Goal: Task Accomplishment & Management: Complete application form

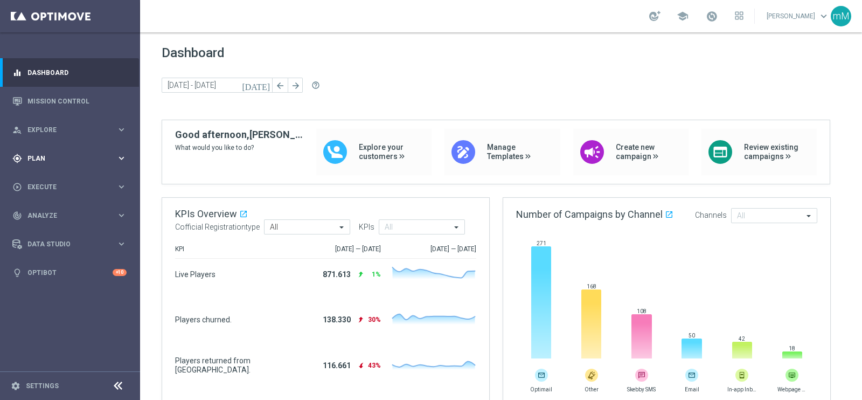
click at [54, 162] on div "gps_fixed Plan" at bounding box center [64, 159] width 104 height 10
click at [47, 214] on span "Templates" at bounding box center [67, 213] width 77 height 6
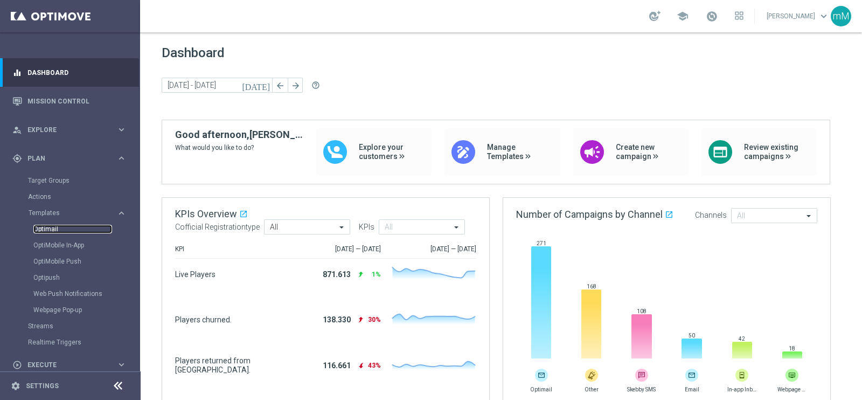
click at [59, 227] on link "Optimail" at bounding box center [72, 229] width 79 height 9
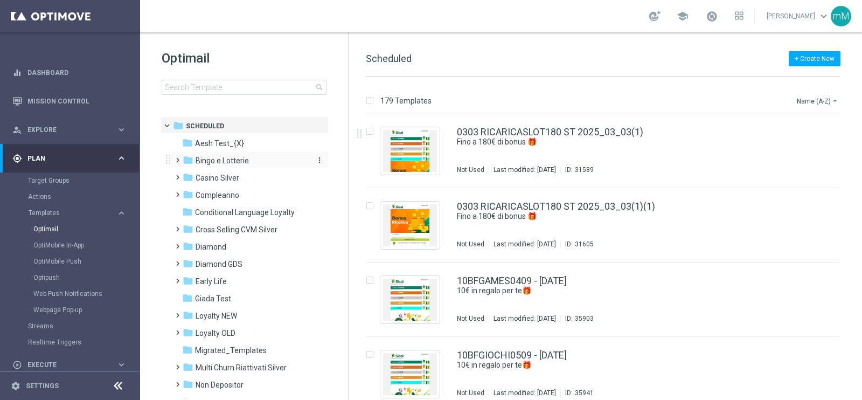
click at [259, 161] on div "folder Bingo e Lotterie" at bounding box center [245, 161] width 124 height 12
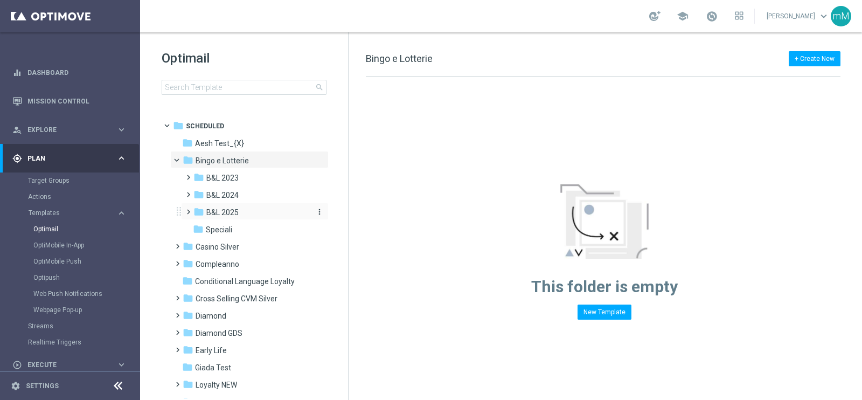
click at [244, 216] on div "folder B&L 2025" at bounding box center [250, 212] width 115 height 12
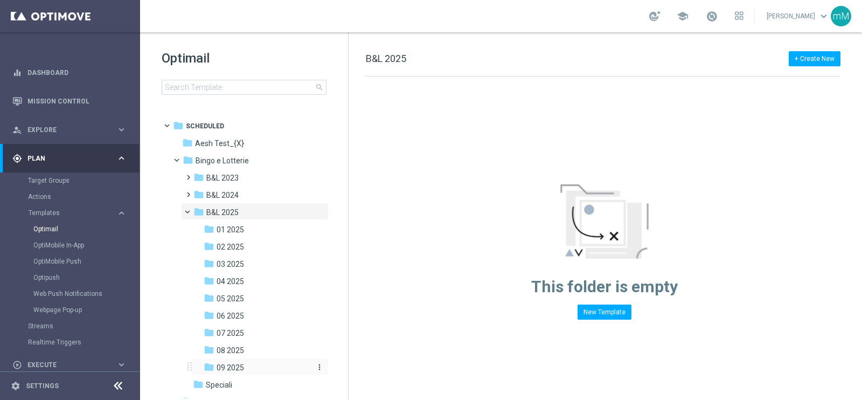
click at [246, 365] on div "folder 09 2025" at bounding box center [257, 368] width 106 height 12
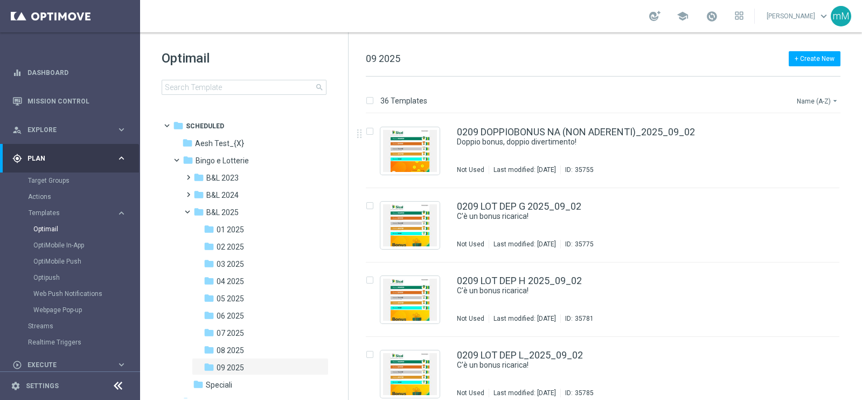
click at [805, 96] on button "Name (A-Z) arrow_drop_down" at bounding box center [818, 100] width 45 height 13
click at [791, 145] on span "Date Modified (Newest)" at bounding box center [799, 149] width 72 height 8
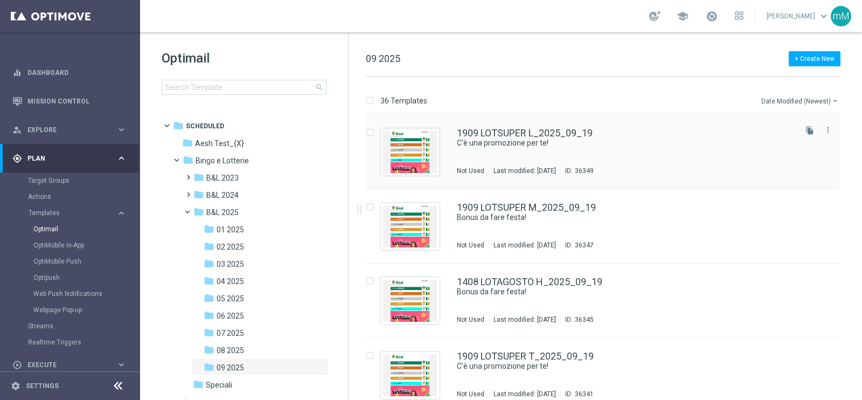
scroll to position [148, 0]
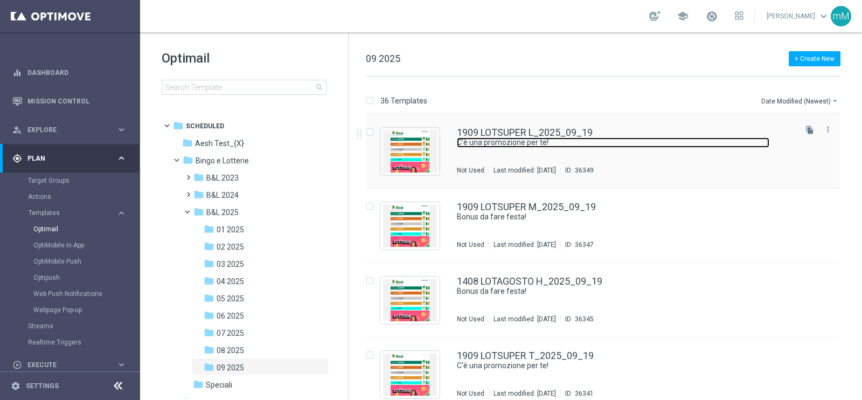
click at [539, 145] on link "C'è una promozione per te!" at bounding box center [613, 142] width 313 height 10
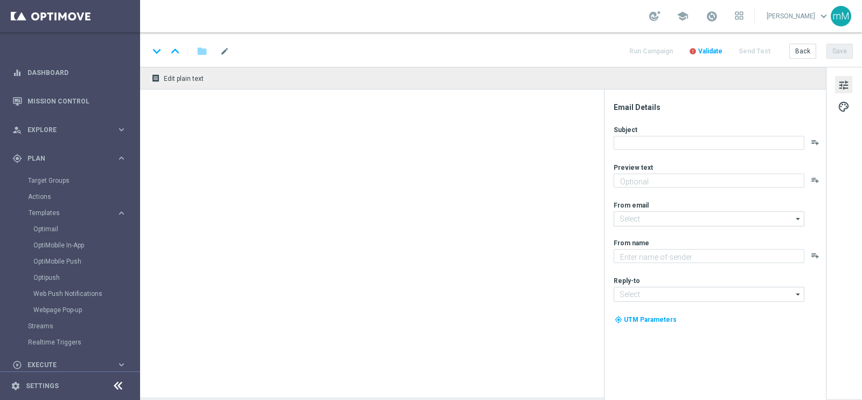
type textarea "Fino a 16.000 Sisal point per te!"
type textarea "Sisal"
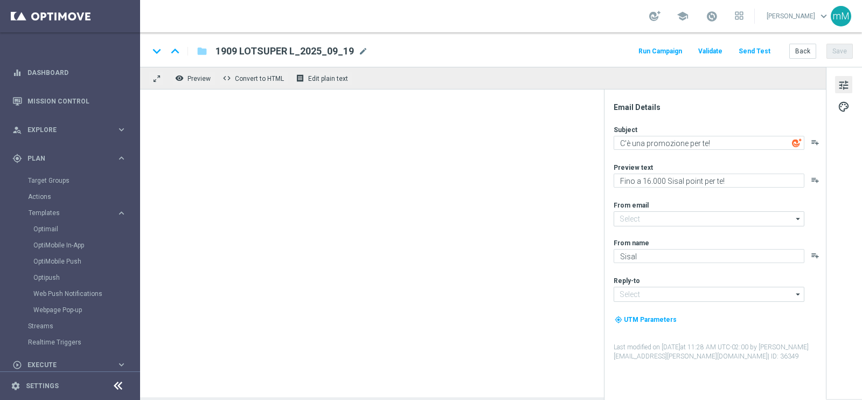
type input "[EMAIL_ADDRESS][DOMAIN_NAME]"
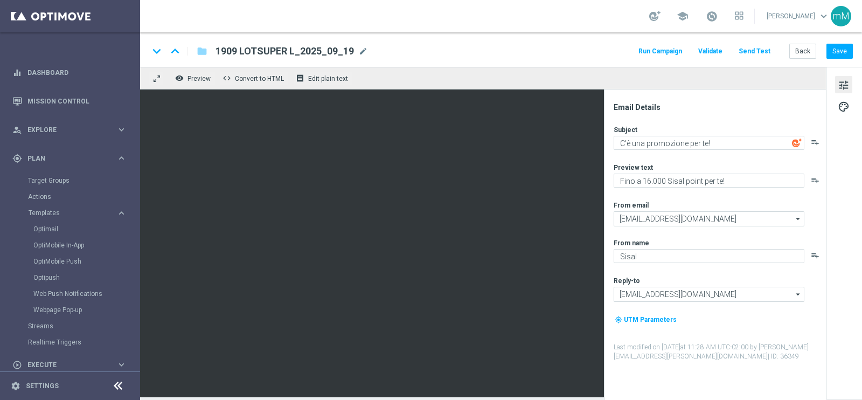
click at [669, 52] on button "Run Campaign" at bounding box center [660, 51] width 47 height 15
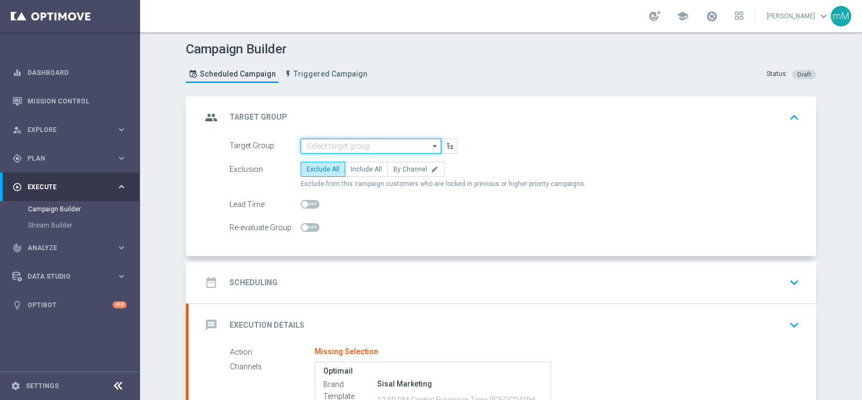
click at [337, 147] on input at bounding box center [371, 145] width 141 height 15
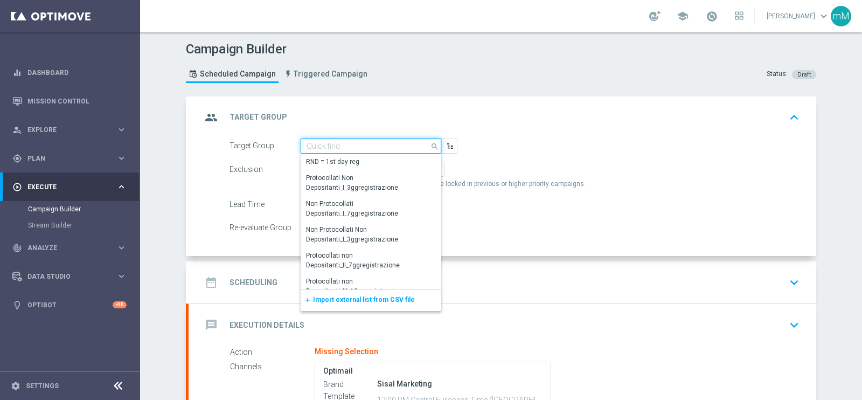
paste input "NEW Active Lottery LOW con marginalità>0_flag NL"
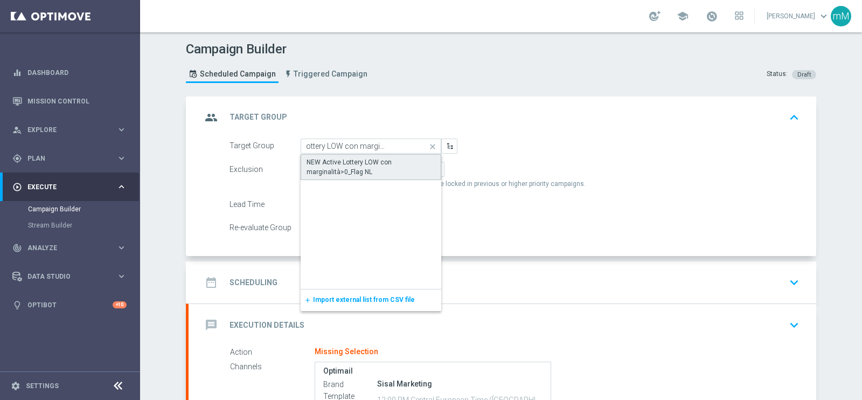
click at [344, 162] on div "NEW Active Lottery LOW con marginalità>0_Flag NL" at bounding box center [371, 166] width 129 height 19
type input "NEW Active Lottery LOW con marginalità>0_Flag NL"
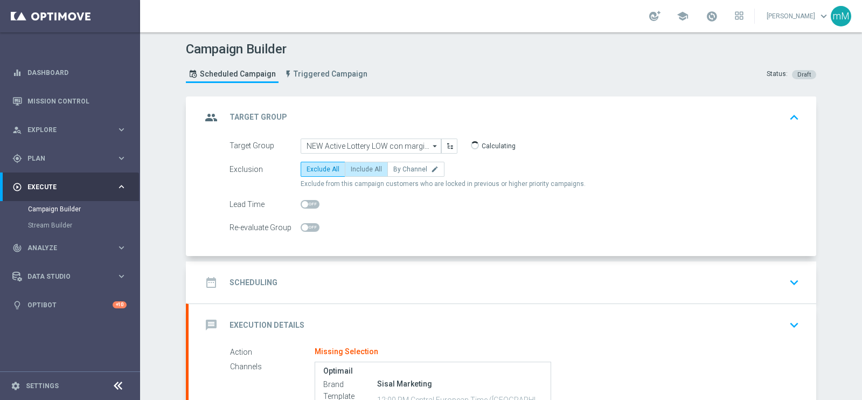
click at [364, 165] on span "Include All" at bounding box center [366, 169] width 31 height 8
click at [358, 168] on input "Include All" at bounding box center [354, 171] width 7 height 7
radio input "true"
click at [343, 272] on div "date_range Scheduling keyboard_arrow_down" at bounding box center [503, 282] width 602 height 20
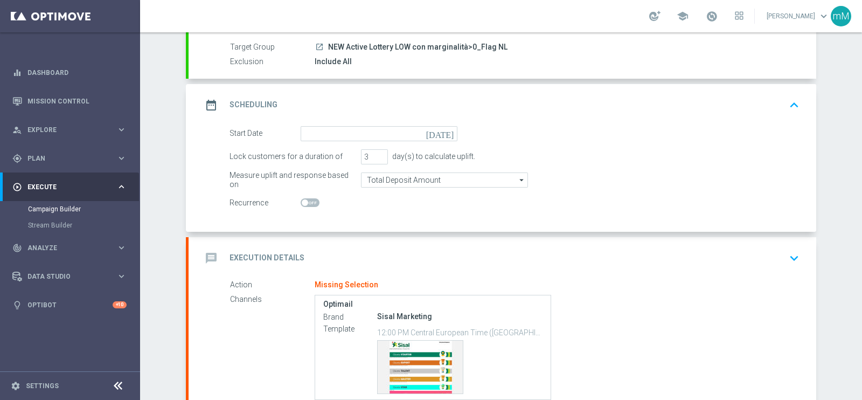
scroll to position [98, 0]
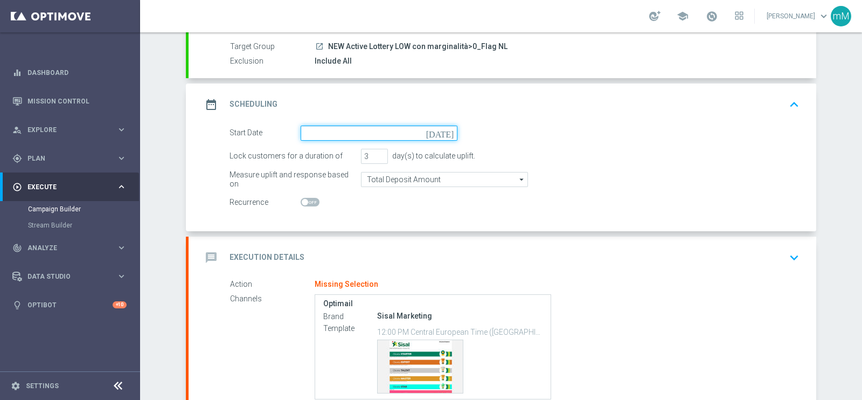
click at [323, 127] on input at bounding box center [379, 133] width 157 height 15
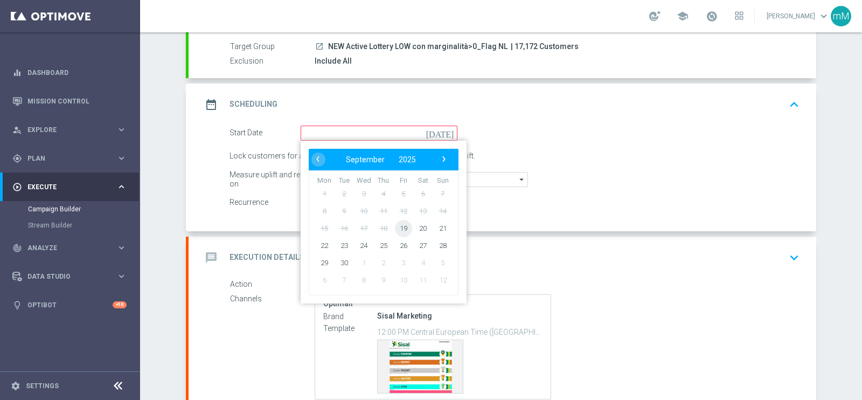
click at [399, 225] on span "19" at bounding box center [403, 227] width 17 height 17
type input "[DATE]"
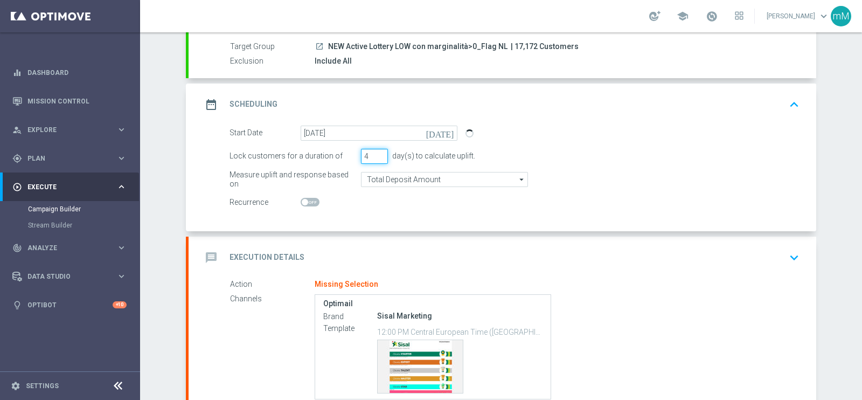
click at [375, 151] on input "4" at bounding box center [374, 156] width 27 height 15
click at [375, 151] on input "5" at bounding box center [374, 156] width 27 height 15
type input "6"
click at [375, 151] on input "6" at bounding box center [374, 156] width 27 height 15
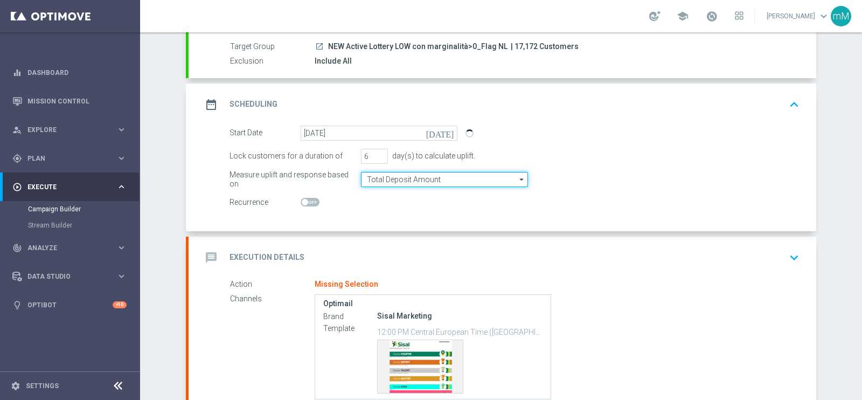
click at [385, 178] on input "Total Deposit Amount" at bounding box center [444, 179] width 167 height 15
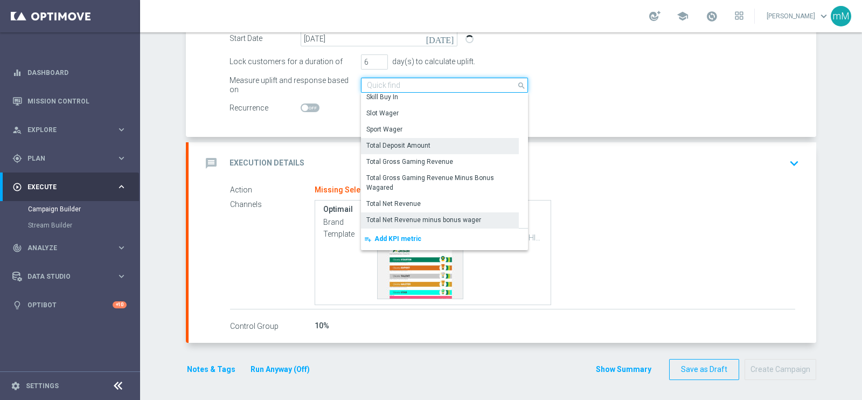
scroll to position [196, 0]
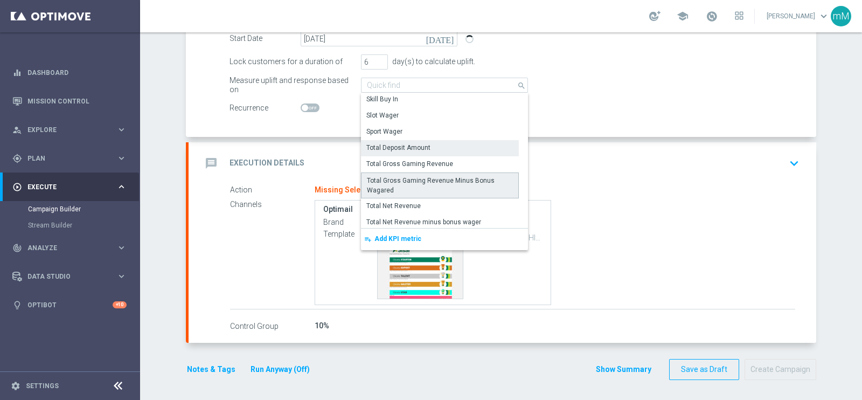
click at [442, 186] on div "Total Gross Gaming Revenue Minus Bonus Wagared" at bounding box center [440, 185] width 146 height 19
type input "Total Gross Gaming Revenue Minus Bonus Wagared"
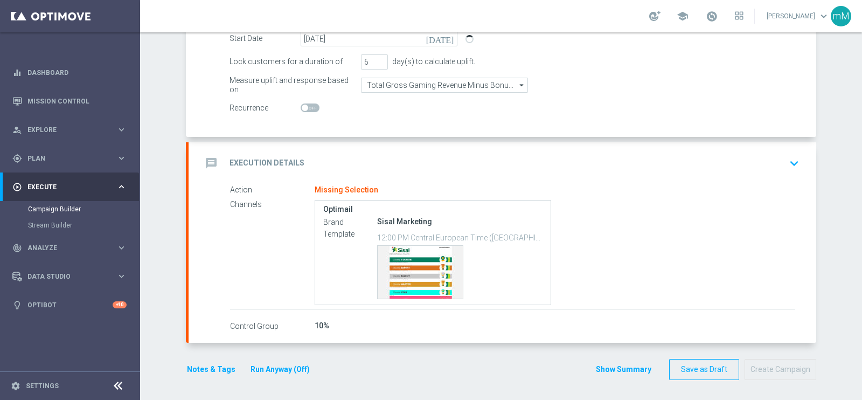
click at [400, 146] on div "message Execution Details keyboard_arrow_down" at bounding box center [503, 163] width 628 height 42
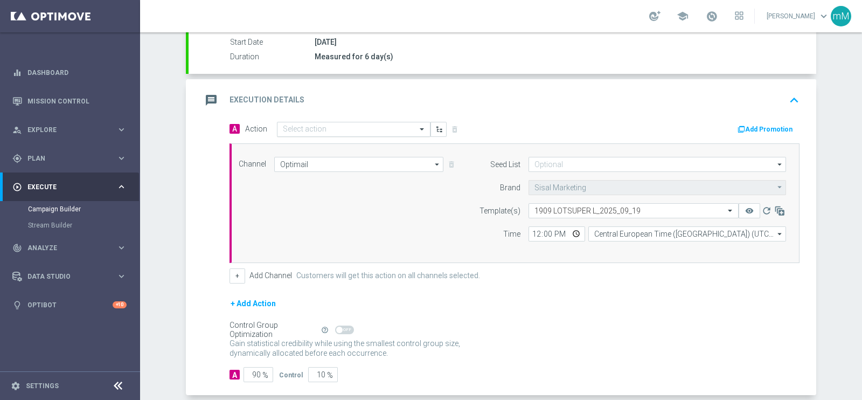
click at [334, 126] on input "text" at bounding box center [343, 129] width 120 height 9
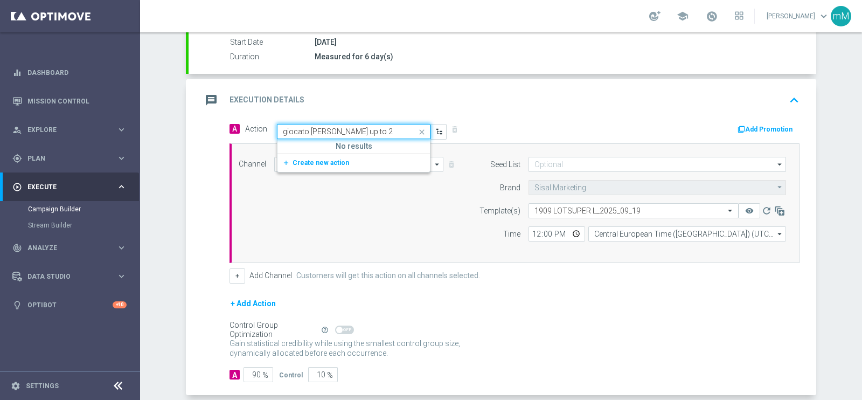
type input "giocato [PERSON_NAME] up to 20"
click at [323, 161] on span "Create new action" at bounding box center [321, 163] width 57 height 8
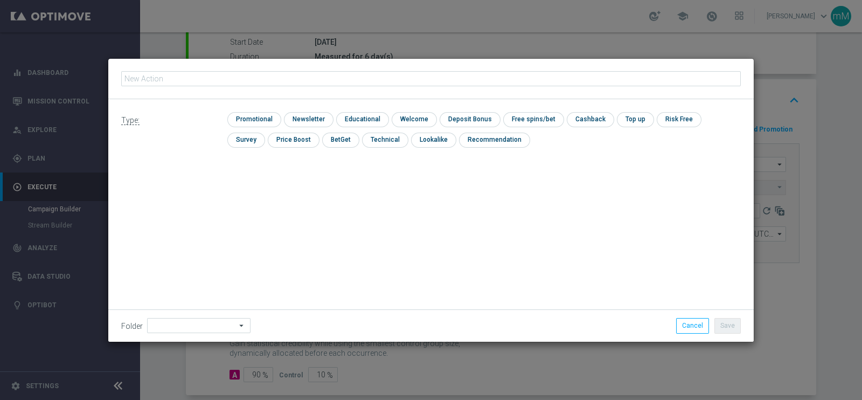
click at [287, 82] on input "text" at bounding box center [431, 78] width 620 height 15
type input "giocato lotterie up to 20000 sp"
click at [257, 122] on input "checkbox" at bounding box center [252, 119] width 51 height 15
checkbox input "true"
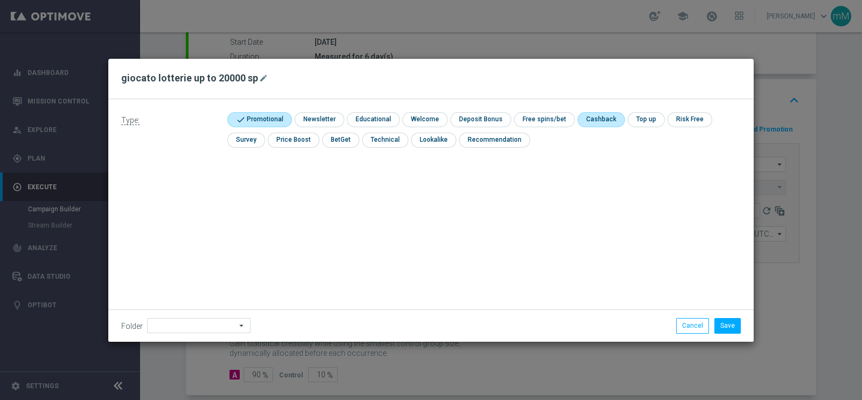
click at [593, 115] on input "checkbox" at bounding box center [600, 119] width 45 height 15
checkbox input "true"
click at [725, 325] on button "Save" at bounding box center [728, 325] width 26 height 15
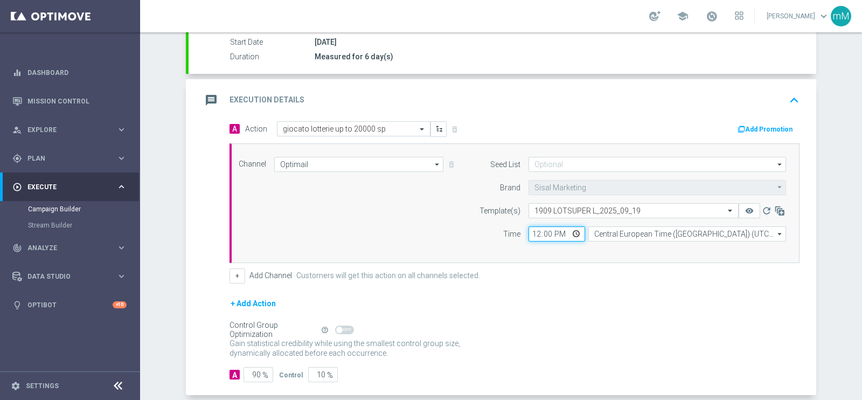
click at [529, 235] on input "12:00" at bounding box center [557, 233] width 57 height 15
type input "18:30"
click at [232, 271] on button "+" at bounding box center [238, 275] width 16 height 15
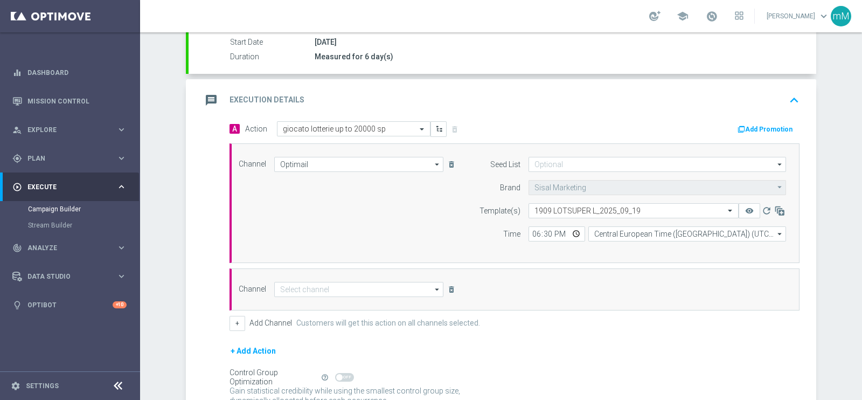
click at [350, 309] on div "A Action Select action giocato lotterie up to 20000 sp delete_forever Add Promo…" at bounding box center [514, 226] width 586 height 210
click at [353, 295] on div "Channel arrow_drop_down Drag here to set row groups Drag here to set column lab…" at bounding box center [515, 289] width 570 height 42
click at [356, 290] on input at bounding box center [358, 289] width 169 height 15
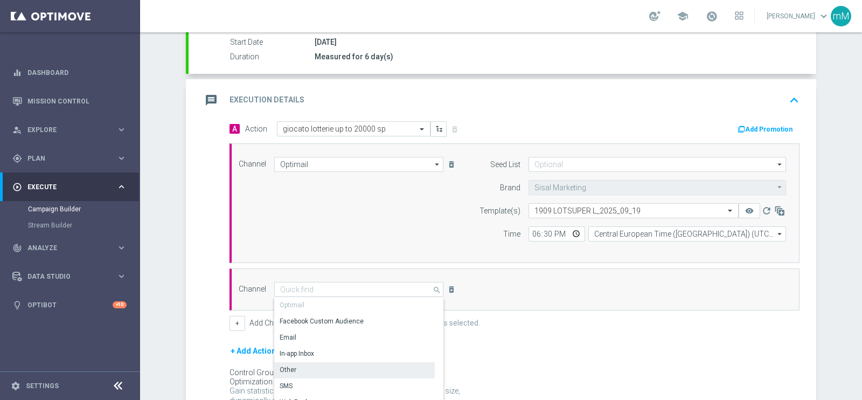
click at [330, 364] on div "Other" at bounding box center [354, 369] width 161 height 15
type input "Other"
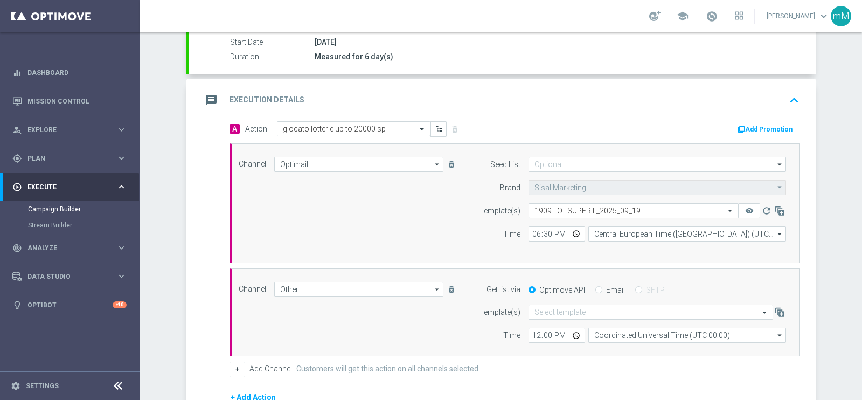
click at [606, 288] on label "Email" at bounding box center [615, 290] width 19 height 10
click at [602, 288] on input "Email" at bounding box center [598, 290] width 7 height 7
radio input "true"
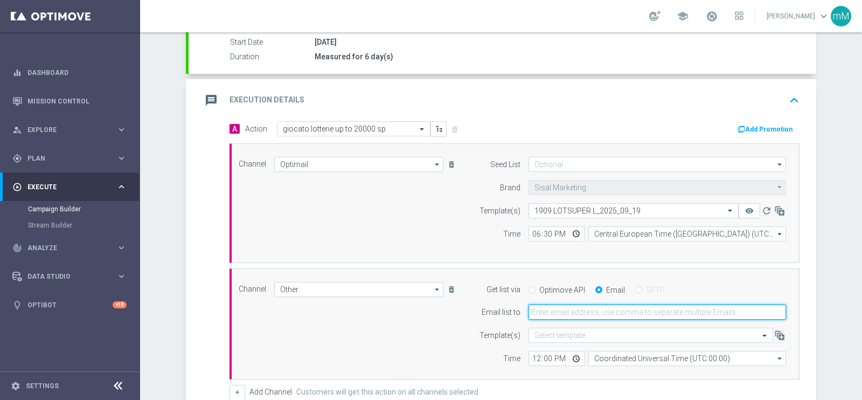
click at [582, 313] on input "email" at bounding box center [658, 311] width 258 height 15
type input "[EMAIL_ADDRESS][PERSON_NAME][DOMAIN_NAME]"
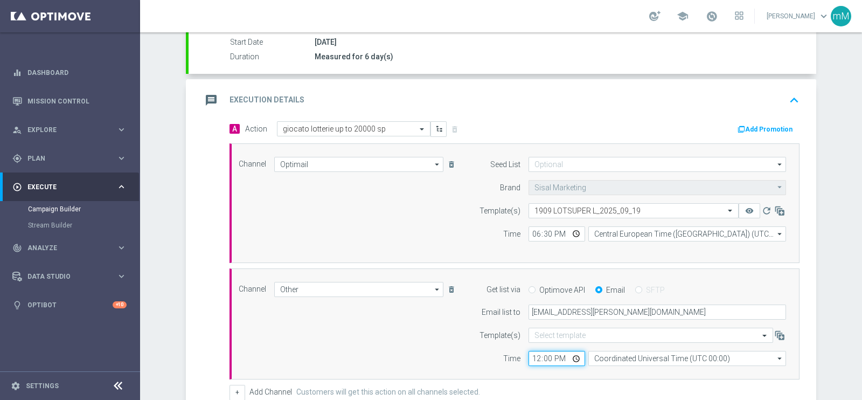
click at [531, 359] on input "12:00" at bounding box center [557, 358] width 57 height 15
type input "18:30"
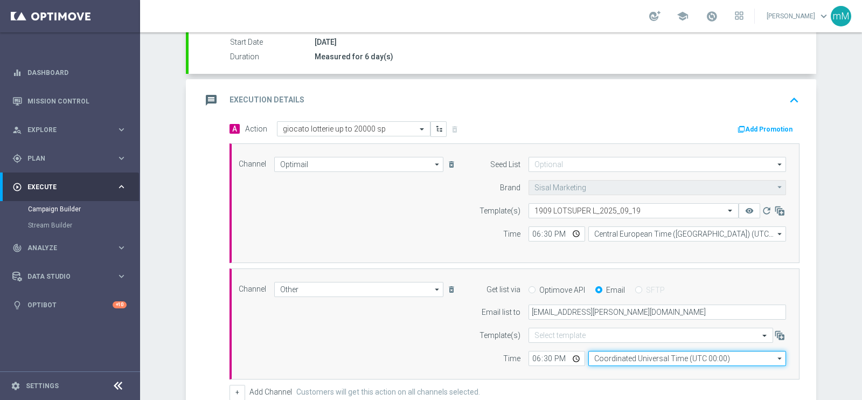
click at [608, 357] on input "Coordinated Universal Time (UTC 00:00)" at bounding box center [687, 358] width 198 height 15
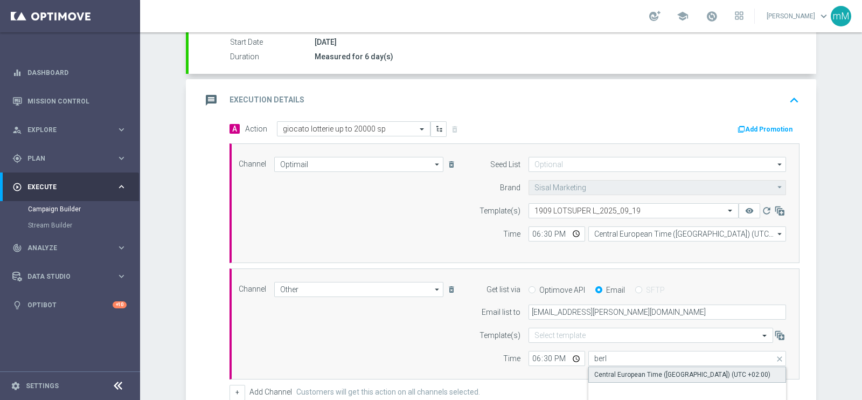
click at [613, 372] on div "Central European Time ([GEOGRAPHIC_DATA]) (UTC +02:00)" at bounding box center [682, 375] width 176 height 10
type input "Central European Time ([GEOGRAPHIC_DATA]) (UTC +02:00)"
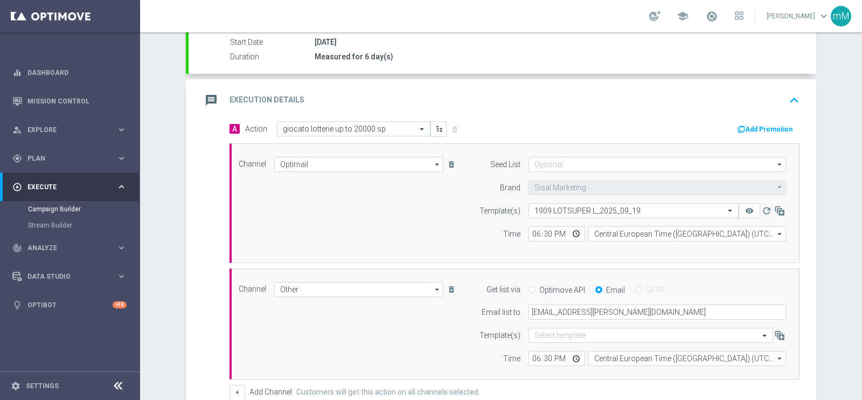
scroll to position [350, 0]
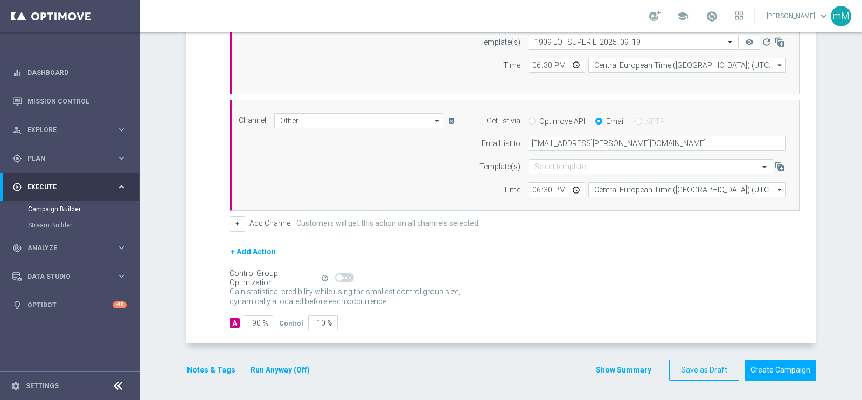
click at [266, 367] on button "Run Anyway (Off)" at bounding box center [279, 369] width 61 height 13
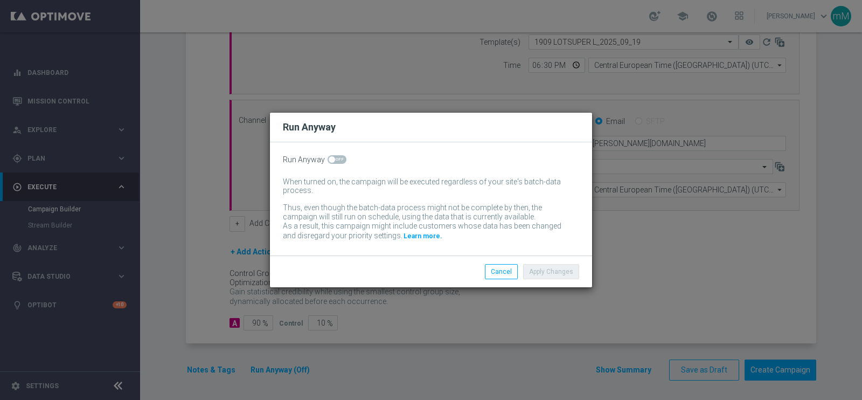
click at [337, 160] on span at bounding box center [337, 159] width 19 height 9
click at [337, 160] on input "checkbox" at bounding box center [337, 159] width 19 height 9
checkbox input "true"
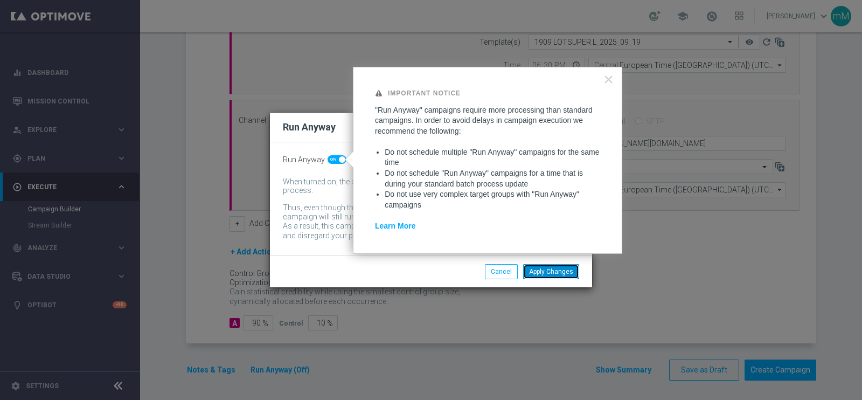
click at [574, 272] on button "Apply Changes" at bounding box center [551, 271] width 56 height 15
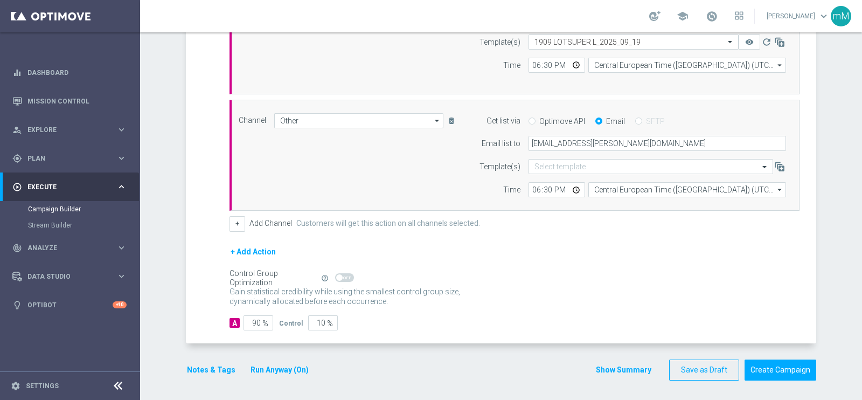
click at [197, 366] on button "Notes & Tags" at bounding box center [211, 369] width 51 height 13
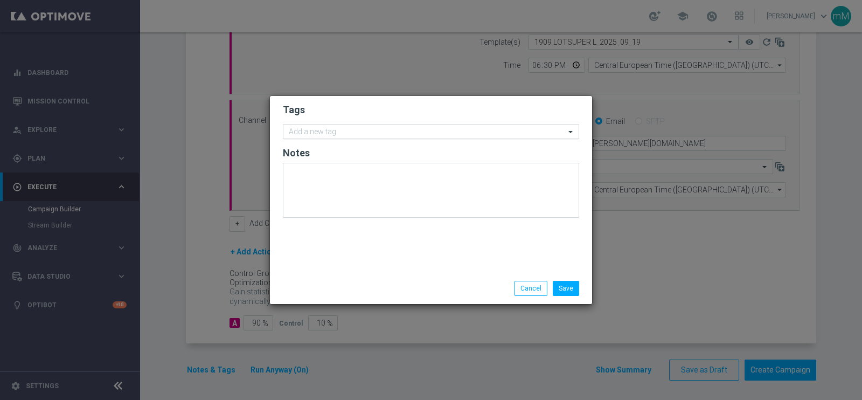
click at [362, 128] on input "text" at bounding box center [427, 132] width 276 height 9
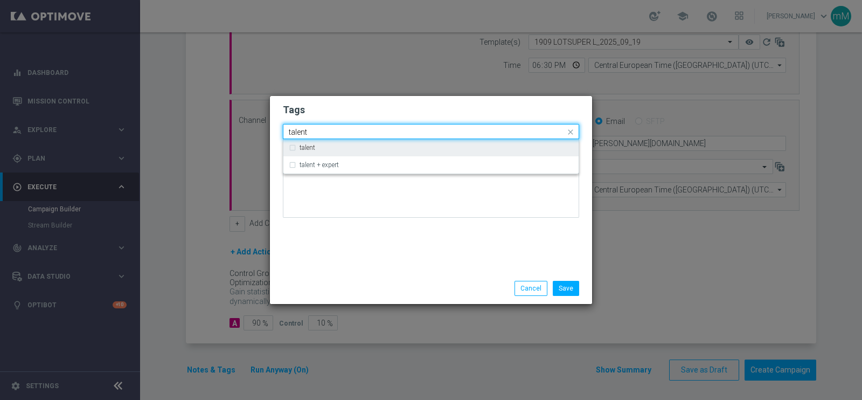
click at [352, 142] on div "talent" at bounding box center [431, 147] width 285 height 17
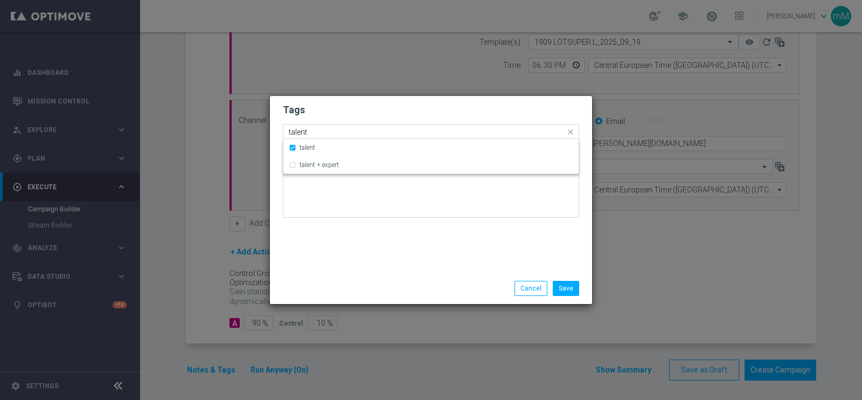
click at [349, 126] on div "Quick find × talent talent" at bounding box center [424, 131] width 282 height 13
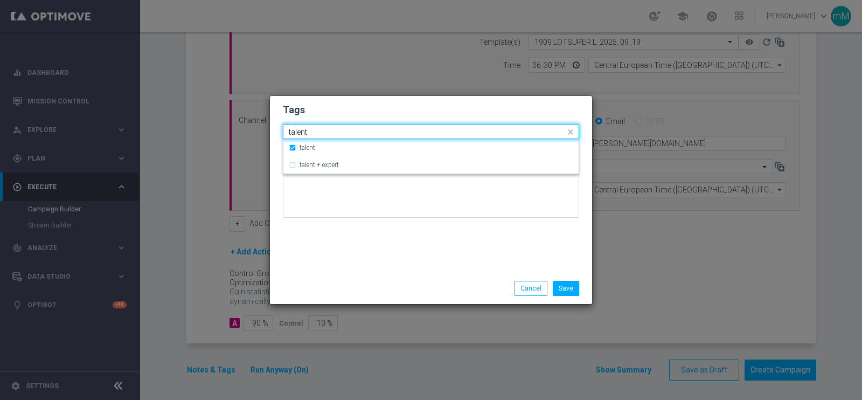
click at [349, 126] on div "Quick find × talent talent" at bounding box center [424, 131] width 282 height 13
click at [343, 130] on input "talent" at bounding box center [427, 132] width 276 height 9
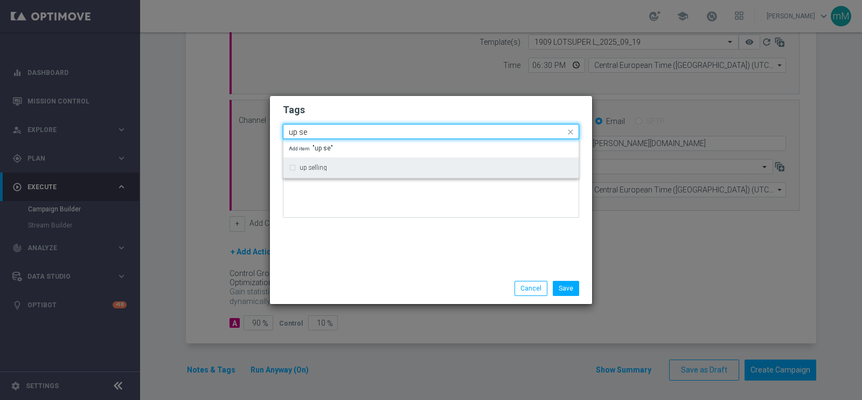
click at [331, 165] on div "up selling" at bounding box center [437, 167] width 274 height 6
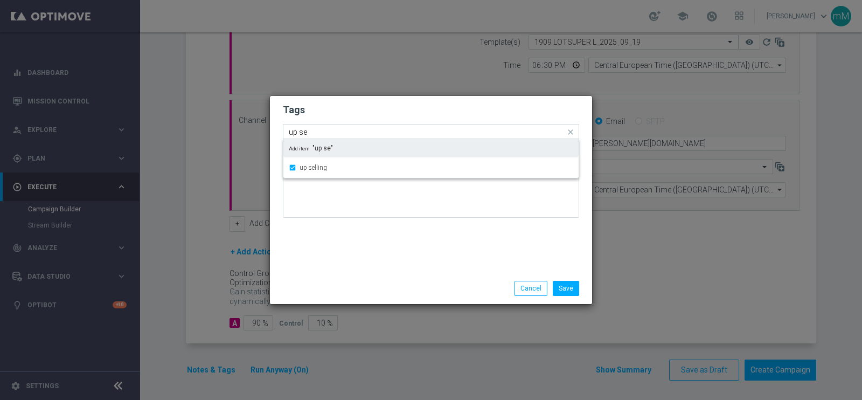
click at [335, 133] on input "up se" at bounding box center [427, 132] width 276 height 9
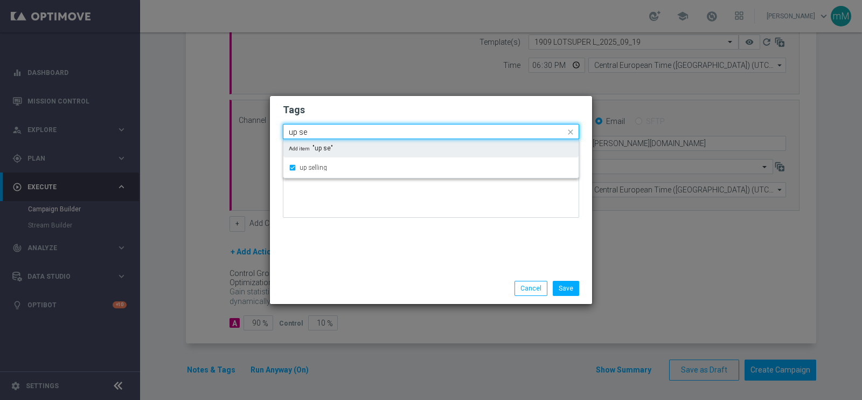
click at [335, 133] on input "up se" at bounding box center [427, 132] width 276 height 9
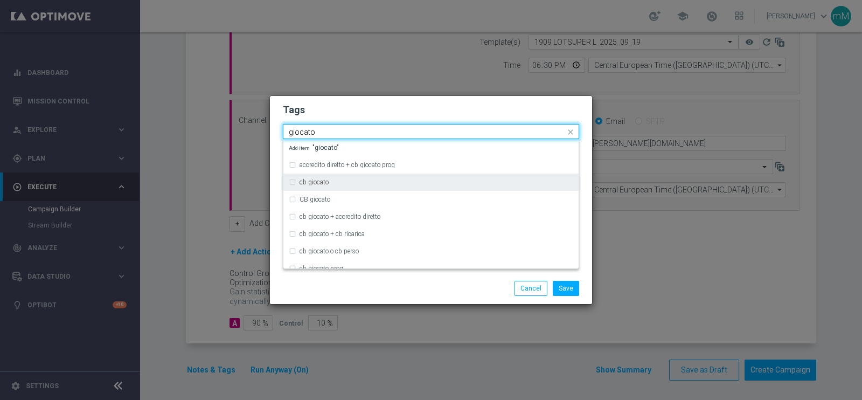
click at [334, 183] on div "cb giocato" at bounding box center [437, 182] width 274 height 6
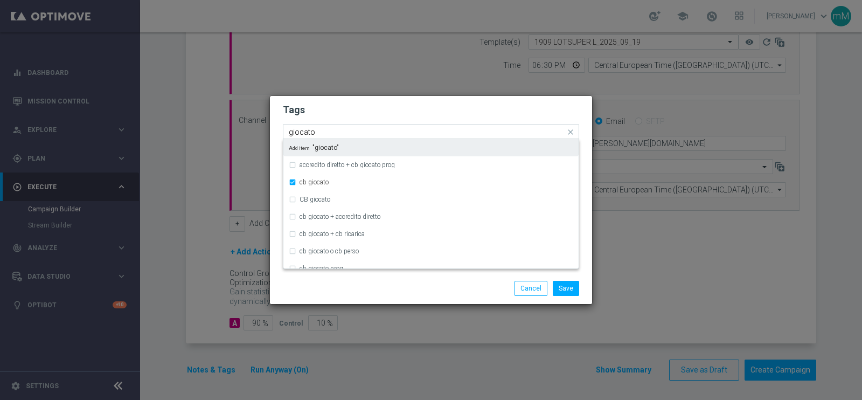
click at [331, 133] on input "giocato" at bounding box center [427, 132] width 276 height 9
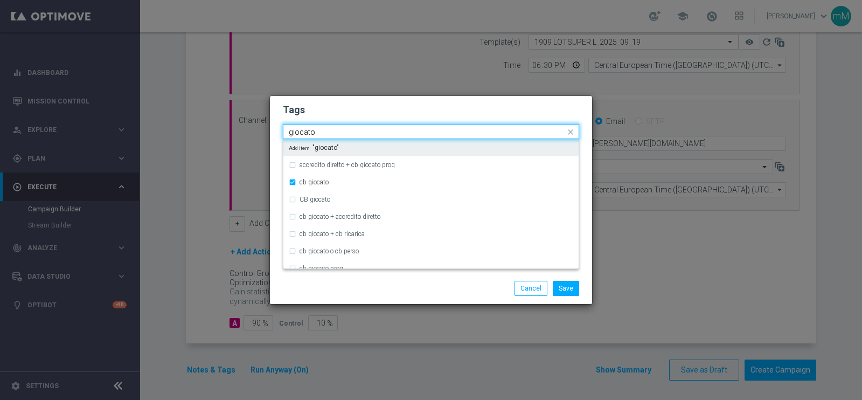
click at [331, 133] on input "giocato" at bounding box center [427, 132] width 276 height 9
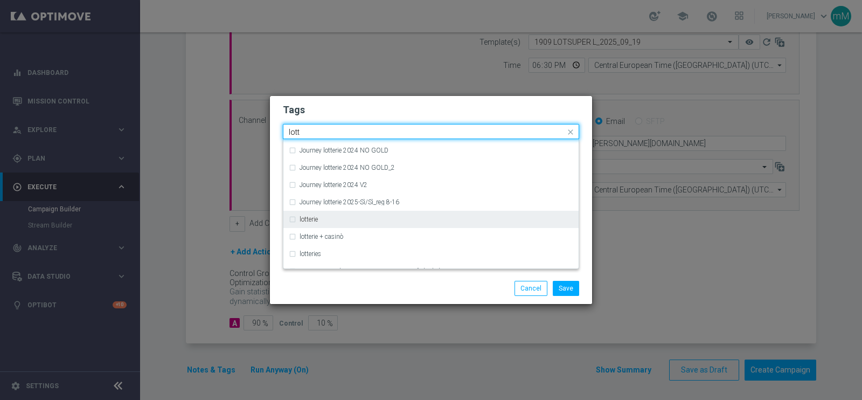
scroll to position [136, 0]
click at [309, 218] on label "lotterie" at bounding box center [309, 219] width 18 height 6
type input "lott"
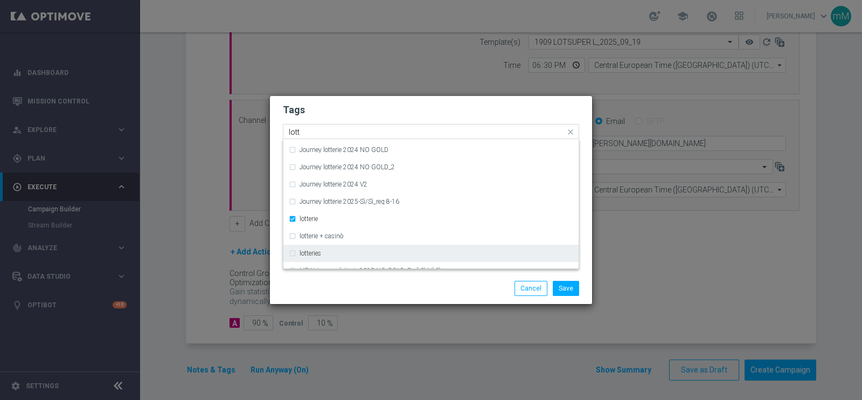
click at [303, 256] on div "lotteries" at bounding box center [431, 253] width 285 height 17
click at [364, 285] on div "Save Cancel" at bounding box center [431, 288] width 313 height 15
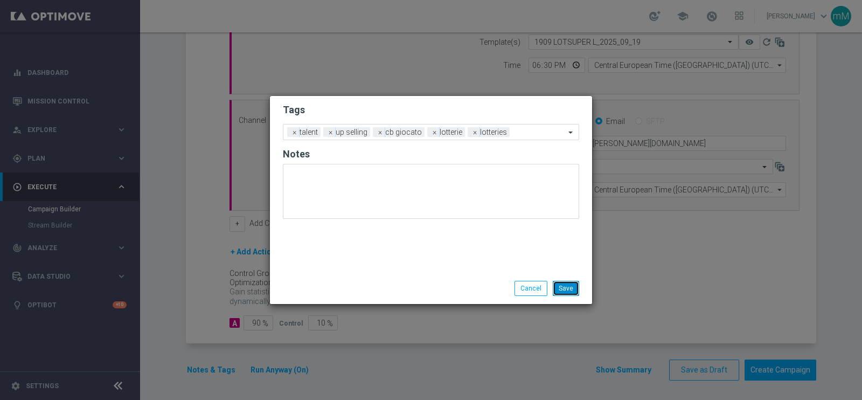
click at [564, 285] on button "Save" at bounding box center [566, 288] width 26 height 15
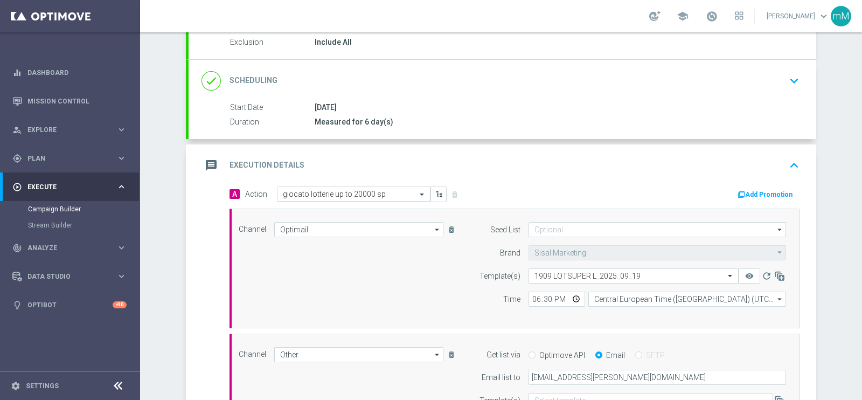
scroll to position [113, 0]
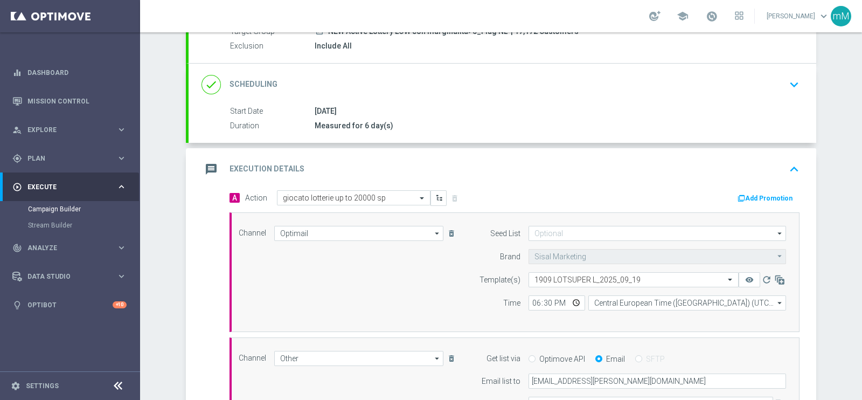
click at [756, 193] on button "Add Promotion" at bounding box center [767, 198] width 60 height 12
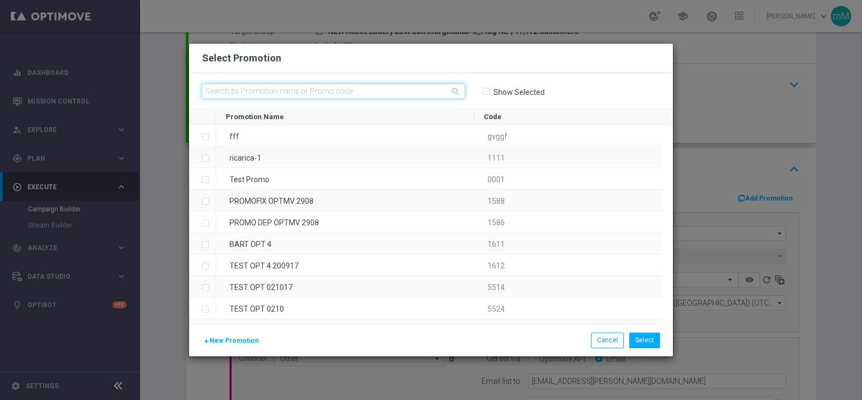
click at [387, 86] on input "text" at bounding box center [333, 91] width 263 height 15
paste input "335096"
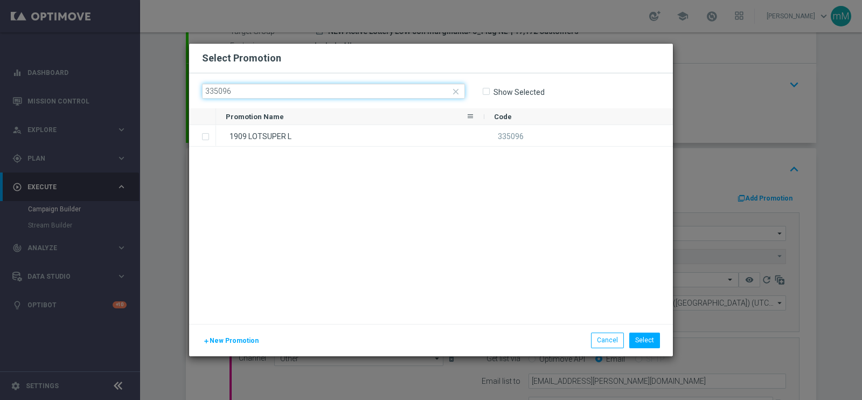
type input "335096"
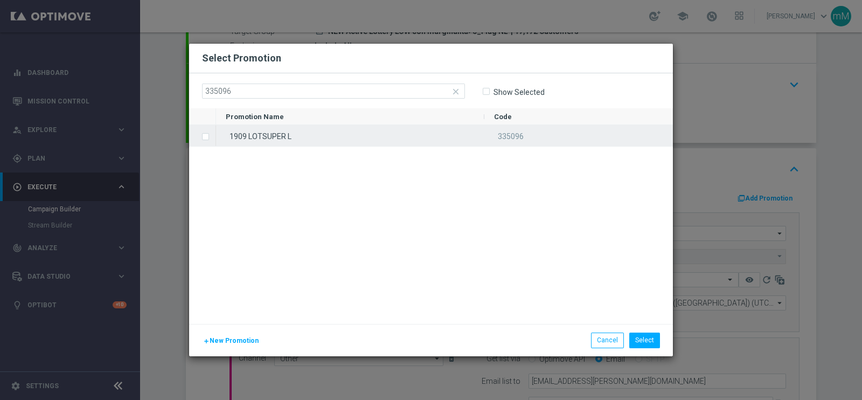
click at [360, 127] on div "1909 LOTSUPER L" at bounding box center [350, 135] width 268 height 21
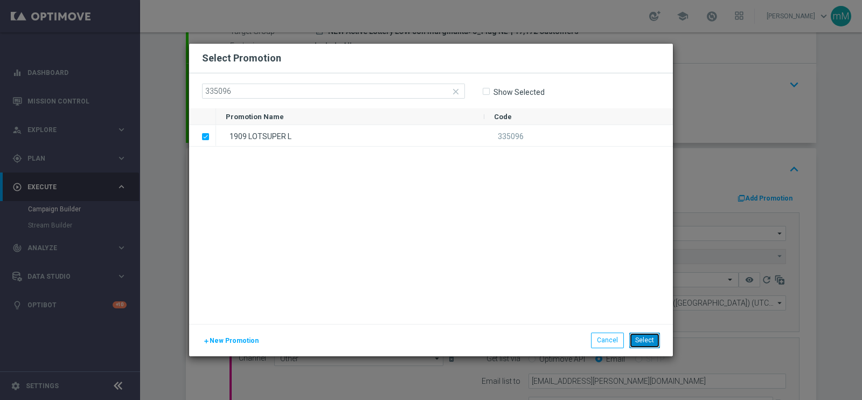
click at [647, 344] on button "Select" at bounding box center [644, 339] width 31 height 15
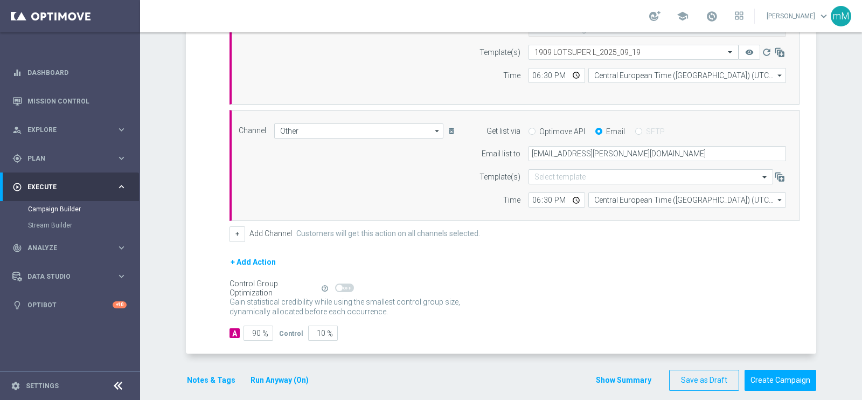
scroll to position [349, 0]
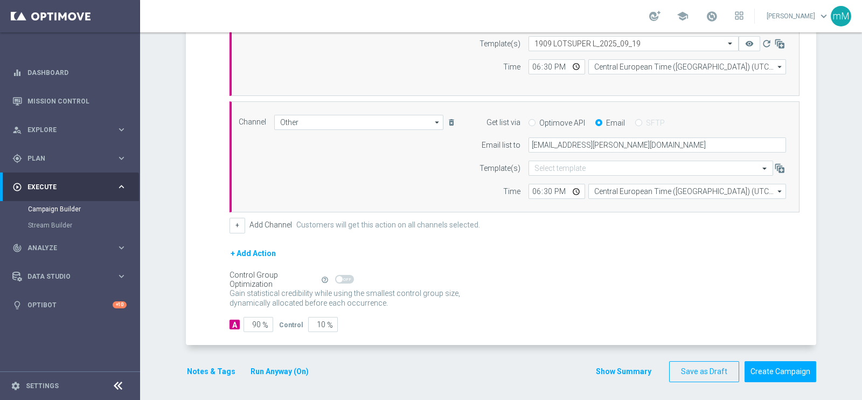
click at [597, 365] on button "Show Summary" at bounding box center [623, 371] width 57 height 12
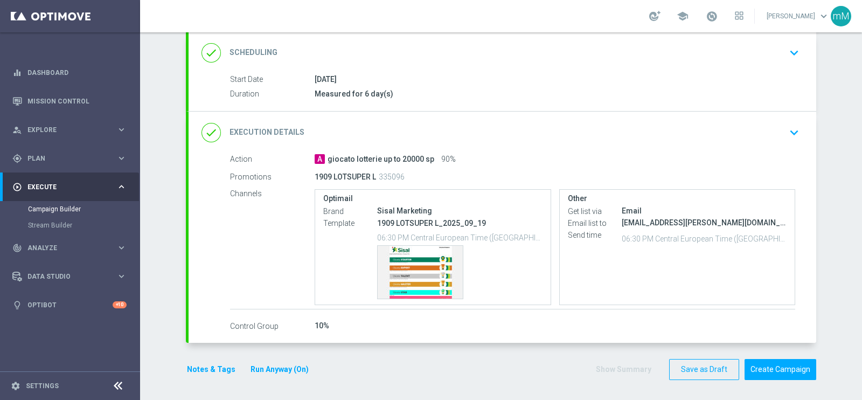
scroll to position [0, 0]
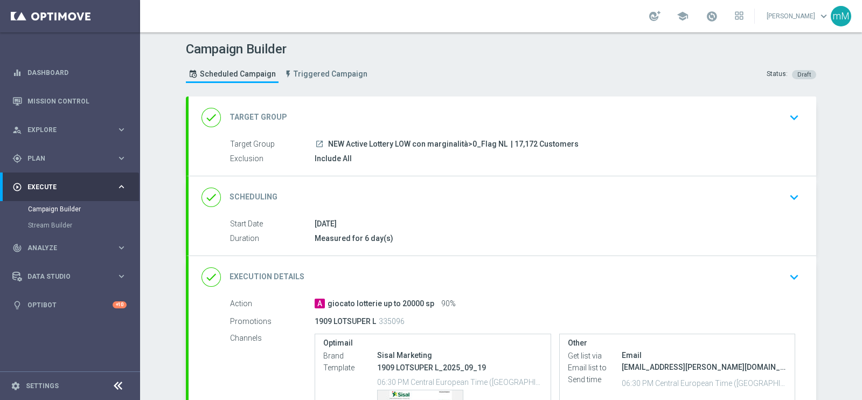
click at [370, 276] on div "done Execution Details keyboard_arrow_down" at bounding box center [503, 277] width 602 height 20
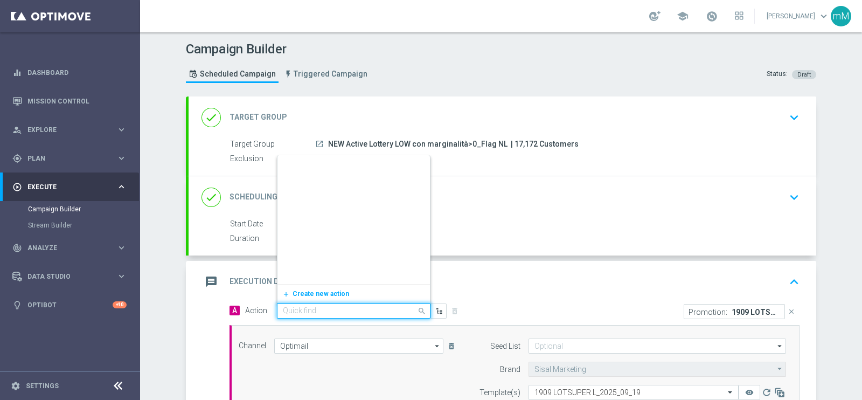
click at [356, 308] on input "text" at bounding box center [343, 311] width 120 height 9
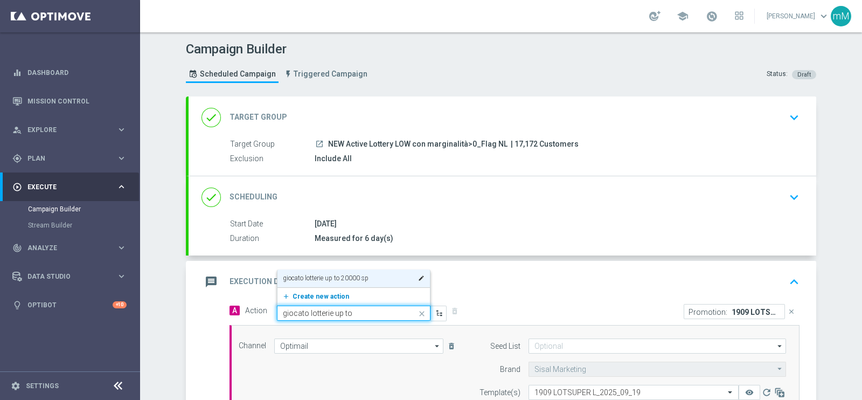
type input "giocato lotterie up to 1"
click at [331, 293] on span "Create new action" at bounding box center [321, 297] width 57 height 8
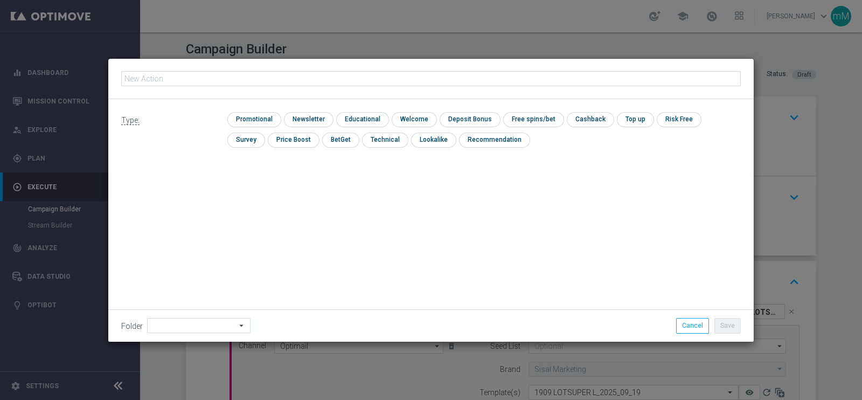
click at [334, 79] on input "text" at bounding box center [431, 78] width 620 height 15
type input "giocato lotterie up to 16000 sp"
click at [270, 116] on input "checkbox" at bounding box center [252, 119] width 51 height 15
checkbox input "true"
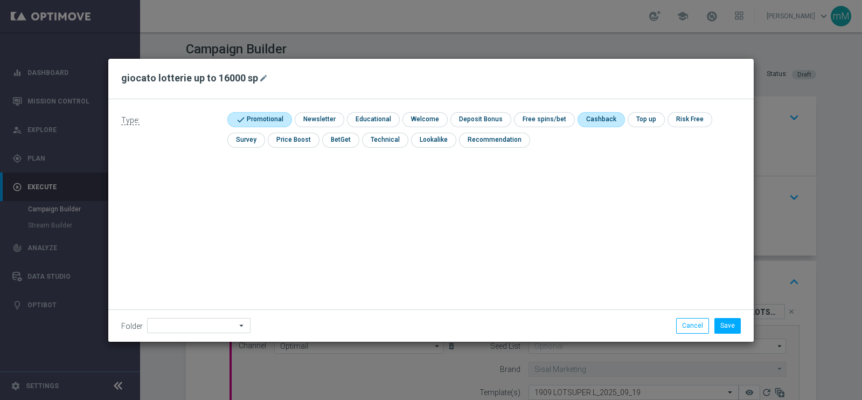
click at [586, 117] on input "checkbox" at bounding box center [600, 119] width 45 height 15
checkbox input "true"
click at [731, 324] on button "Save" at bounding box center [728, 325] width 26 height 15
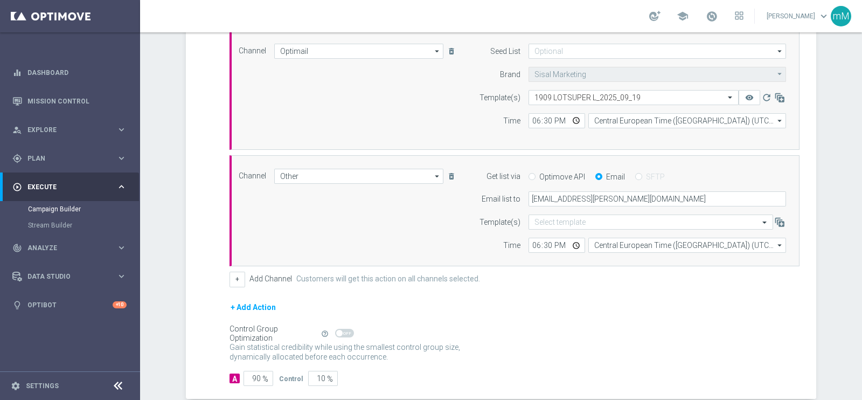
scroll to position [350, 0]
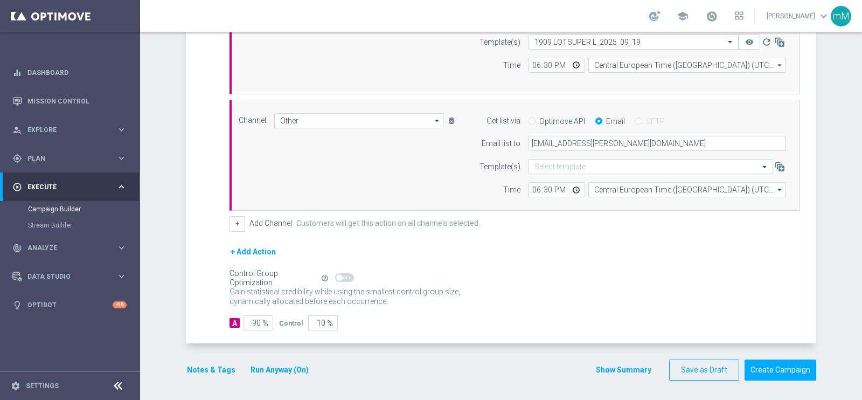
click at [606, 367] on button "Show Summary" at bounding box center [623, 370] width 57 height 12
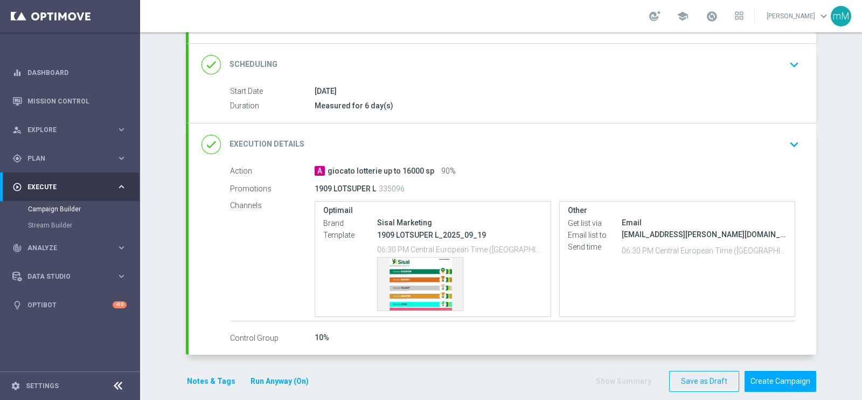
scroll to position [137, 0]
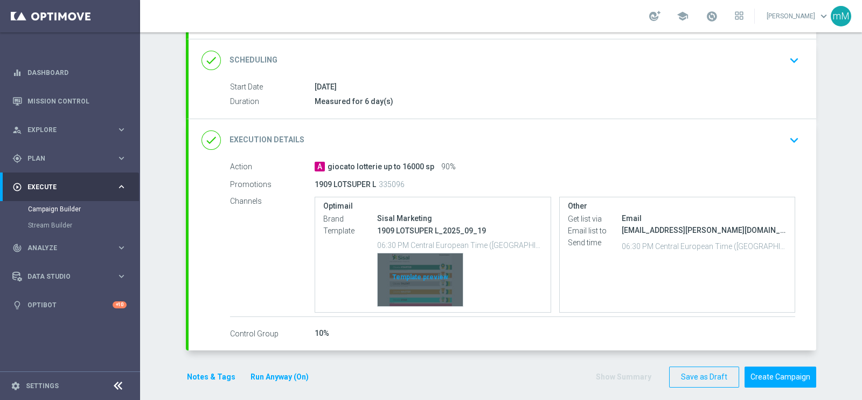
click at [432, 272] on div "Template preview" at bounding box center [420, 279] width 85 height 53
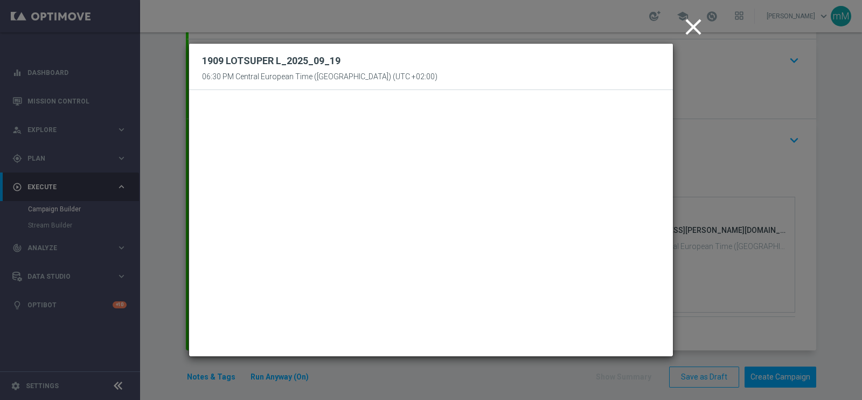
click at [690, 28] on icon "close" at bounding box center [693, 26] width 27 height 27
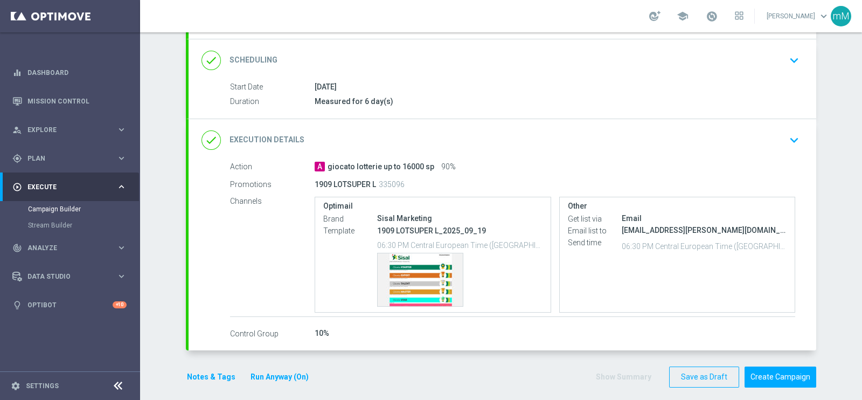
scroll to position [144, 0]
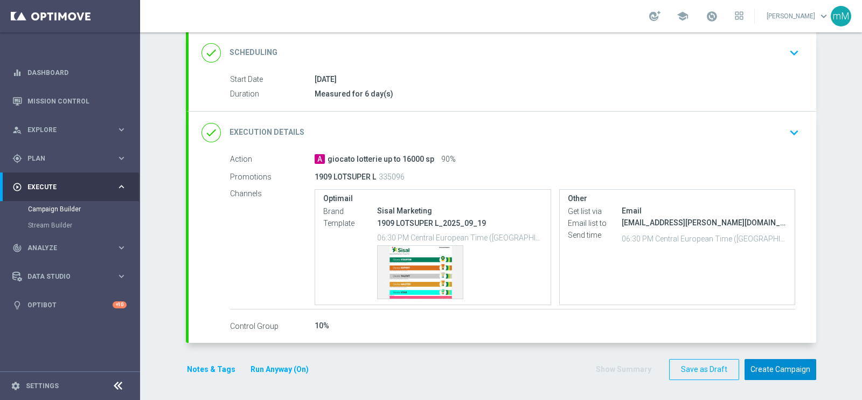
click at [752, 359] on button "Create Campaign" at bounding box center [781, 369] width 72 height 21
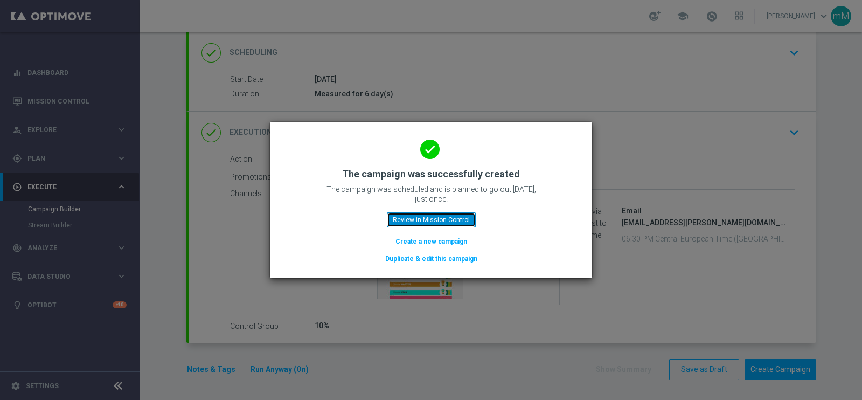
click at [457, 214] on button "Review in Mission Control" at bounding box center [431, 219] width 89 height 15
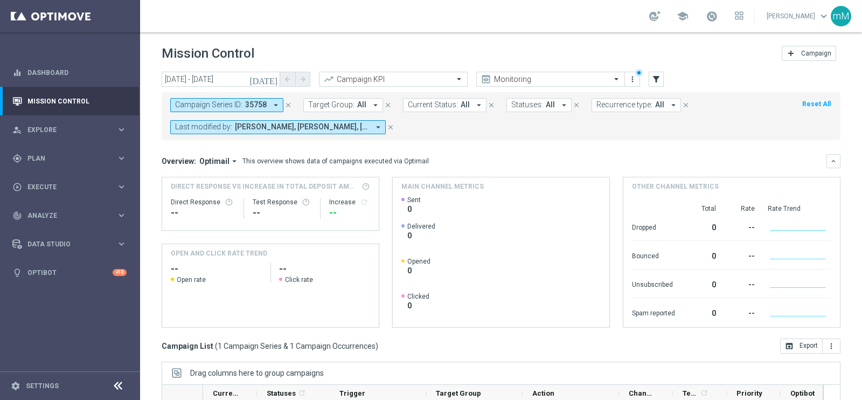
scroll to position [161, 0]
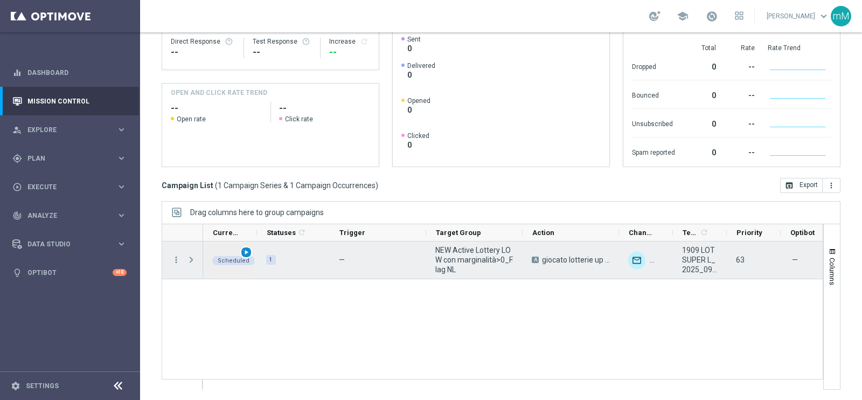
click at [245, 248] on span "play_arrow" at bounding box center [246, 252] width 8 height 8
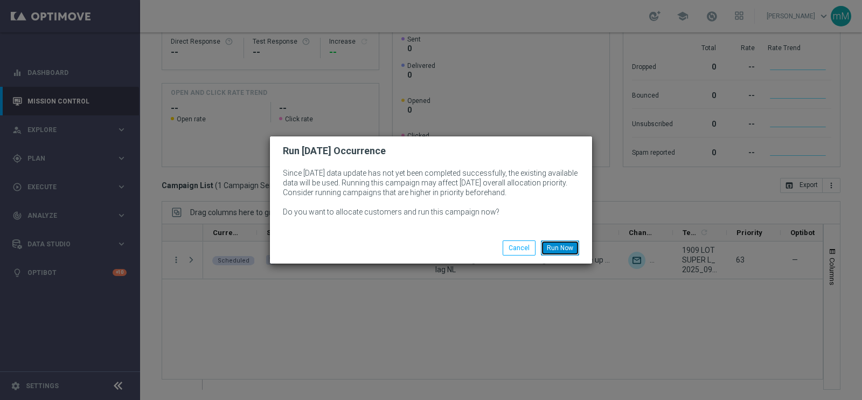
click at [564, 254] on button "Run Now" at bounding box center [560, 247] width 38 height 15
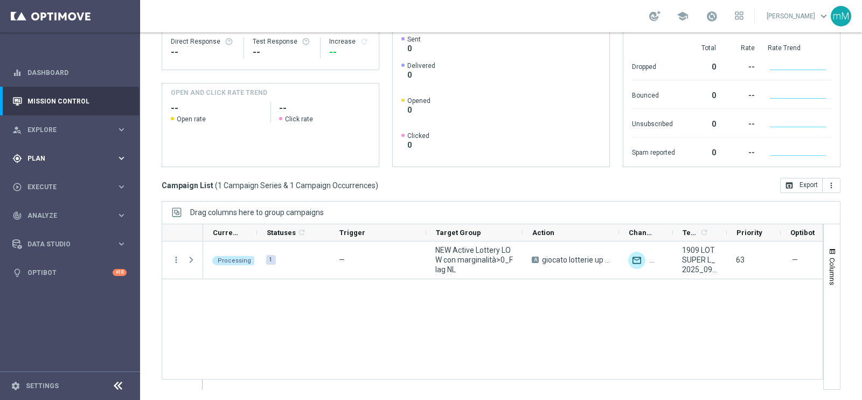
click at [63, 156] on span "Plan" at bounding box center [71, 158] width 89 height 6
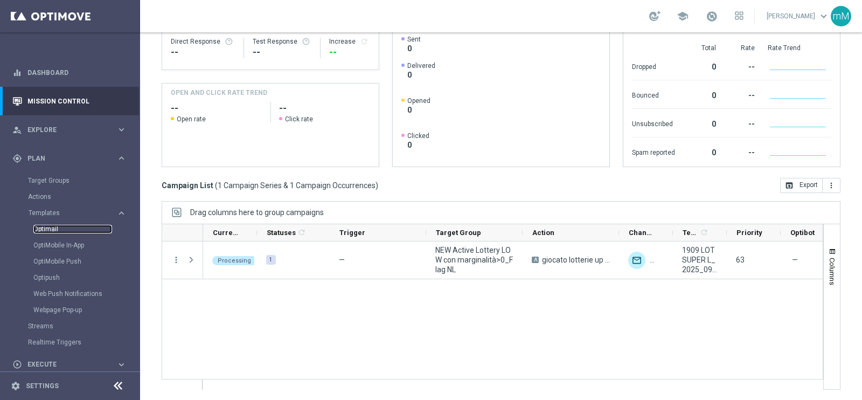
click at [56, 226] on link "Optimail" at bounding box center [72, 229] width 79 height 9
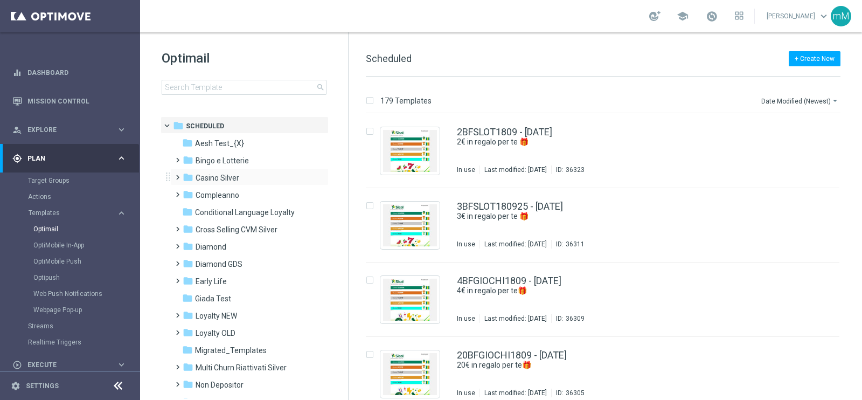
click at [247, 168] on div "folder Casino Silver more_vert" at bounding box center [249, 176] width 158 height 17
click at [248, 159] on span "Bingo e Lotterie" at bounding box center [222, 161] width 53 height 10
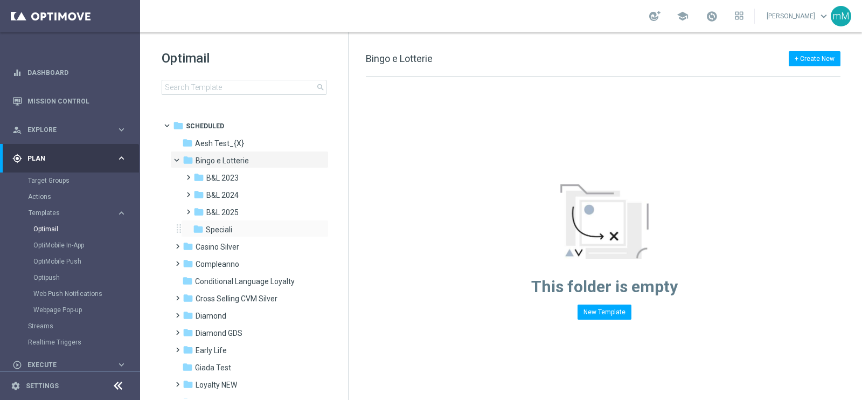
click at [233, 220] on div "folder Speciali more_vert" at bounding box center [255, 228] width 148 height 17
click at [233, 210] on span "B&L 2025" at bounding box center [222, 212] width 32 height 10
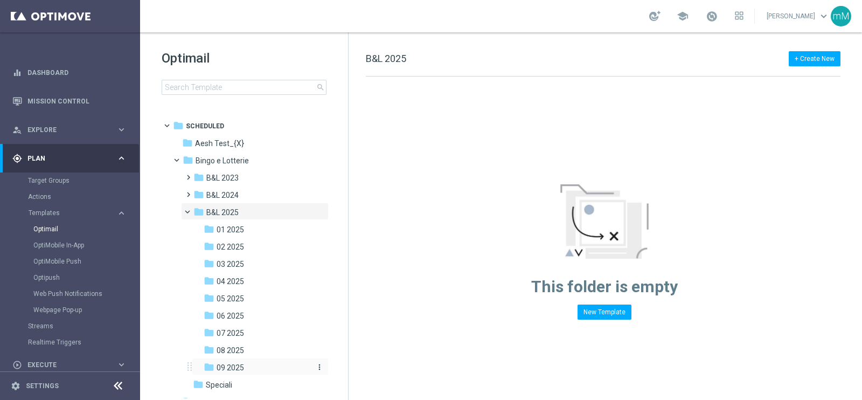
click at [238, 365] on span "09 2025" at bounding box center [230, 368] width 27 height 10
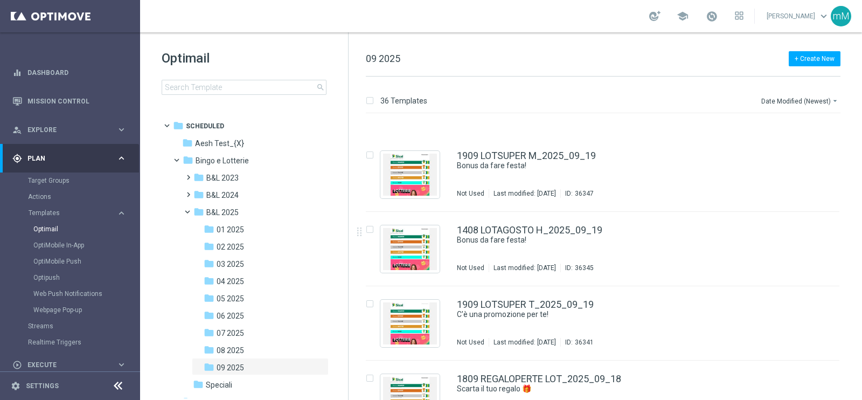
scroll to position [253, 0]
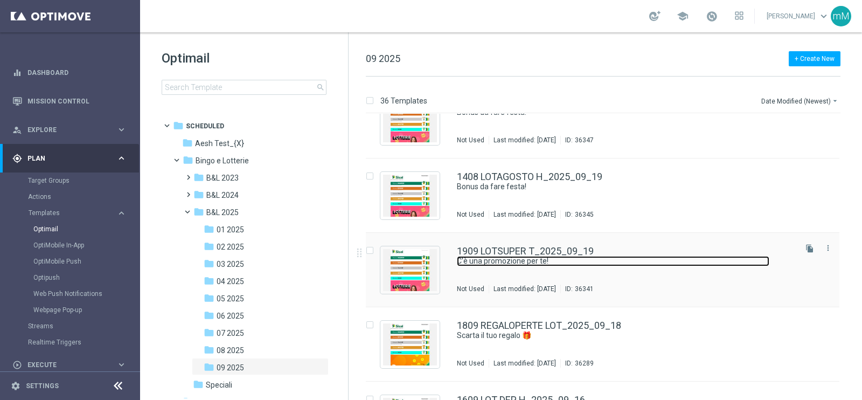
click at [517, 261] on link "C'è una promozione per te!" at bounding box center [613, 261] width 313 height 10
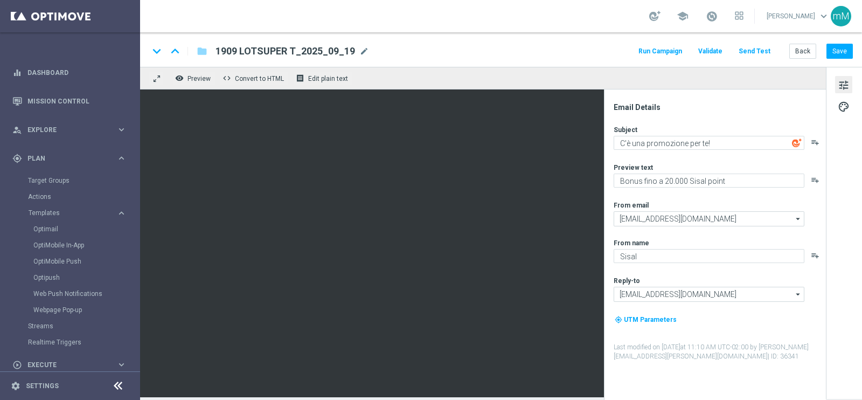
click at [657, 49] on button "Run Campaign" at bounding box center [660, 51] width 47 height 15
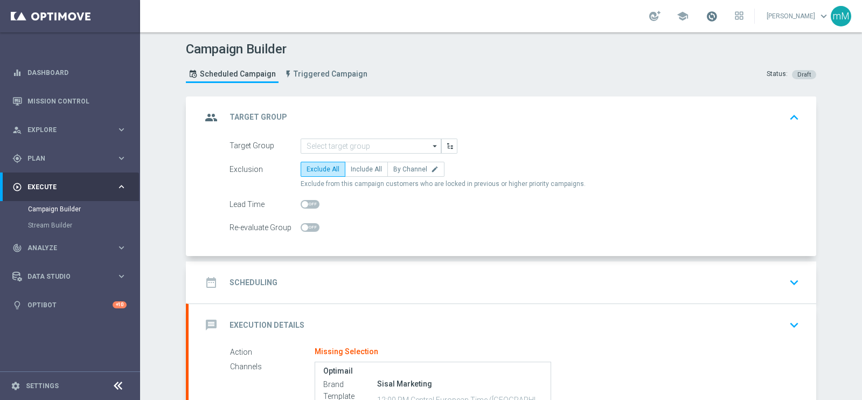
click at [706, 16] on span at bounding box center [712, 16] width 12 height 12
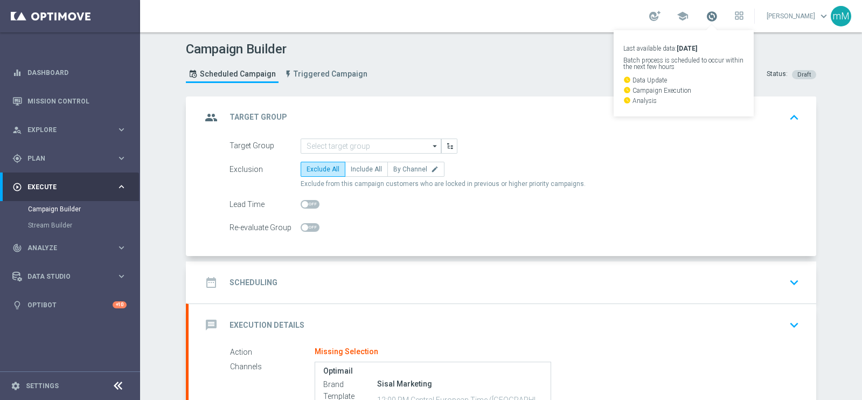
click at [706, 16] on span at bounding box center [712, 16] width 12 height 12
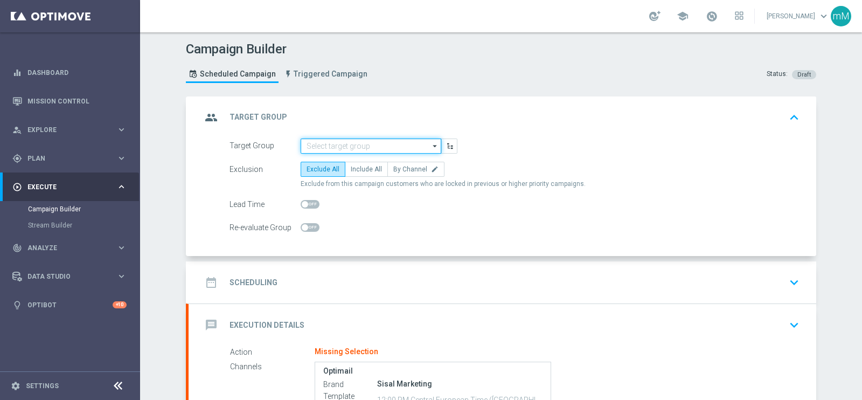
click at [313, 141] on input at bounding box center [371, 145] width 141 height 15
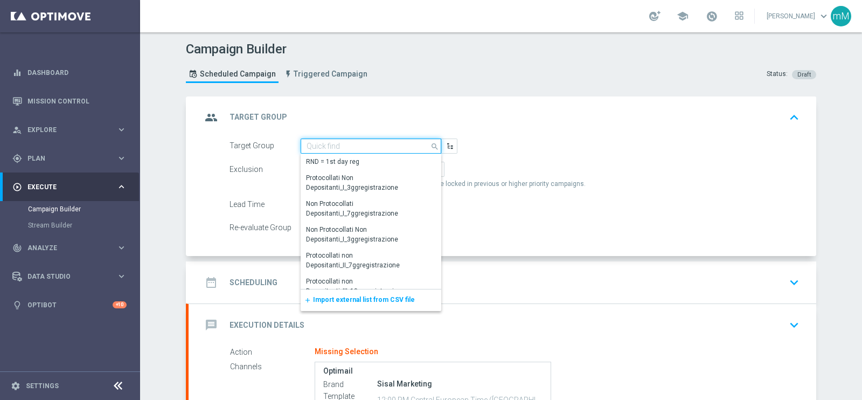
paste input "NEW Active Lottery TOP con marginalità>0_flag NL"
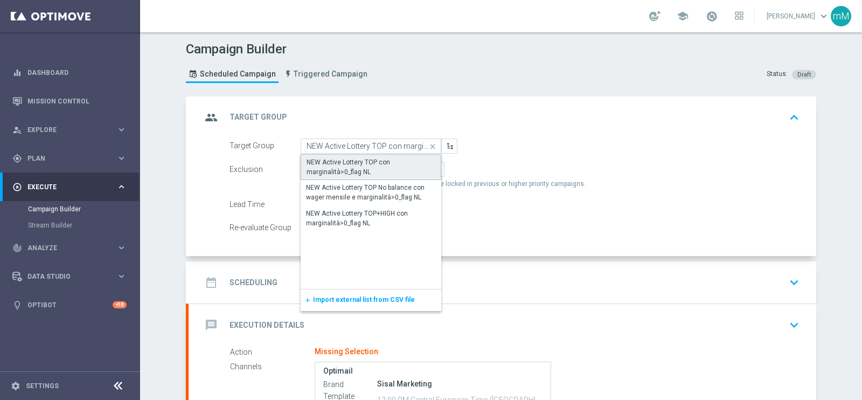
click at [334, 160] on div "NEW Active Lottery TOP con marginalità>0_flag NL" at bounding box center [371, 166] width 129 height 19
type input "NEW Active Lottery TOP con marginalità>0_flag NL"
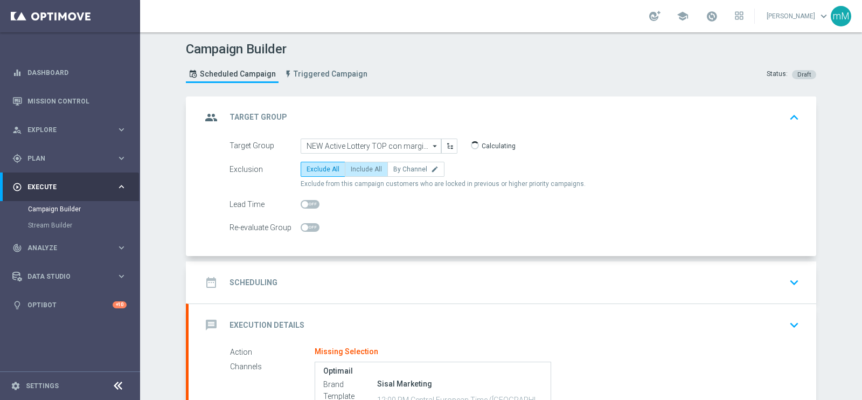
click at [361, 169] on span "Include All" at bounding box center [366, 169] width 31 height 8
click at [358, 169] on input "Include All" at bounding box center [354, 171] width 7 height 7
radio input "true"
click at [360, 274] on div "date_range Scheduling keyboard_arrow_down" at bounding box center [503, 282] width 602 height 20
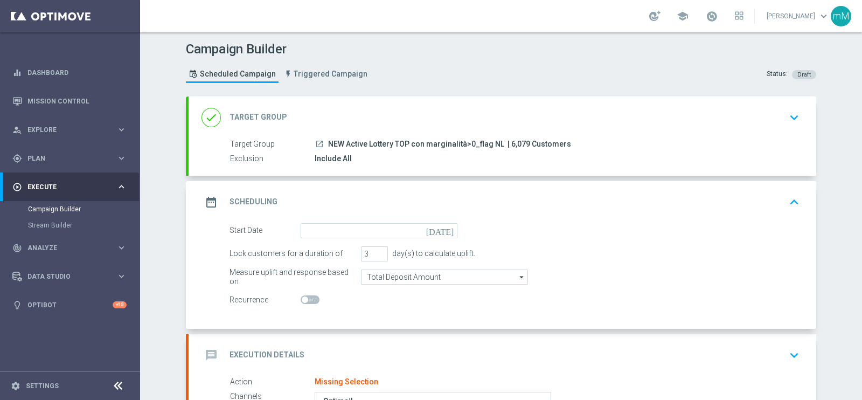
click at [356, 219] on div "date_range Scheduling keyboard_arrow_up" at bounding box center [503, 202] width 628 height 42
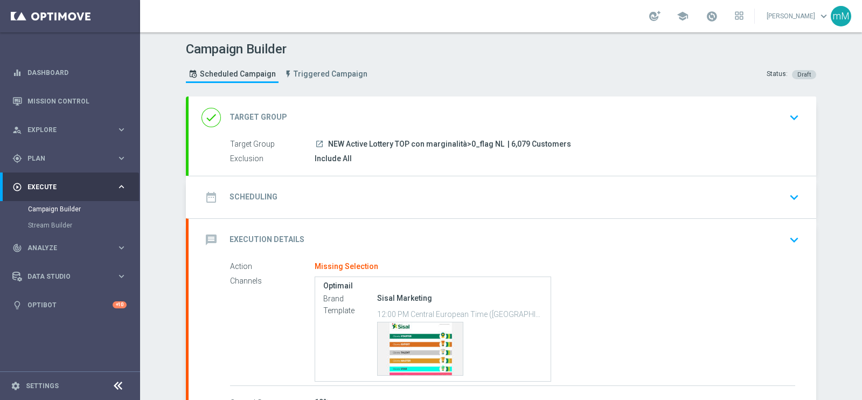
click at [345, 193] on div "date_range Scheduling keyboard_arrow_down" at bounding box center [503, 197] width 602 height 20
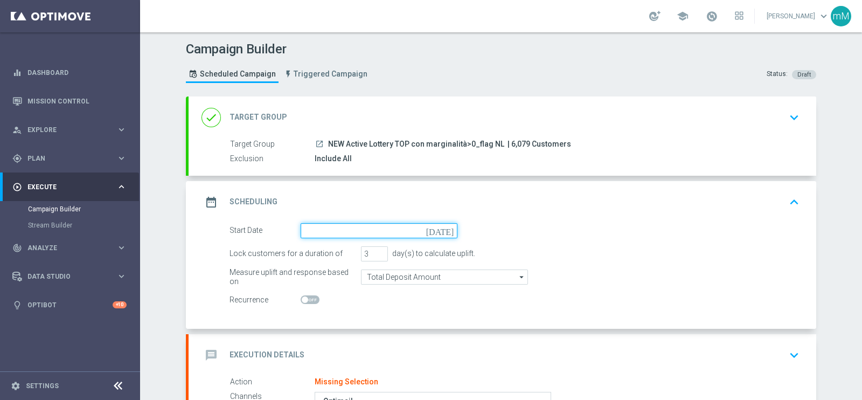
click at [324, 234] on input at bounding box center [379, 230] width 157 height 15
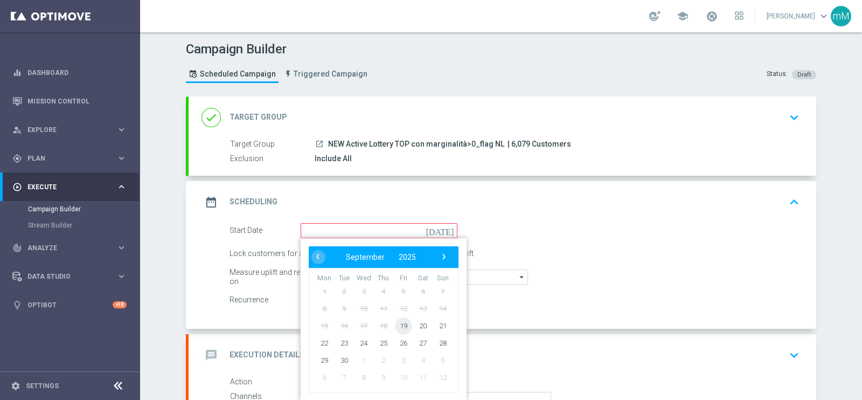
click at [401, 319] on span "19" at bounding box center [403, 325] width 17 height 17
type input "[DATE]"
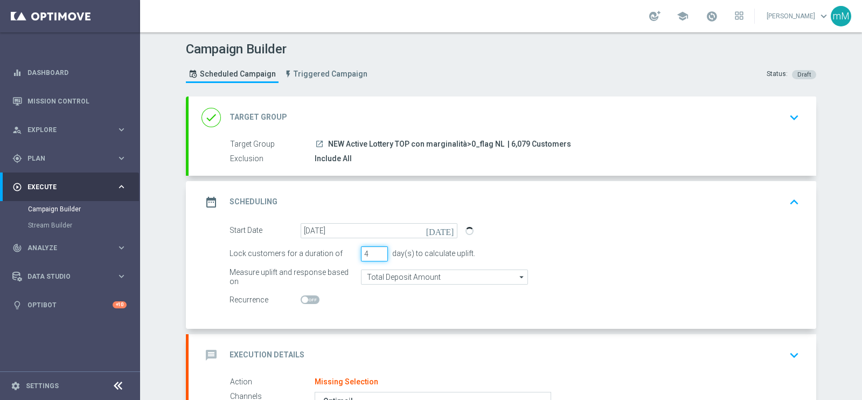
click at [375, 249] on input "4" at bounding box center [374, 253] width 27 height 15
click at [375, 249] on input "5" at bounding box center [374, 253] width 27 height 15
type input "6"
click at [375, 249] on input "6" at bounding box center [374, 253] width 27 height 15
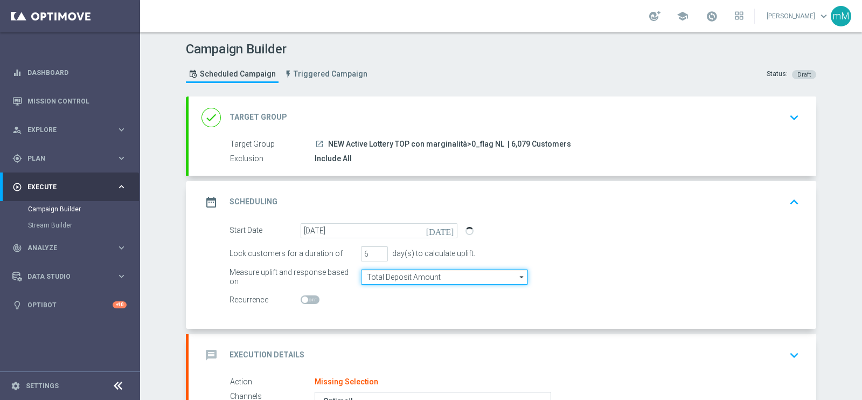
click at [421, 274] on input "Total Deposit Amount" at bounding box center [444, 276] width 167 height 15
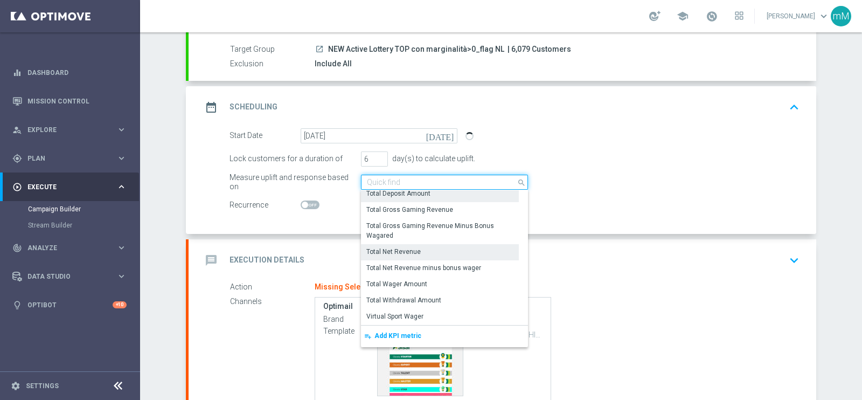
scroll to position [105, 0]
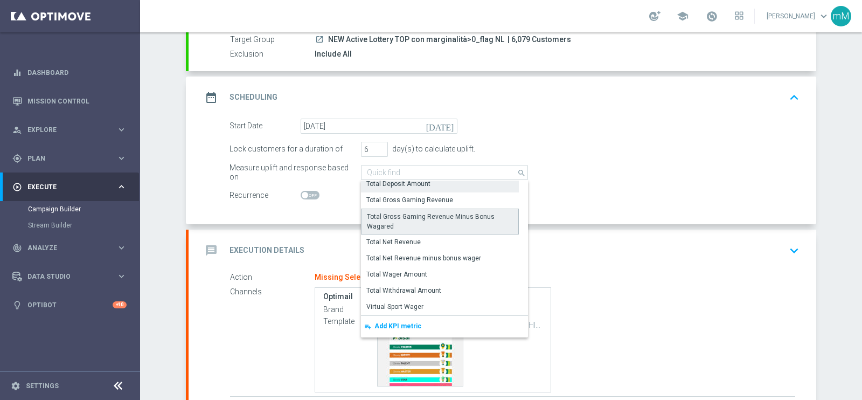
click at [462, 217] on div "Total Gross Gaming Revenue Minus Bonus Wagared" at bounding box center [440, 221] width 146 height 19
type input "Total Gross Gaming Revenue Minus Bonus Wagared"
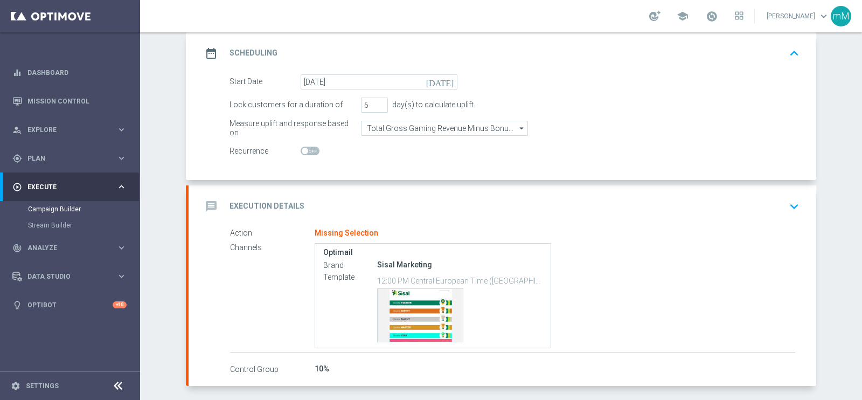
scroll to position [149, 0]
click at [414, 192] on div "message Execution Details keyboard_arrow_down" at bounding box center [503, 206] width 628 height 42
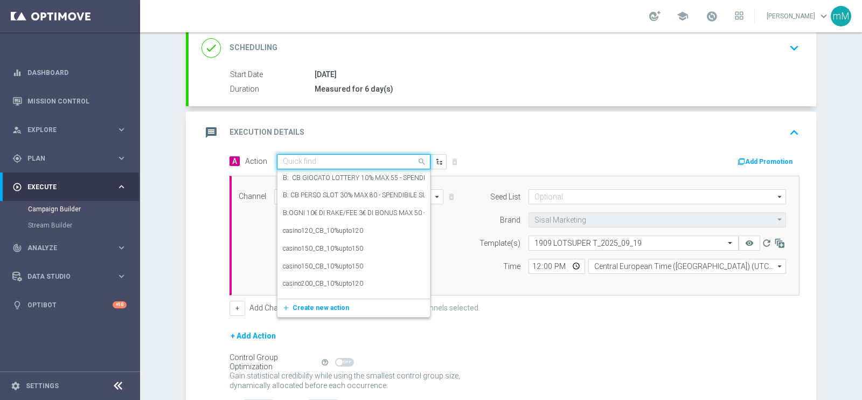
click at [345, 162] on input "text" at bounding box center [343, 161] width 120 height 9
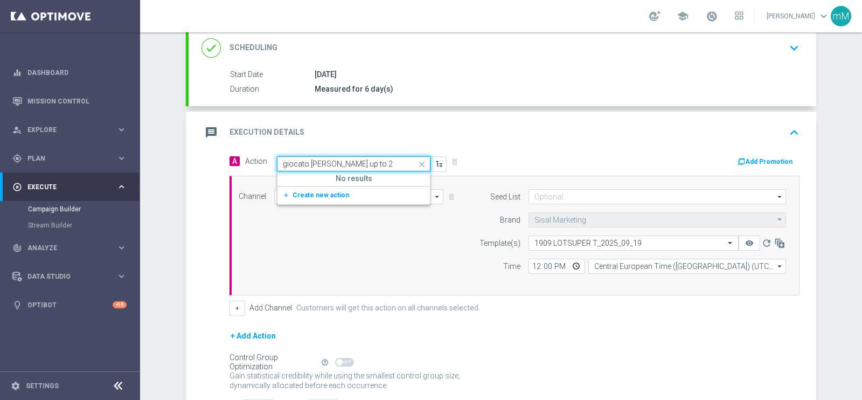
type input "giocato [PERSON_NAME] up to"
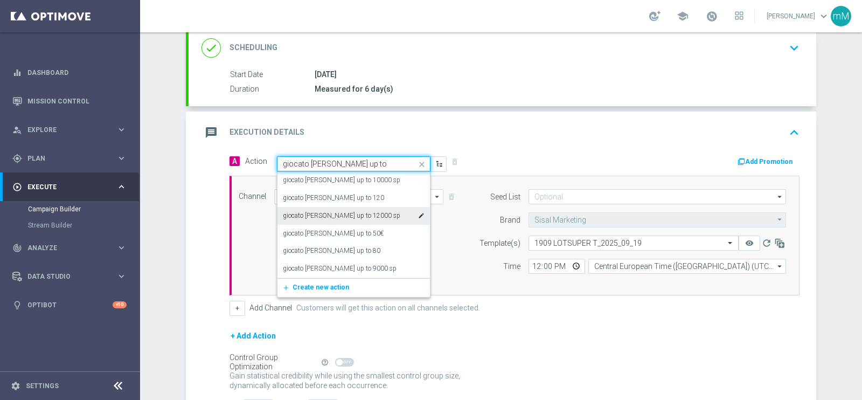
click at [334, 207] on div "giocato [PERSON_NAME] up to 12000 sp edit" at bounding box center [354, 216] width 142 height 18
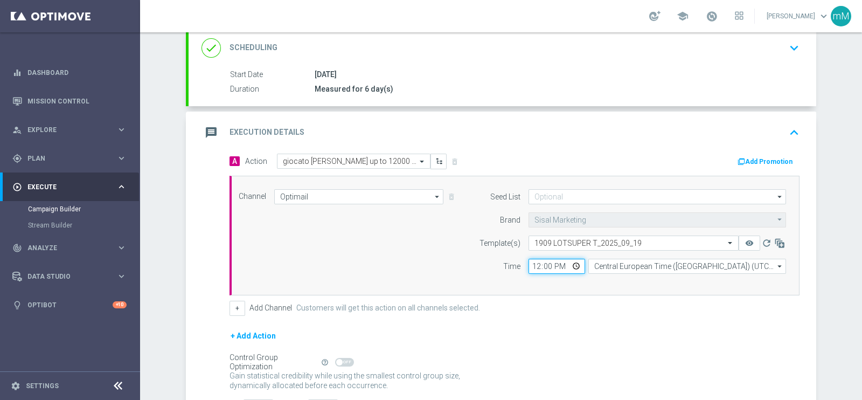
click at [534, 265] on input "12:00" at bounding box center [557, 266] width 57 height 15
type input "18:30"
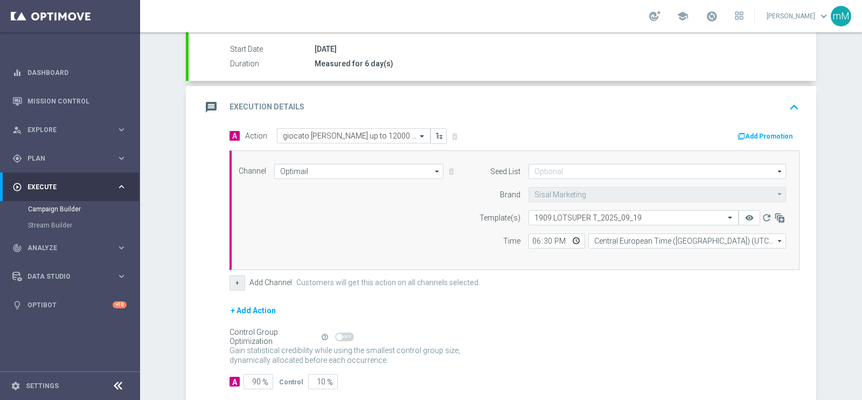
click at [232, 284] on button "+" at bounding box center [238, 282] width 16 height 15
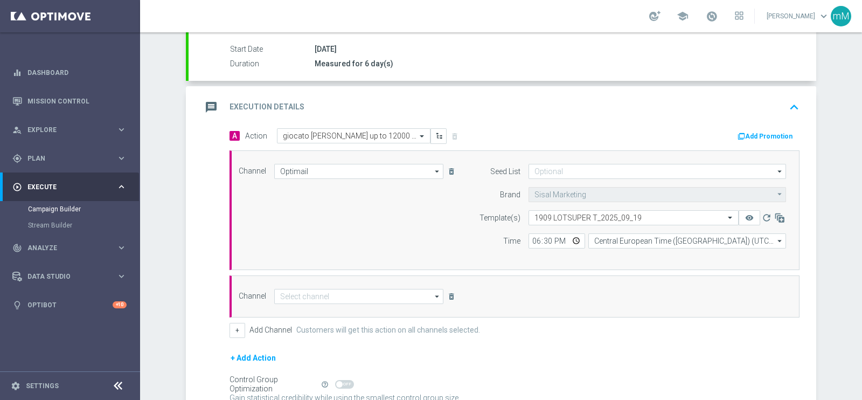
click at [326, 305] on div "Channel arrow_drop_down Drag here to set row groups Drag here to set column lab…" at bounding box center [515, 296] width 570 height 42
click at [330, 293] on input at bounding box center [358, 296] width 169 height 15
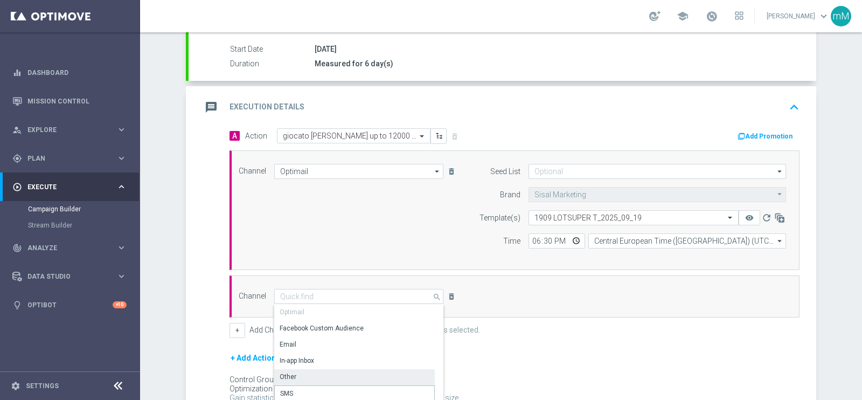
drag, startPoint x: 308, startPoint y: 385, endPoint x: 311, endPoint y: 371, distance: 13.9
click at [311, 371] on div "Other" at bounding box center [354, 377] width 161 height 16
type input "Other"
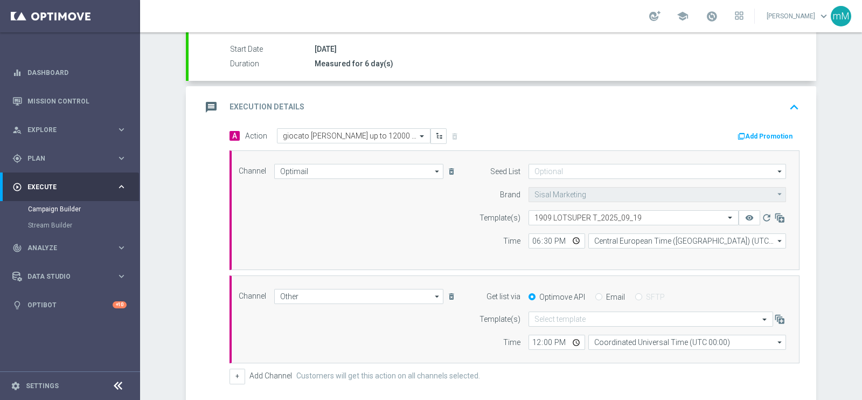
click at [598, 299] on div "Email" at bounding box center [610, 297] width 30 height 10
click at [599, 293] on div "Email" at bounding box center [610, 297] width 30 height 10
click at [595, 295] on input "Email" at bounding box center [598, 297] width 7 height 7
radio input "true"
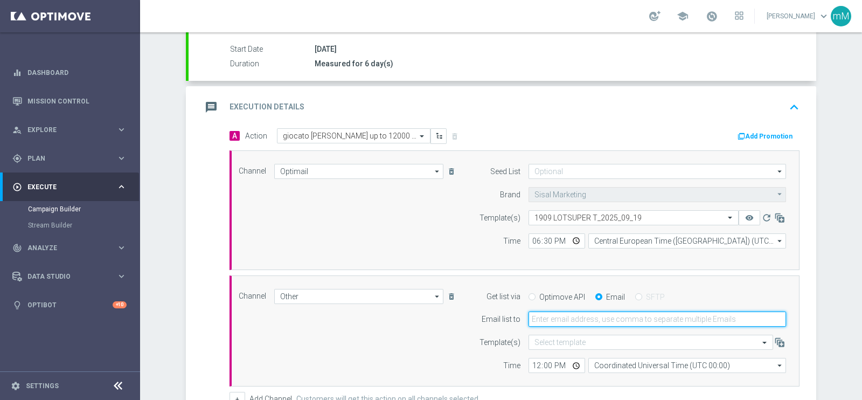
click at [558, 324] on input "email" at bounding box center [658, 318] width 258 height 15
type input "[EMAIL_ADDRESS][PERSON_NAME][DOMAIN_NAME]"
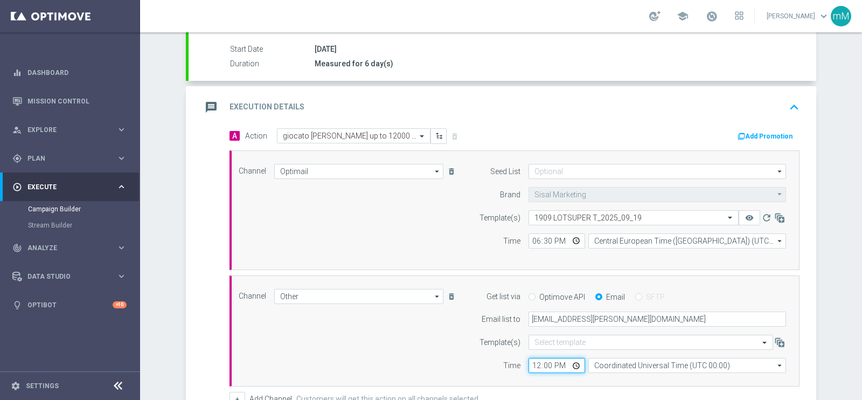
click at [529, 365] on input "12:00" at bounding box center [557, 365] width 57 height 15
type input "18:30"
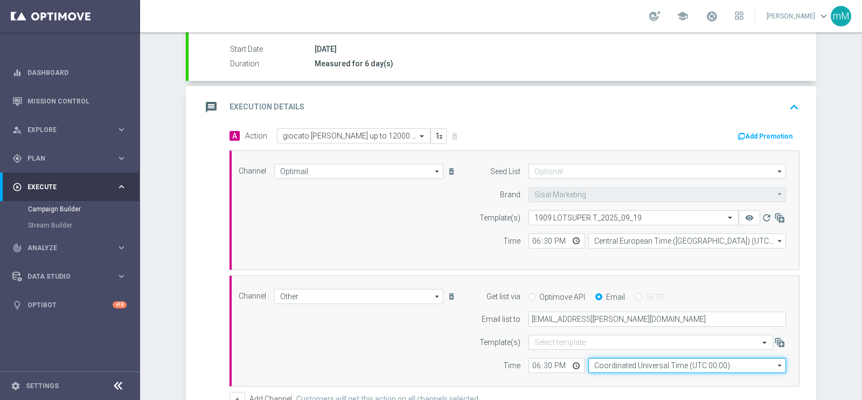
click at [614, 363] on input "Coordinated Universal Time (UTC 00:00)" at bounding box center [687, 365] width 198 height 15
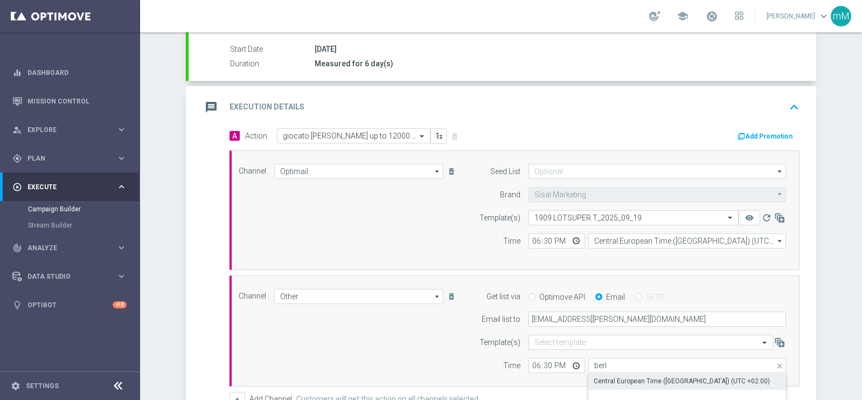
click at [614, 376] on div "Central European Time ([GEOGRAPHIC_DATA]) (UTC +02:00)" at bounding box center [682, 381] width 176 height 10
type input "Central European Time ([GEOGRAPHIC_DATA]) (UTC +02:00)"
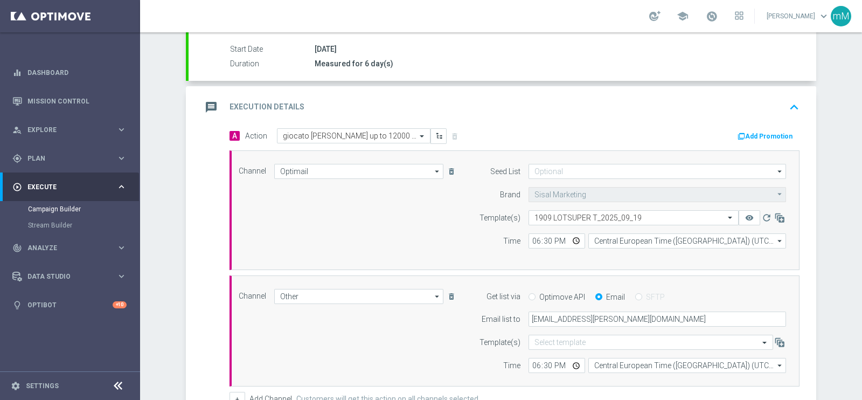
scroll to position [350, 0]
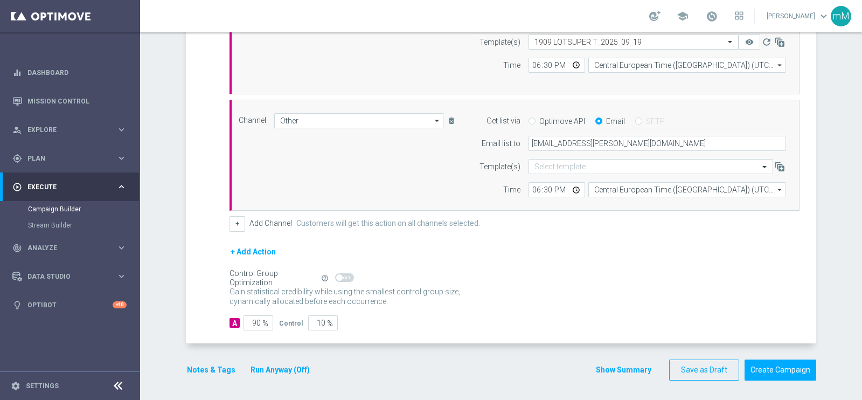
click at [296, 359] on div "Notes & Tags Run Anyway (Off)" at bounding box center [255, 369] width 138 height 21
click at [294, 364] on button "Run Anyway (Off)" at bounding box center [279, 369] width 61 height 13
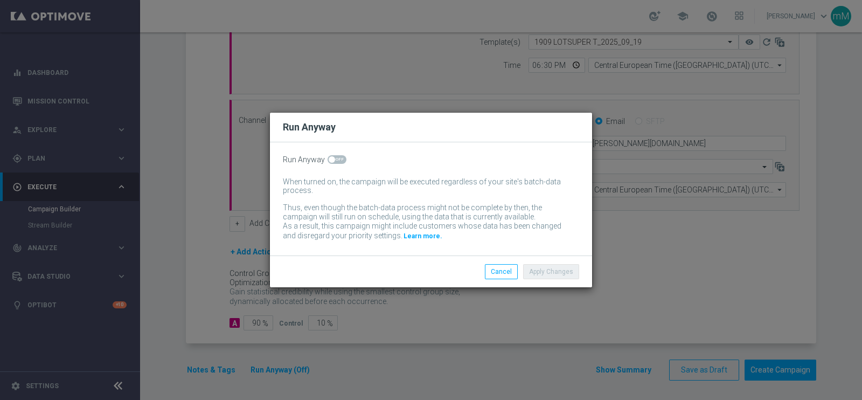
click at [342, 156] on span at bounding box center [337, 159] width 19 height 9
click at [342, 156] on input "checkbox" at bounding box center [337, 159] width 19 height 9
checkbox input "true"
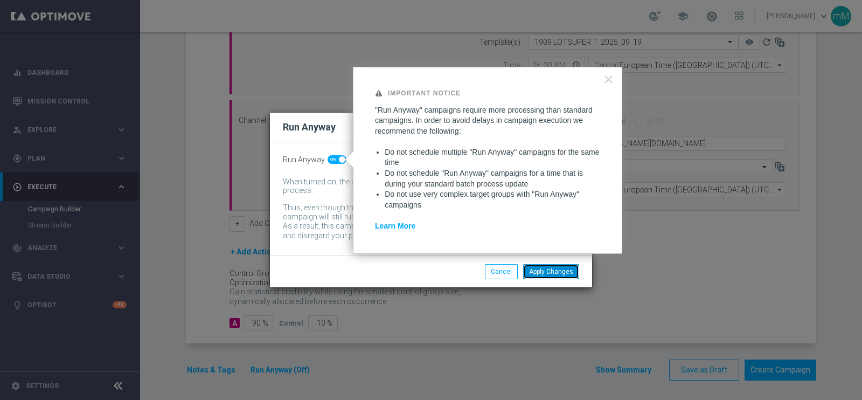
click at [539, 269] on button "Apply Changes" at bounding box center [551, 271] width 56 height 15
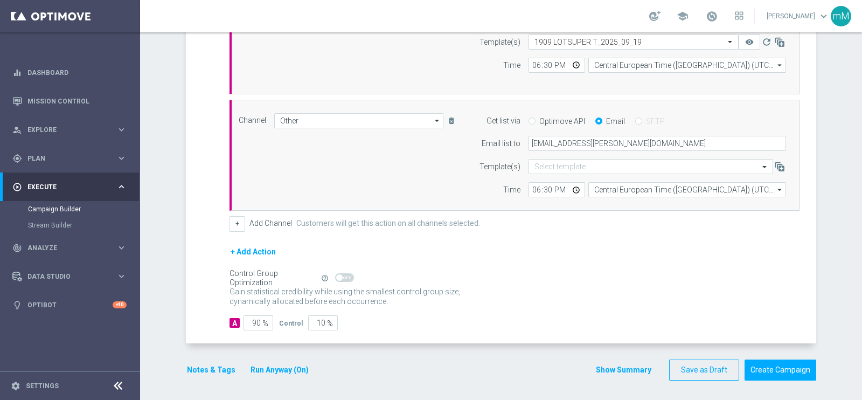
click at [200, 366] on button "Notes & Tags" at bounding box center [211, 369] width 51 height 13
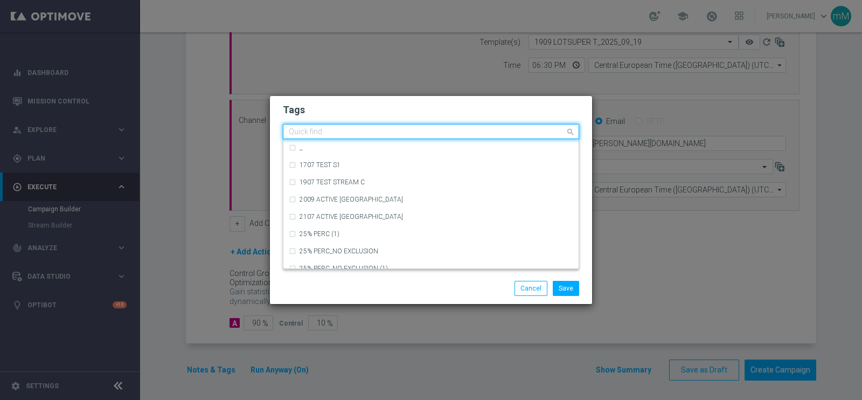
click at [415, 129] on input "text" at bounding box center [427, 132] width 276 height 9
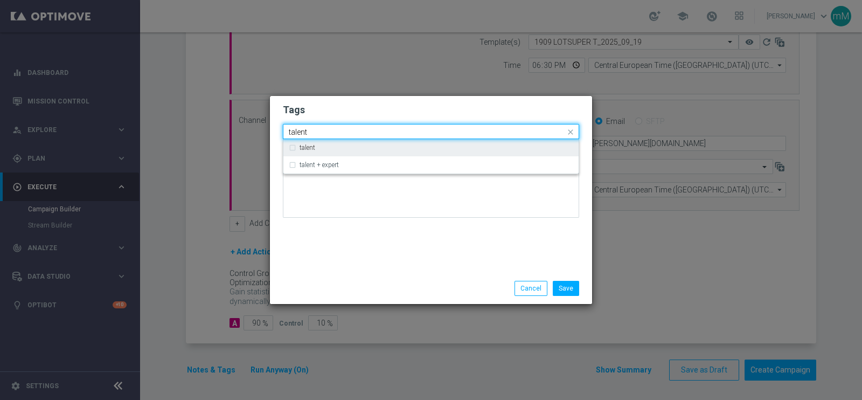
click at [407, 145] on div "talent" at bounding box center [437, 147] width 274 height 6
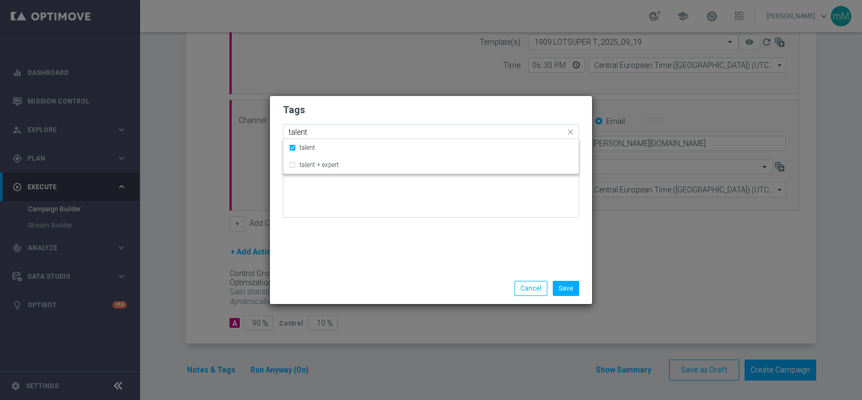
click at [398, 124] on div "Quick find × talent talent" at bounding box center [431, 131] width 296 height 15
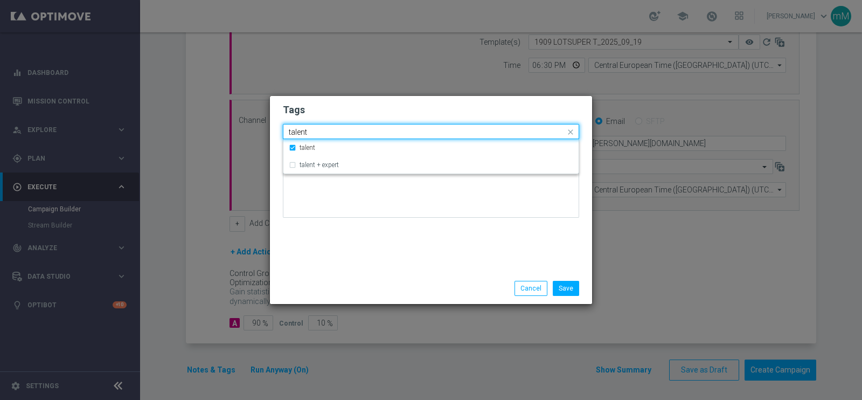
click at [398, 124] on div "Quick find × talent talent" at bounding box center [431, 131] width 296 height 15
click at [393, 134] on input "talent" at bounding box center [427, 132] width 276 height 9
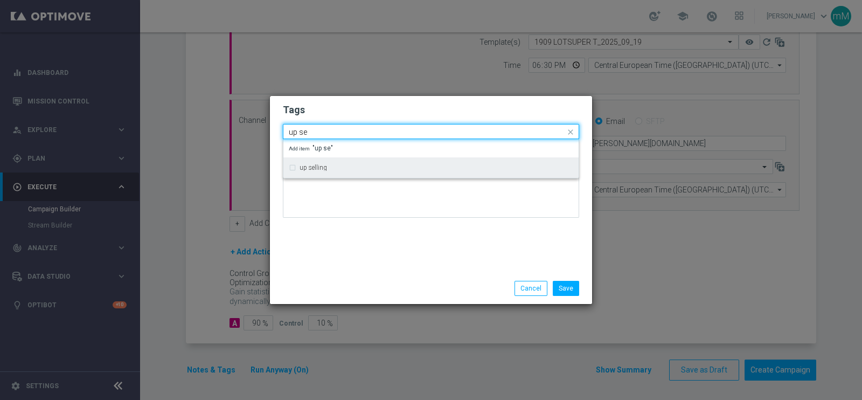
click at [372, 169] on div "up selling" at bounding box center [437, 167] width 274 height 6
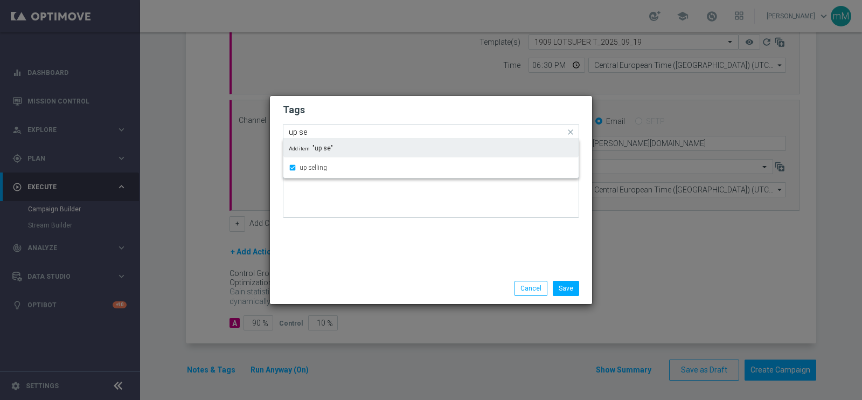
click at [372, 126] on div "Quick find × talent × up selling up se" at bounding box center [424, 131] width 282 height 13
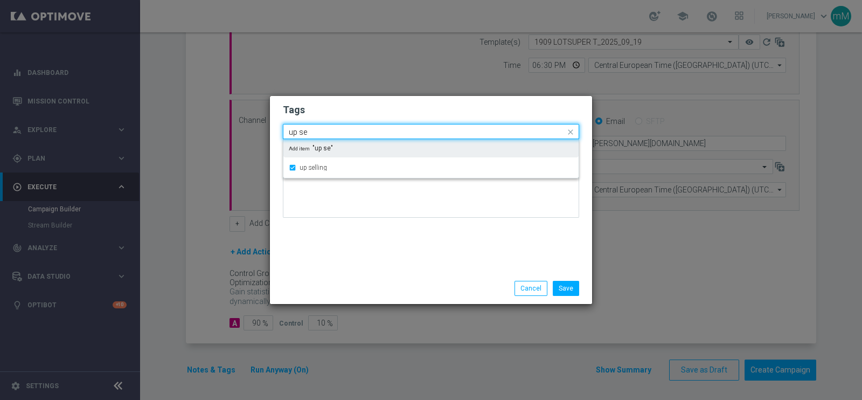
click at [372, 126] on div "Quick find × talent × up selling up se" at bounding box center [424, 131] width 282 height 13
click at [371, 132] on input "up se" at bounding box center [427, 132] width 276 height 9
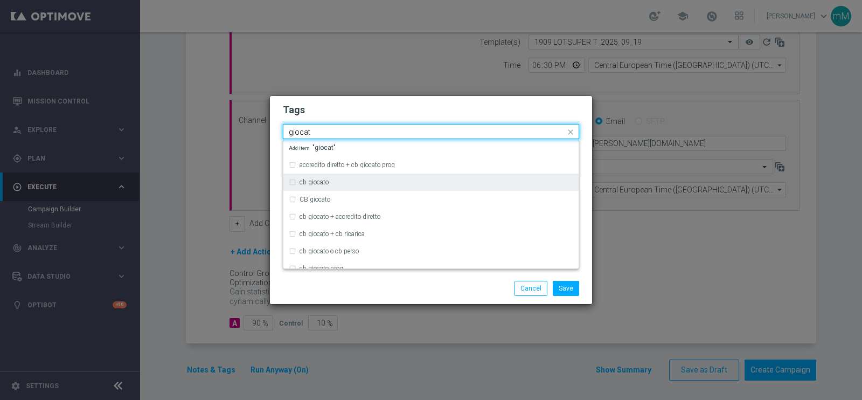
click at [357, 180] on div "cb giocato" at bounding box center [437, 182] width 274 height 6
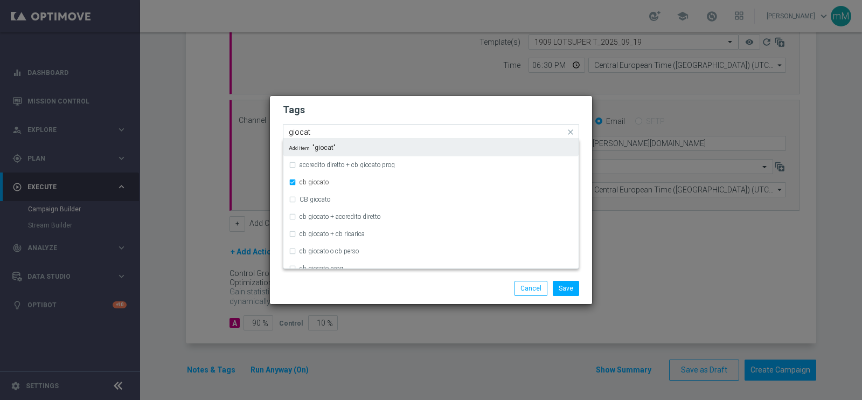
click at [348, 133] on input "giocat" at bounding box center [427, 132] width 276 height 9
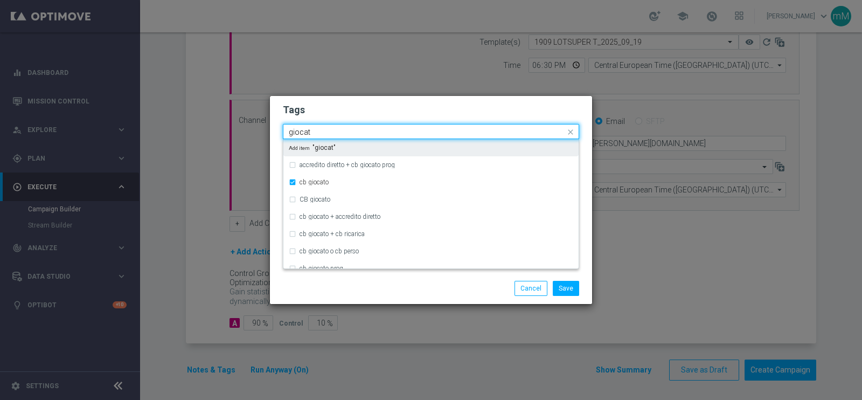
click at [348, 133] on input "giocat" at bounding box center [427, 132] width 276 height 9
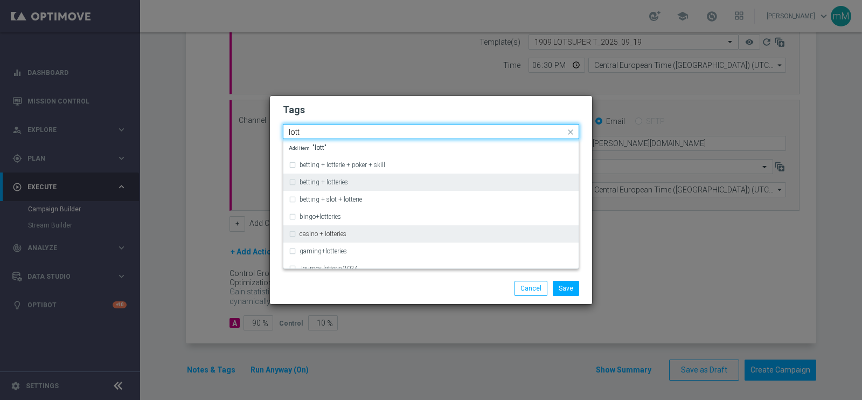
scroll to position [160, 0]
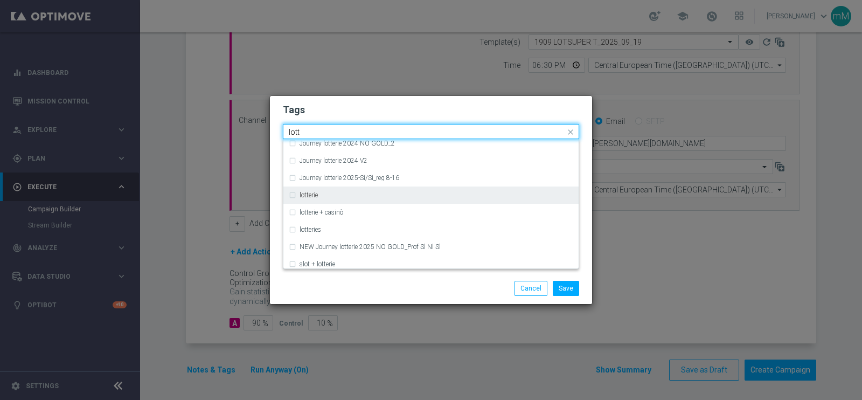
click at [340, 190] on div "lotterie" at bounding box center [431, 194] width 285 height 17
type input "lott"
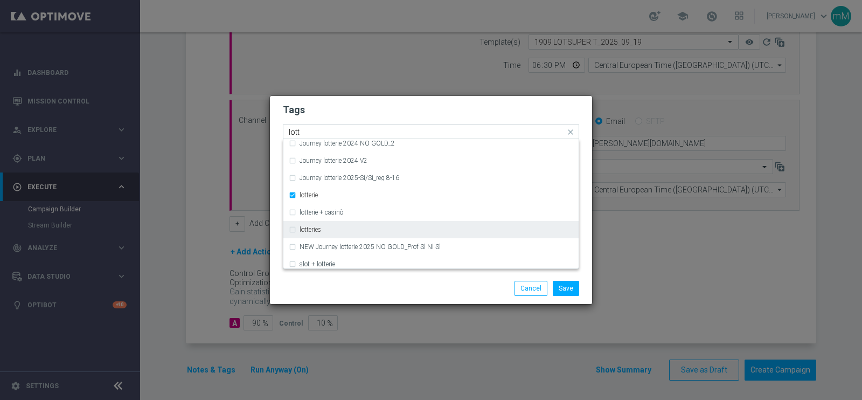
click at [326, 224] on div "lotteries" at bounding box center [431, 229] width 285 height 17
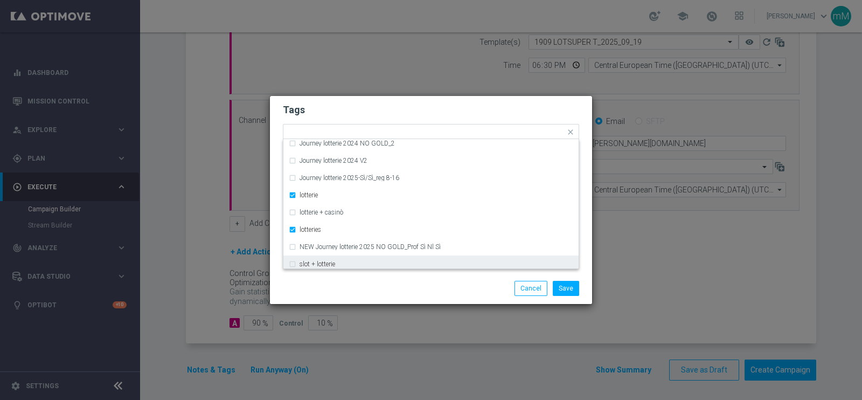
click at [475, 288] on div "Save Cancel" at bounding box center [483, 288] width 209 height 15
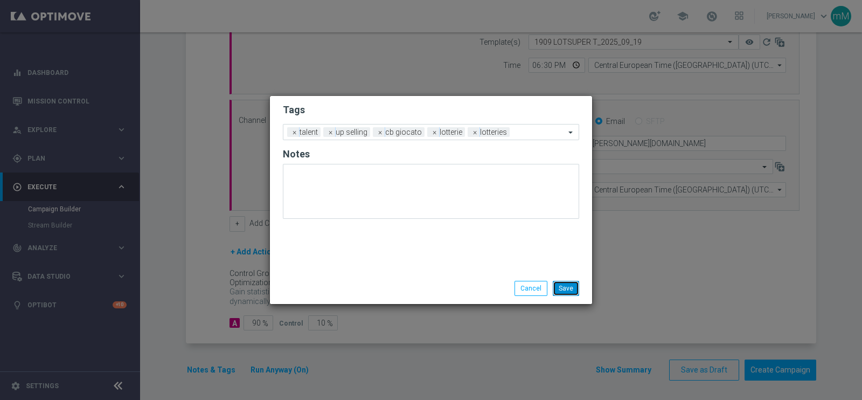
click at [573, 287] on button "Save" at bounding box center [566, 288] width 26 height 15
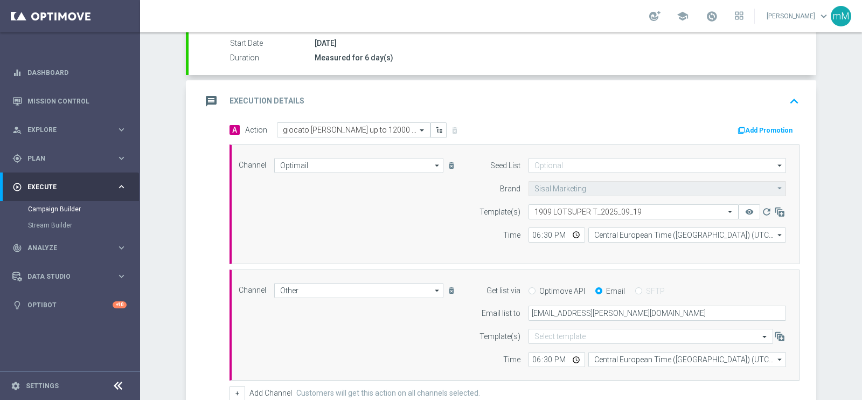
scroll to position [179, 0]
click at [779, 133] on button "Add Promotion" at bounding box center [767, 132] width 60 height 12
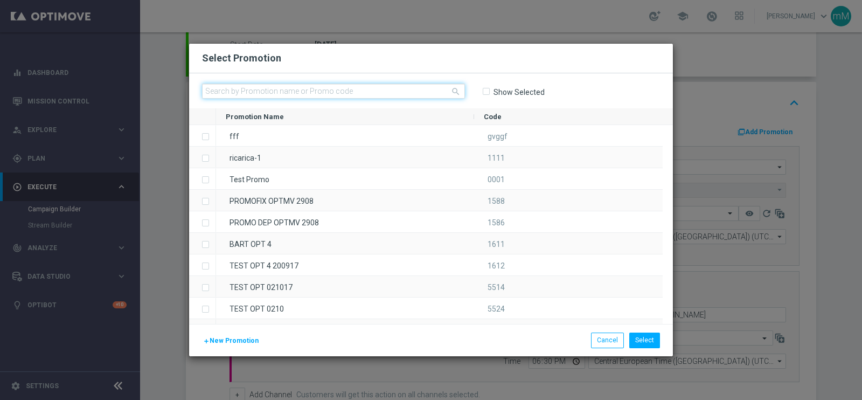
click at [405, 95] on input "text" at bounding box center [333, 91] width 263 height 15
paste input "335093"
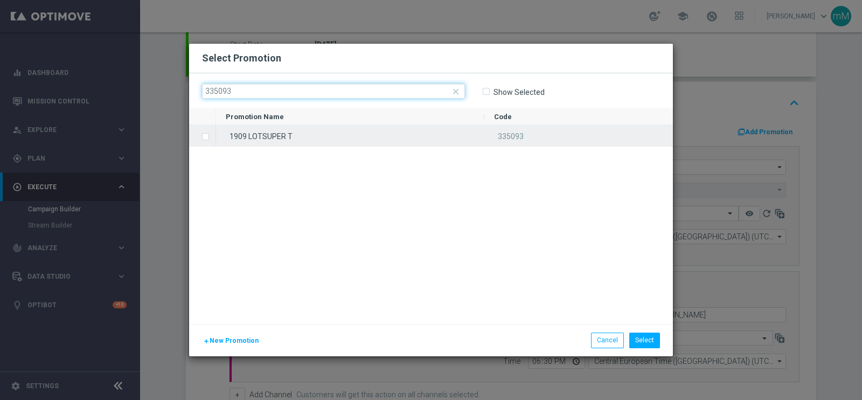
type input "335093"
click at [365, 126] on div "1909 LOTSUPER T" at bounding box center [350, 135] width 268 height 21
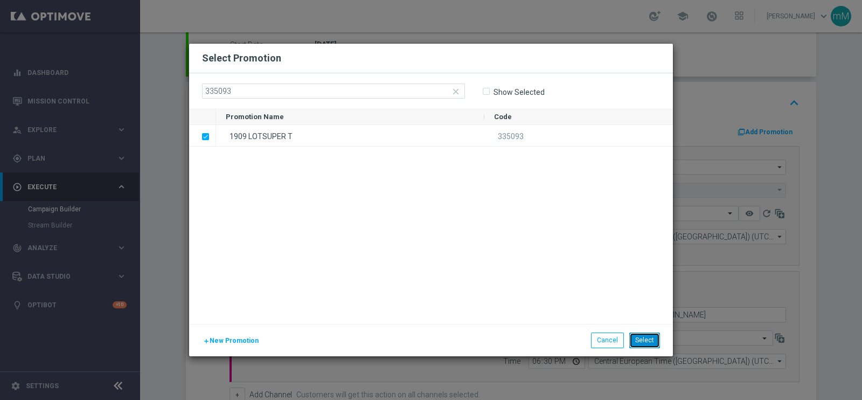
click at [650, 343] on button "Select" at bounding box center [644, 339] width 31 height 15
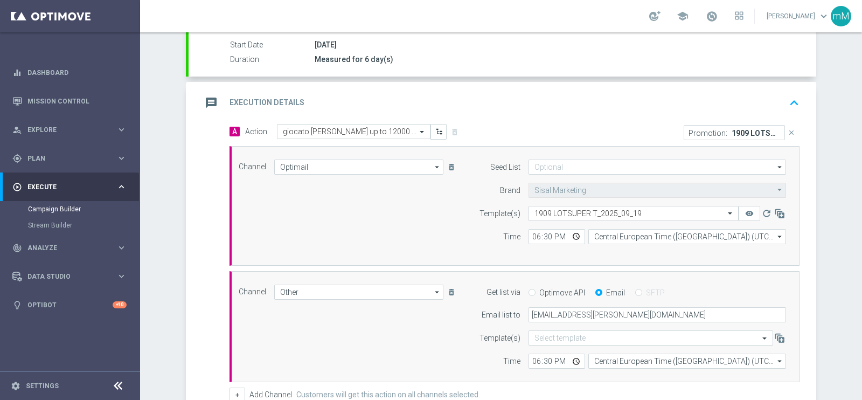
scroll to position [350, 0]
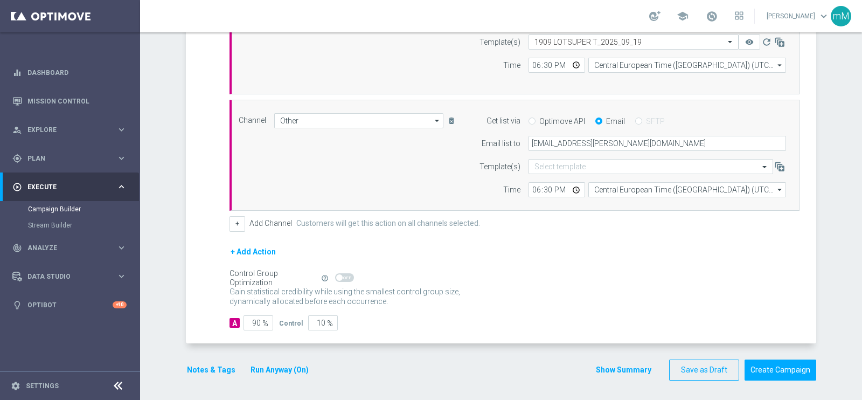
click at [617, 368] on button "Show Summary" at bounding box center [623, 370] width 57 height 12
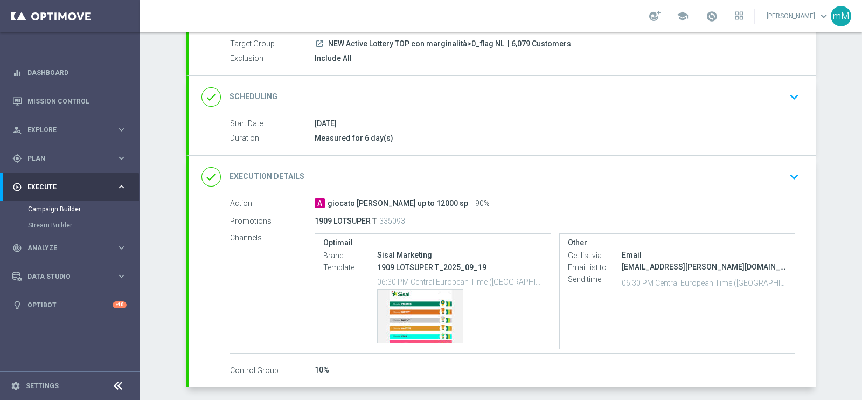
scroll to position [144, 0]
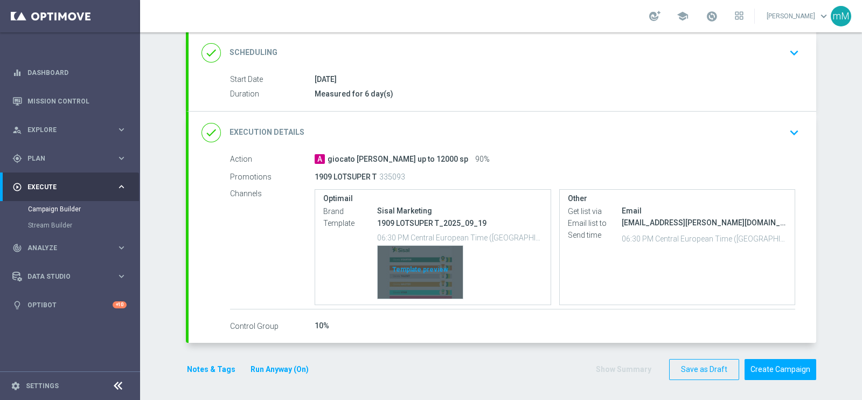
click at [418, 247] on div "Template preview" at bounding box center [420, 272] width 85 height 53
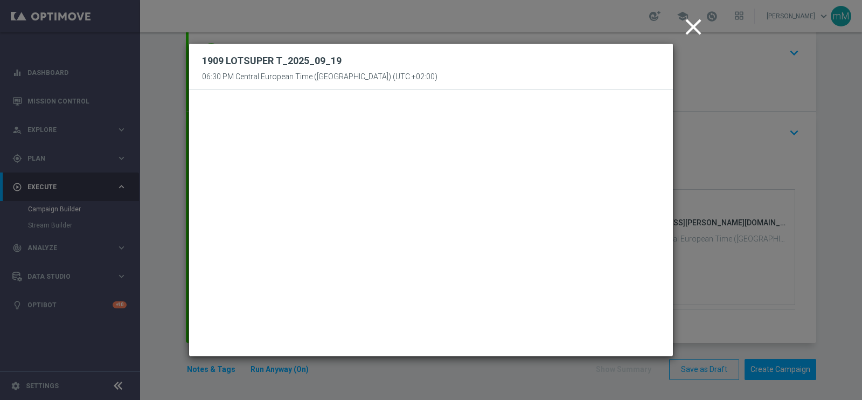
click at [689, 24] on icon "close" at bounding box center [693, 26] width 27 height 27
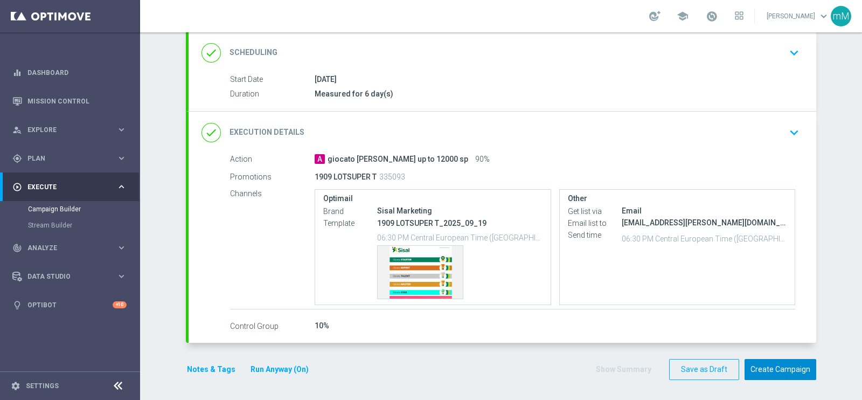
click at [766, 362] on button "Create Campaign" at bounding box center [781, 369] width 72 height 21
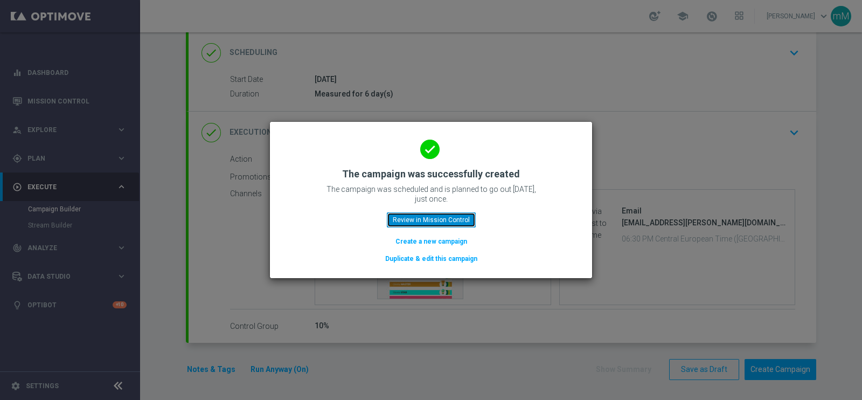
click at [468, 219] on button "Review in Mission Control" at bounding box center [431, 219] width 89 height 15
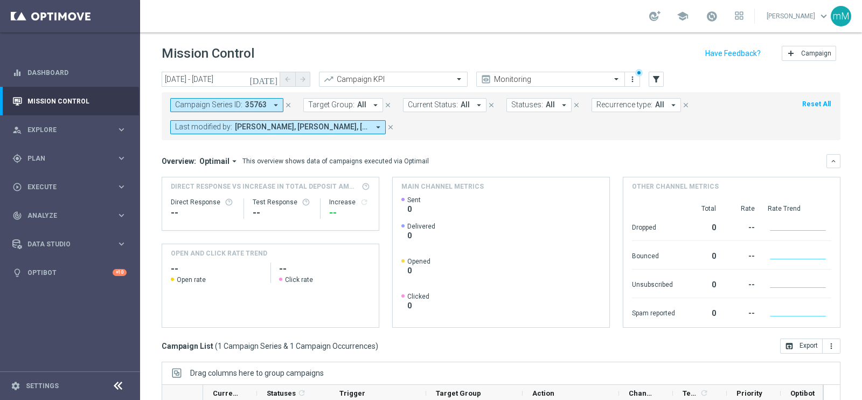
scroll to position [161, 0]
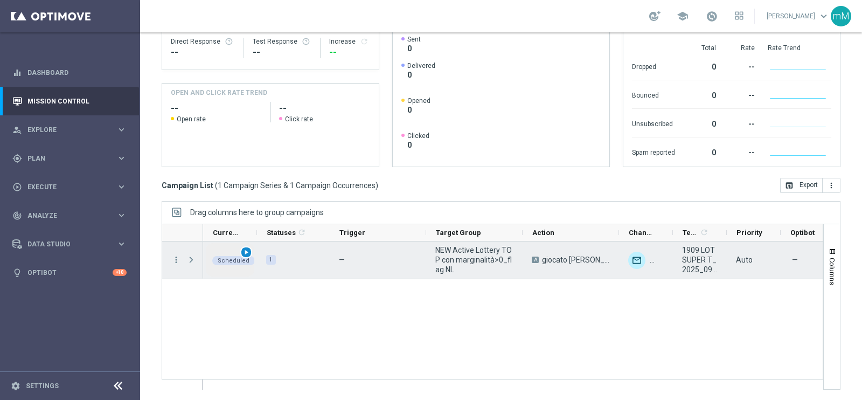
click at [248, 251] on span "play_arrow" at bounding box center [246, 252] width 8 height 8
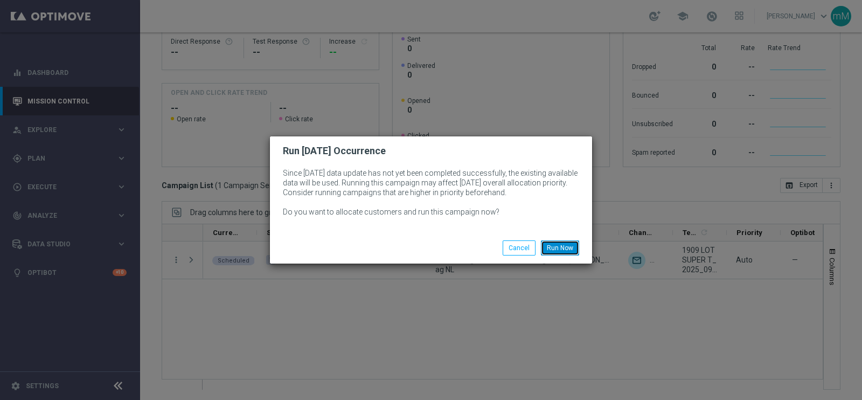
click at [563, 246] on button "Run Now" at bounding box center [560, 247] width 38 height 15
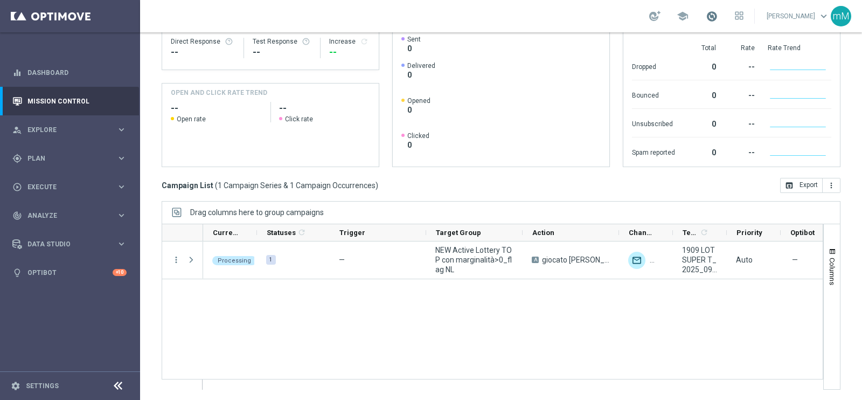
click at [706, 15] on span at bounding box center [712, 16] width 12 height 12
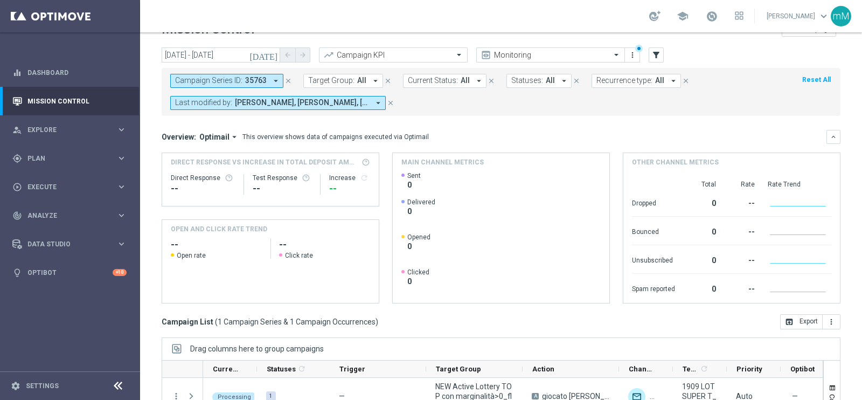
scroll to position [0, 0]
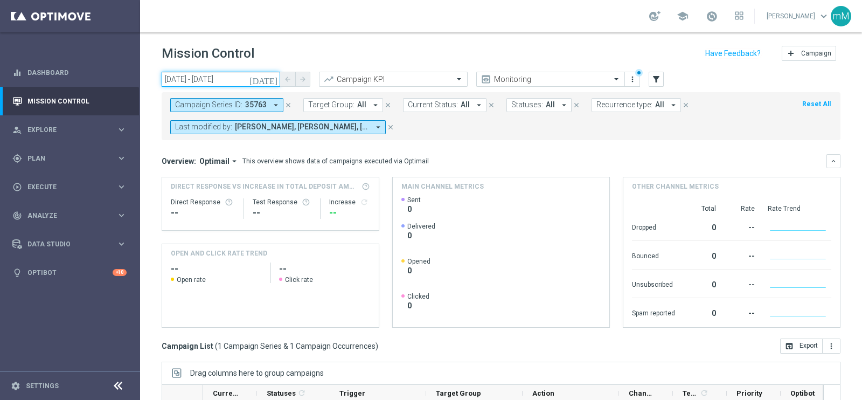
click at [230, 79] on input "[DATE] - [DATE]" at bounding box center [221, 79] width 119 height 15
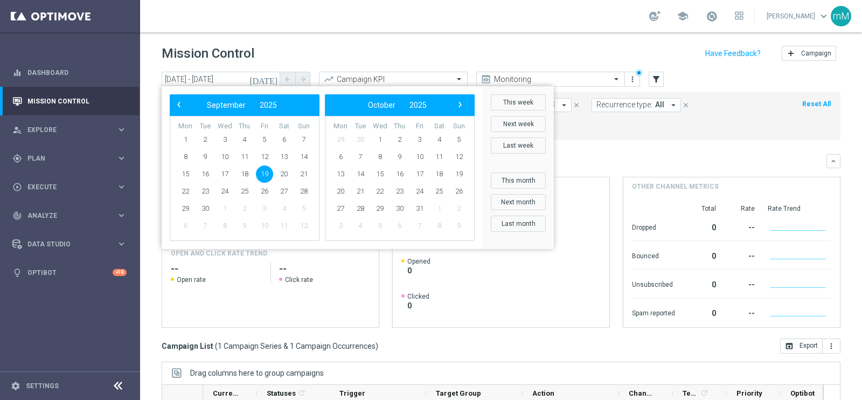
click at [304, 32] on div "school [PERSON_NAME] keyboard_arrow_down mM" at bounding box center [501, 16] width 722 height 32
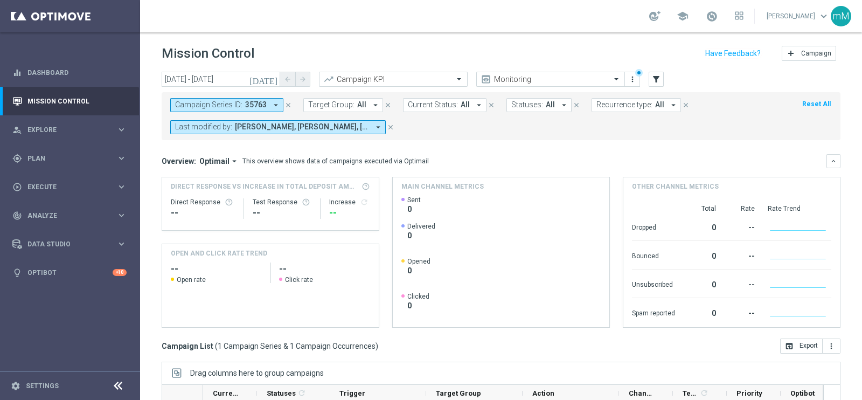
click at [286, 103] on icon "close" at bounding box center [289, 105] width 8 height 8
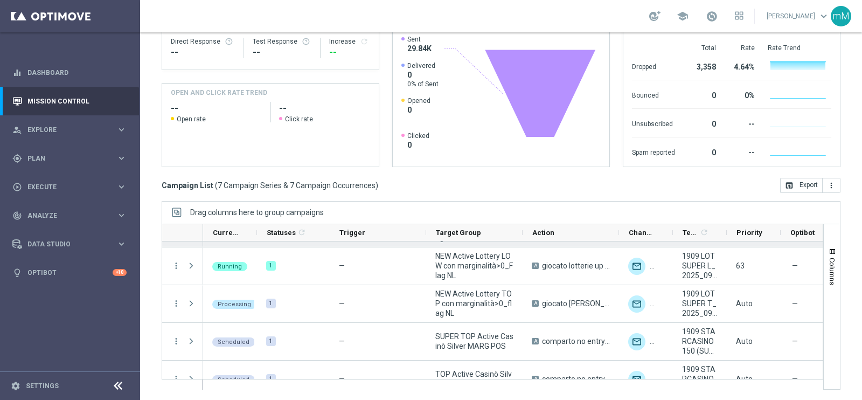
scroll to position [32, 0]
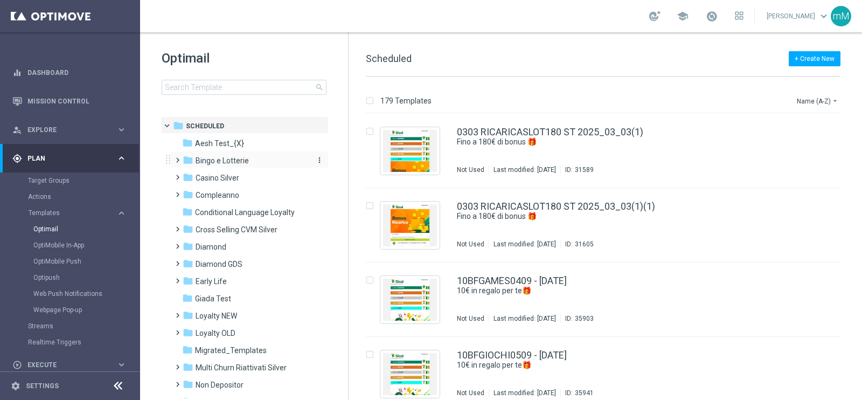
click at [266, 162] on div "folder Bingo e Lotterie" at bounding box center [245, 161] width 124 height 12
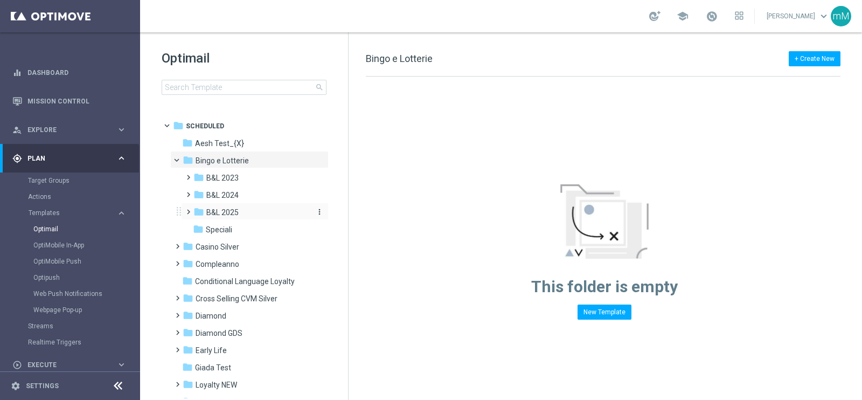
click at [238, 211] on span "B&L 2025" at bounding box center [222, 212] width 32 height 10
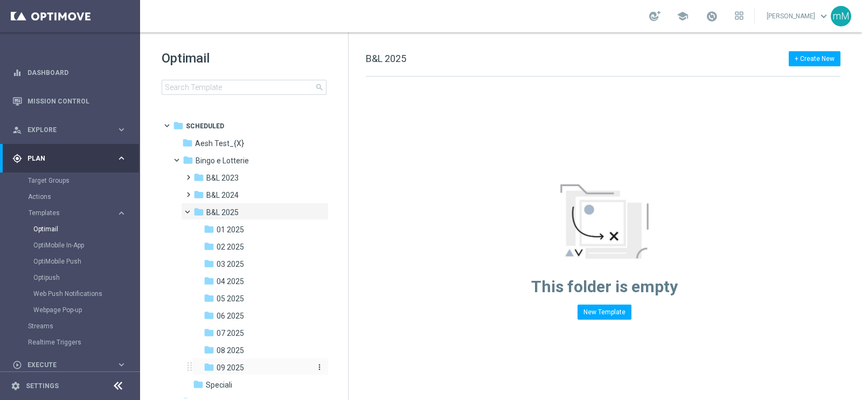
click at [242, 363] on span "09 2025" at bounding box center [230, 368] width 27 height 10
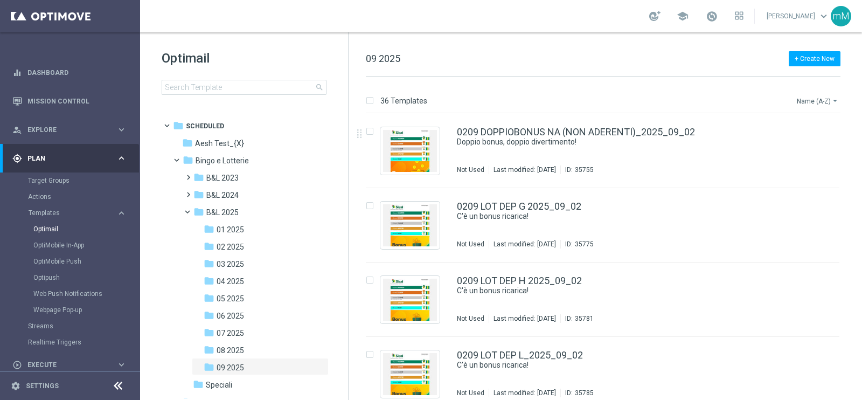
click at [819, 101] on button "Name (A-Z) arrow_drop_down" at bounding box center [818, 100] width 45 height 13
click at [799, 152] on span "Date Modified (Newest)" at bounding box center [799, 149] width 72 height 8
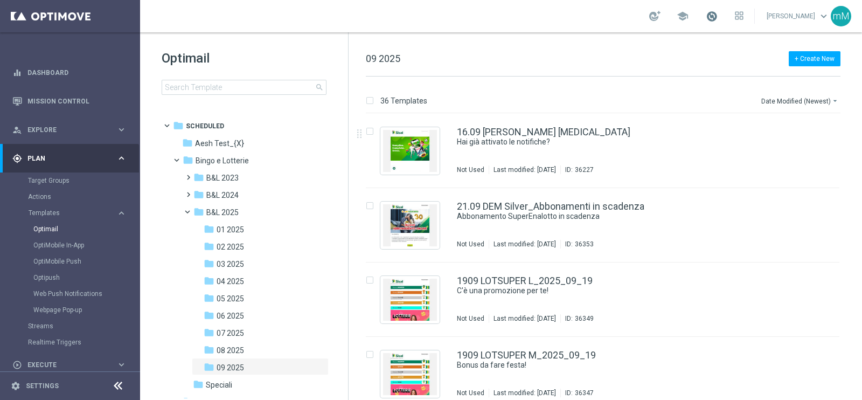
click at [709, 17] on span at bounding box center [712, 16] width 12 height 12
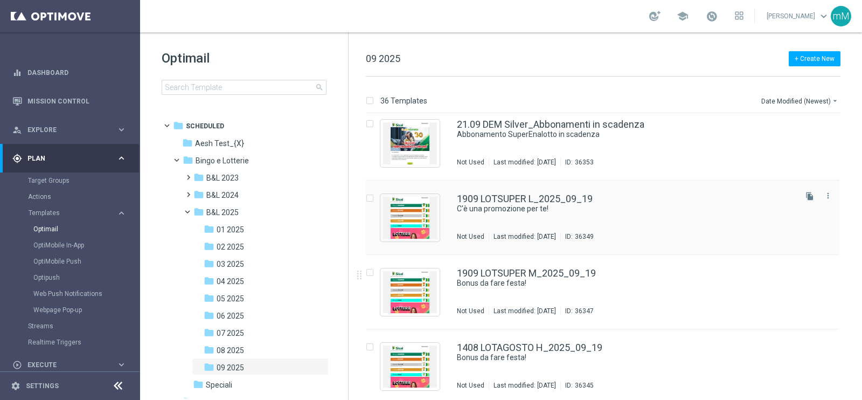
scroll to position [89, 0]
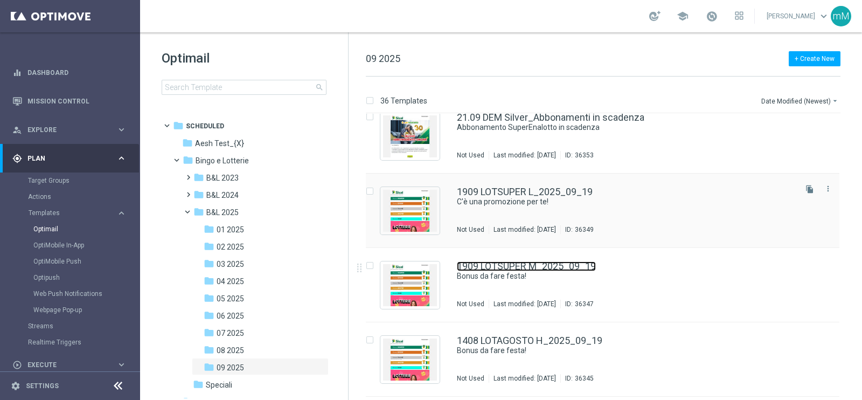
click at [510, 266] on link "1909 LOTSUPER M_2025_09_19" at bounding box center [526, 266] width 139 height 10
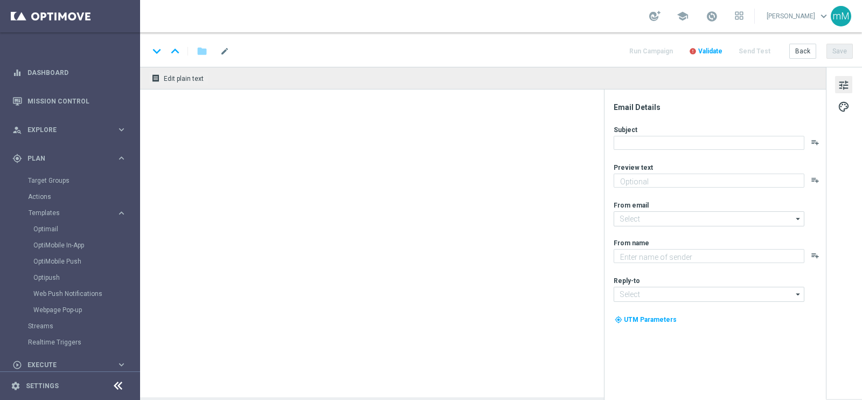
type textarea "Fino a 20.000 Sisal point per te!"
type input "[EMAIL_ADDRESS][DOMAIN_NAME]"
type textarea "Sisal"
type input "[EMAIL_ADDRESS][DOMAIN_NAME]"
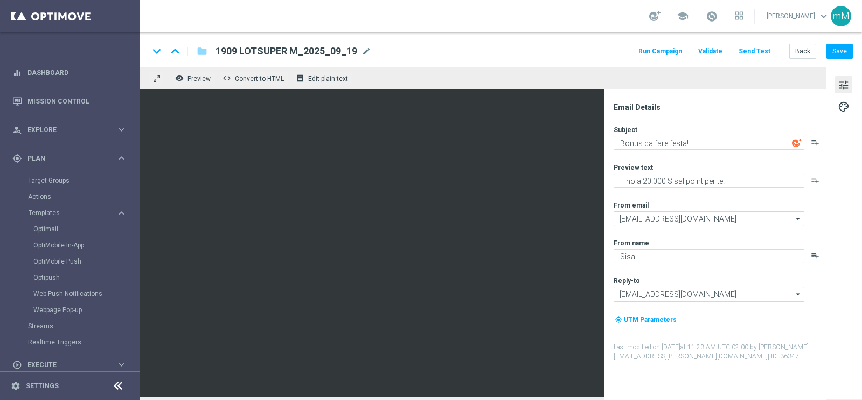
click at [647, 52] on button "Run Campaign" at bounding box center [660, 51] width 47 height 15
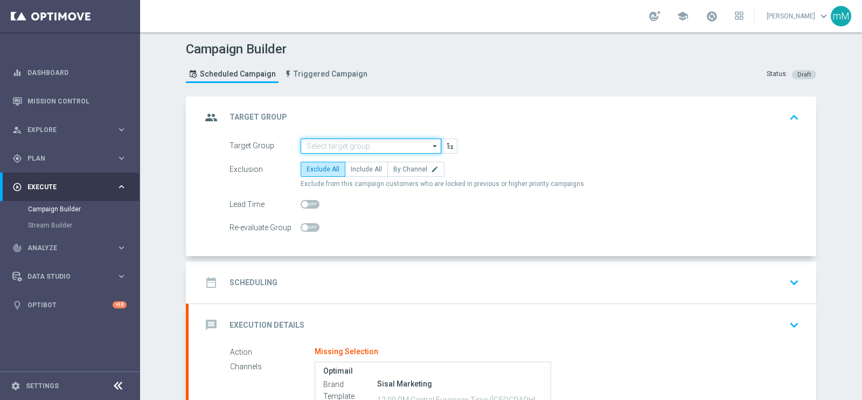
click at [379, 142] on input at bounding box center [371, 145] width 141 height 15
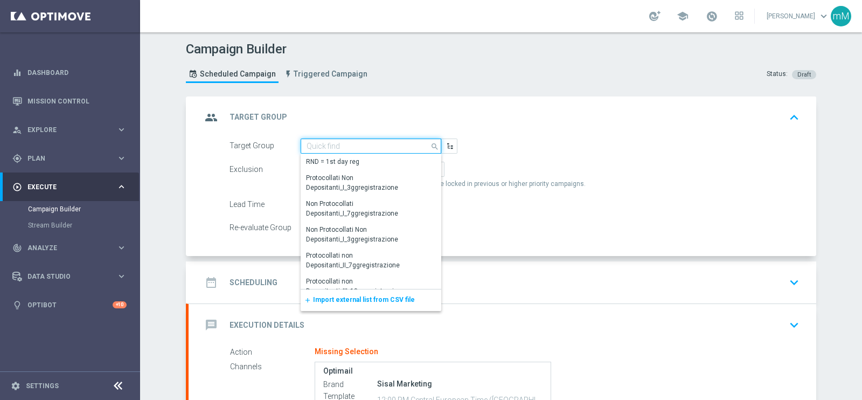
paste input "NEW Active Lottery MID con marginalità>0_flag NL"
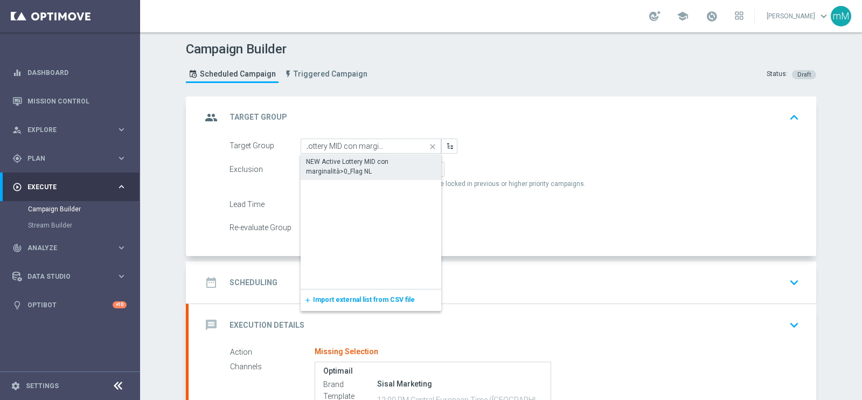
click at [366, 162] on div "NEW Active Lottery MID con marginalità>0_Flag NL" at bounding box center [371, 166] width 130 height 19
type input "NEW Active Lottery MID con marginalità>0_Flag NL"
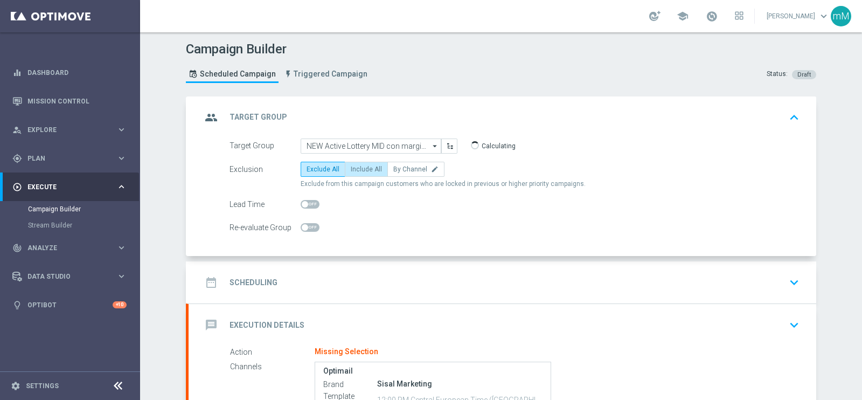
click at [359, 167] on span "Include All" at bounding box center [366, 169] width 31 height 8
click at [358, 168] on input "Include All" at bounding box center [354, 171] width 7 height 7
radio input "true"
click at [376, 265] on div "date_range Scheduling keyboard_arrow_down" at bounding box center [503, 282] width 628 height 42
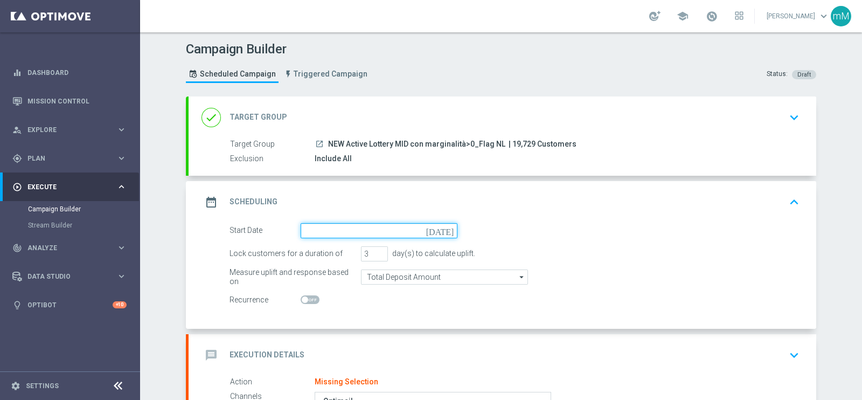
click at [365, 230] on input at bounding box center [379, 230] width 157 height 15
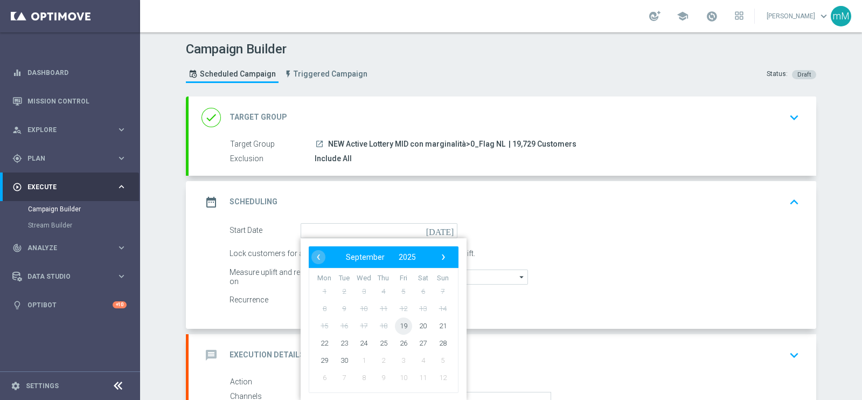
click at [396, 319] on span "19" at bounding box center [403, 325] width 17 height 17
type input "[DATE]"
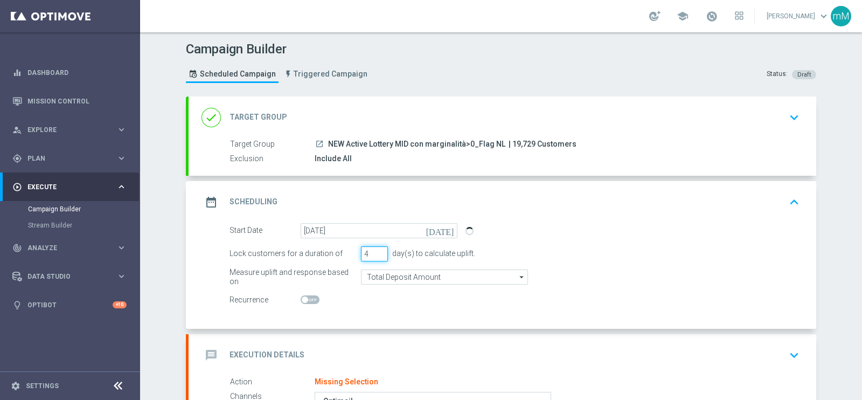
click at [375, 248] on input "4" at bounding box center [374, 253] width 27 height 15
click at [375, 248] on input "5" at bounding box center [374, 253] width 27 height 15
type input "6"
click at [375, 248] on input "6" at bounding box center [374, 253] width 27 height 15
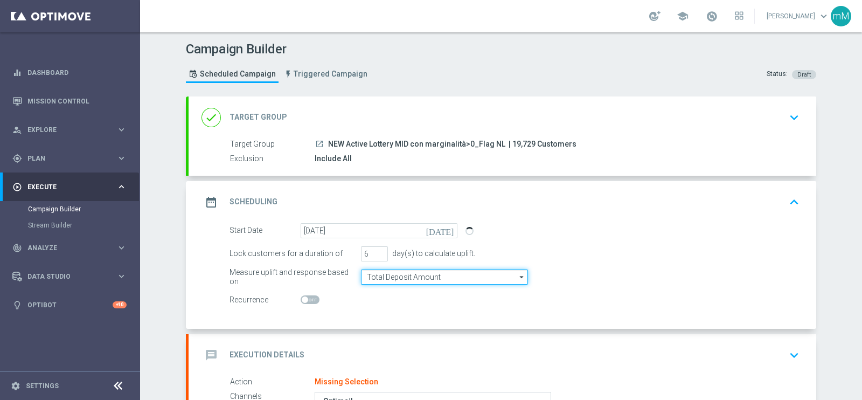
click at [377, 279] on input "Total Deposit Amount" at bounding box center [444, 276] width 167 height 15
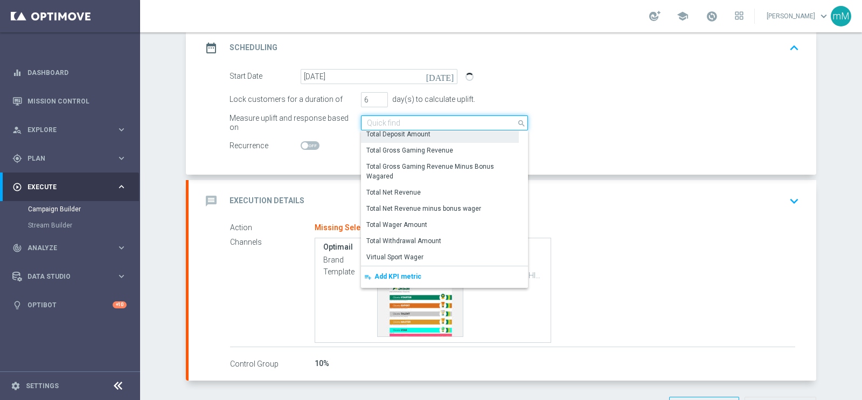
scroll to position [156, 0]
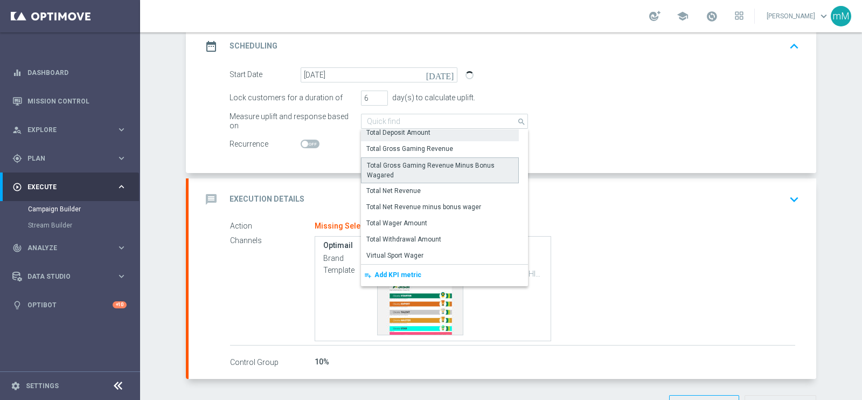
click at [463, 163] on div "Total Gross Gaming Revenue Minus Bonus Wagared" at bounding box center [440, 170] width 146 height 19
type input "Total Gross Gaming Revenue Minus Bonus Wagared"
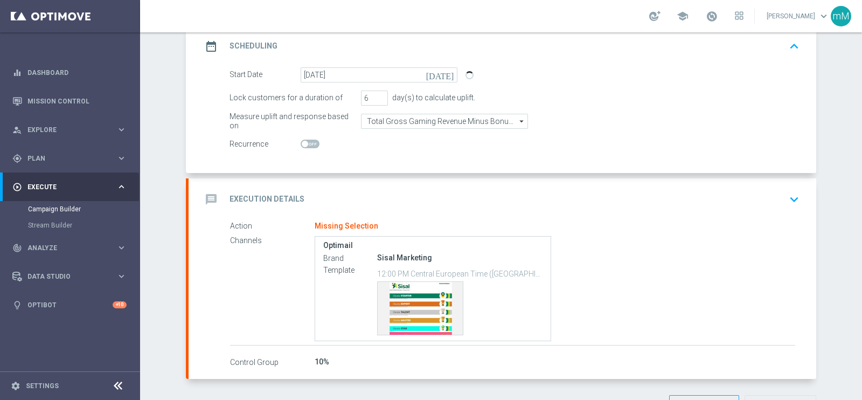
click at [413, 190] on div "message Execution Details keyboard_arrow_down" at bounding box center [503, 199] width 602 height 20
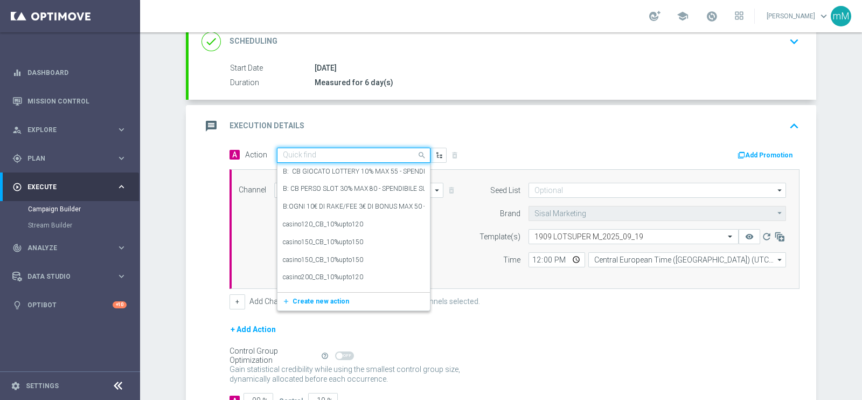
click at [350, 152] on input "text" at bounding box center [343, 155] width 120 height 9
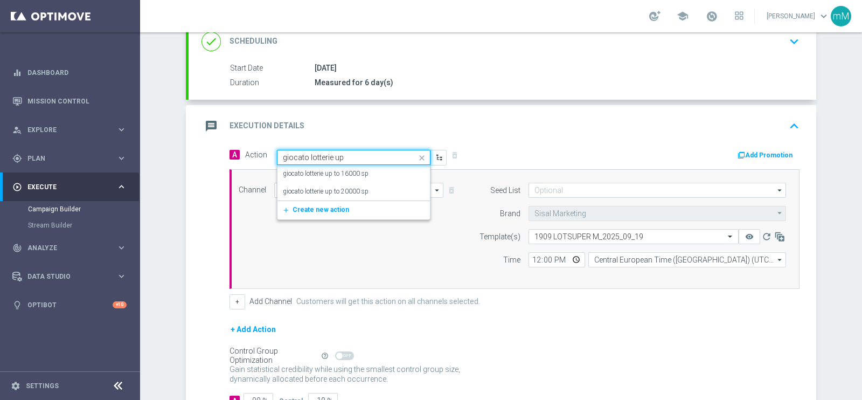
type input "giocato lotterie up"
click at [333, 190] on label "giocato lotterie up to 20000 sp" at bounding box center [326, 191] width 86 height 9
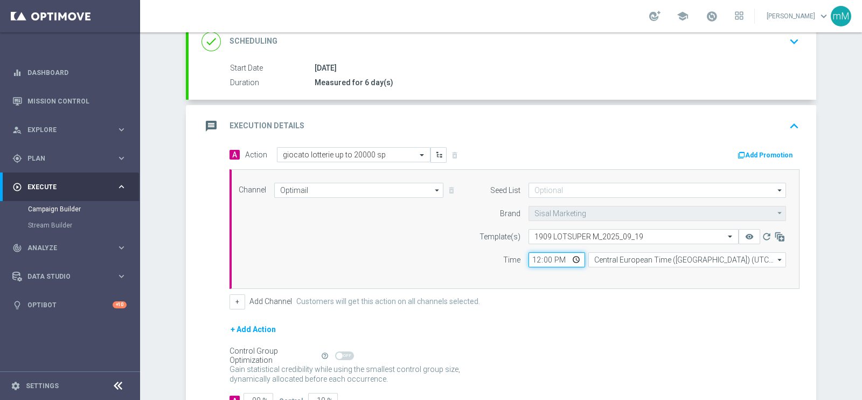
click at [532, 258] on input "12:00" at bounding box center [557, 259] width 57 height 15
type input "18:30"
click at [232, 295] on button "+" at bounding box center [238, 301] width 16 height 15
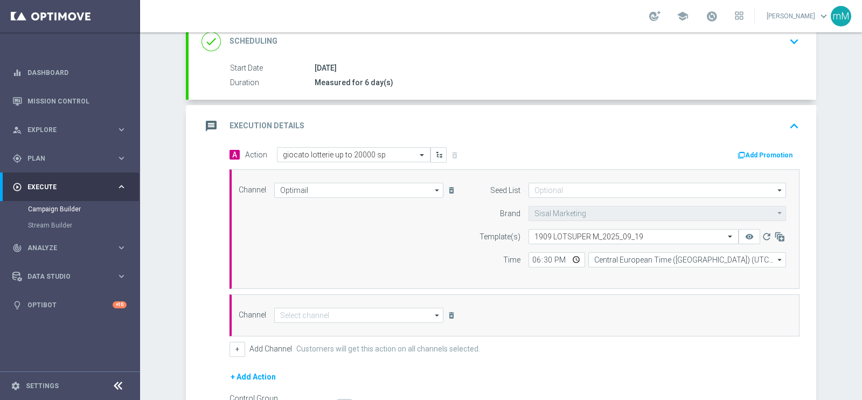
click at [302, 344] on label "Customers will get this action on all channels selected." at bounding box center [388, 348] width 184 height 9
click at [328, 300] on div "Channel arrow_drop_down Drag here to set row groups Drag here to set column lab…" at bounding box center [515, 315] width 570 height 42
click at [323, 310] on input at bounding box center [358, 315] width 169 height 15
click at [355, 394] on div "Other" at bounding box center [354, 396] width 161 height 16
type input "Other"
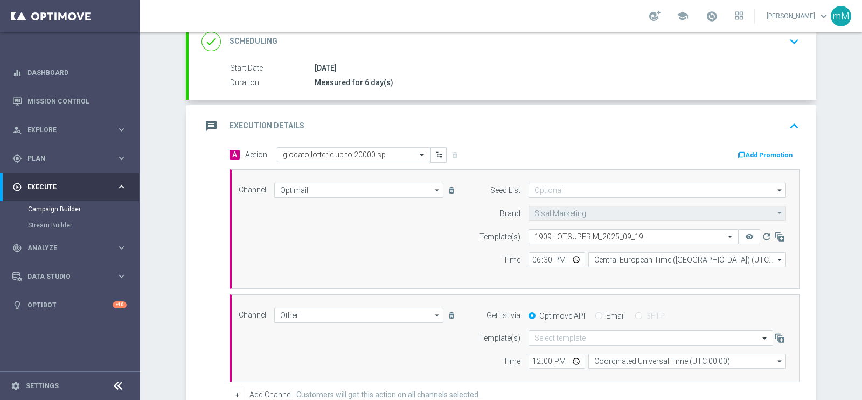
click at [606, 315] on label "Email" at bounding box center [615, 316] width 19 height 10
click at [601, 315] on input "Email" at bounding box center [598, 316] width 7 height 7
radio input "true"
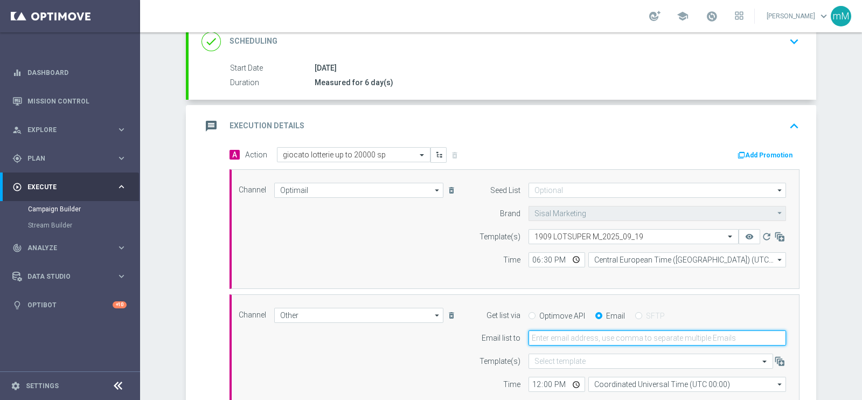
click at [588, 339] on input "email" at bounding box center [658, 337] width 258 height 15
type input "[EMAIL_ADDRESS][PERSON_NAME][DOMAIN_NAME]"
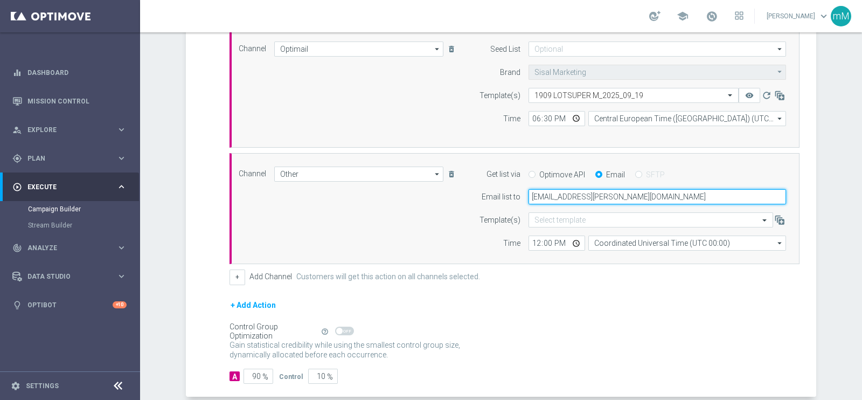
scroll to position [301, 0]
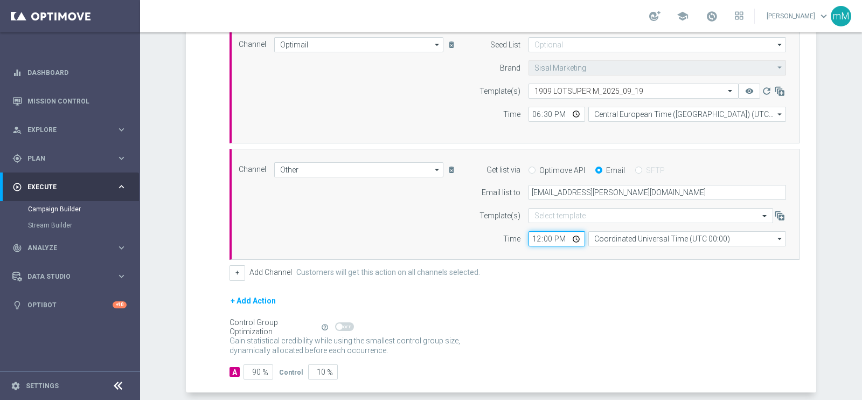
click at [532, 235] on input "12:00" at bounding box center [557, 238] width 57 height 15
type input "18:30"
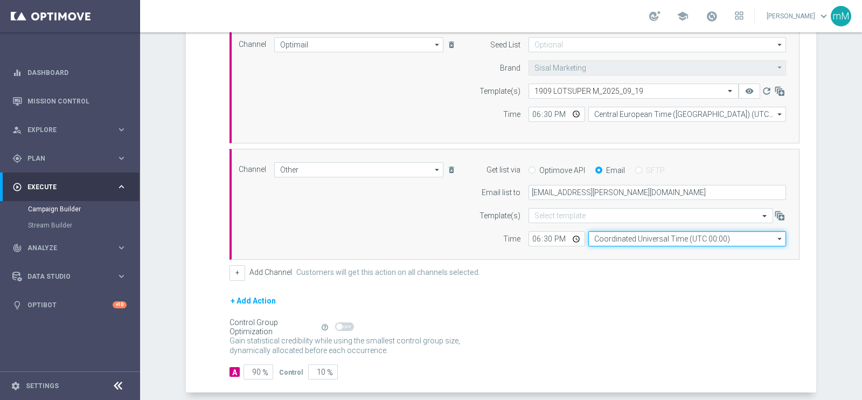
click at [611, 236] on input "Coordinated Universal Time (UTC 00:00)" at bounding box center [687, 238] width 198 height 15
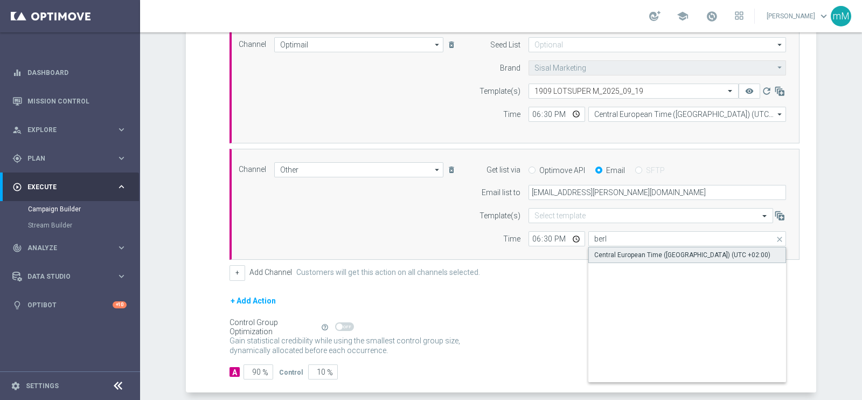
click at [609, 256] on div "Central European Time ([GEOGRAPHIC_DATA]) (UTC +02:00)" at bounding box center [682, 255] width 176 height 10
type input "Central European Time ([GEOGRAPHIC_DATA]) (UTC +02:00)"
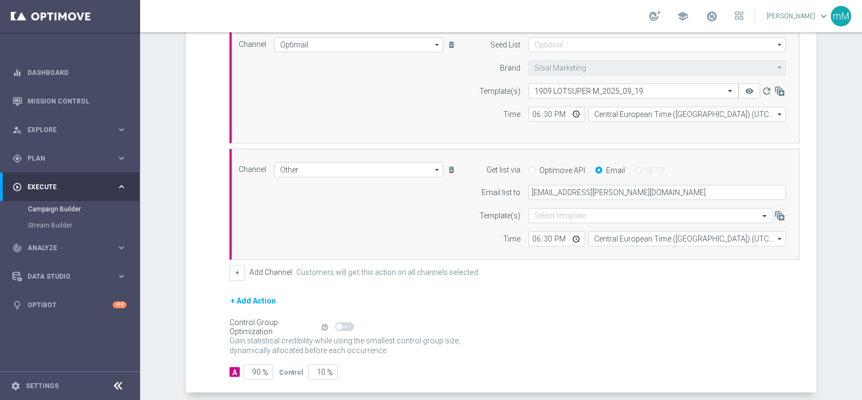
scroll to position [350, 0]
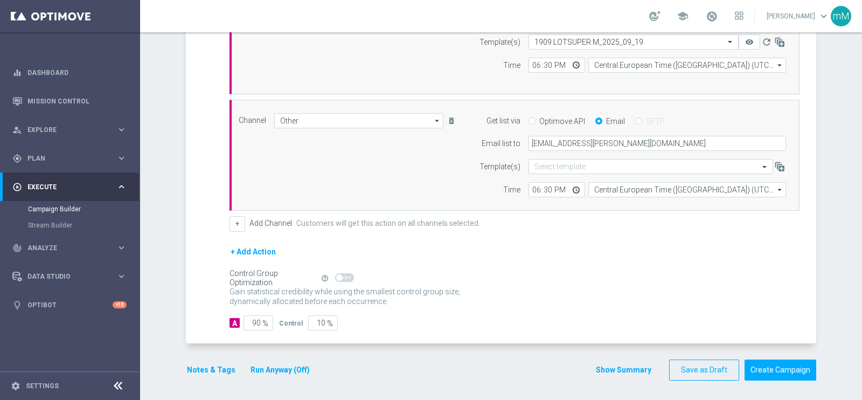
click at [269, 373] on button "Run Anyway (Off)" at bounding box center [279, 369] width 61 height 13
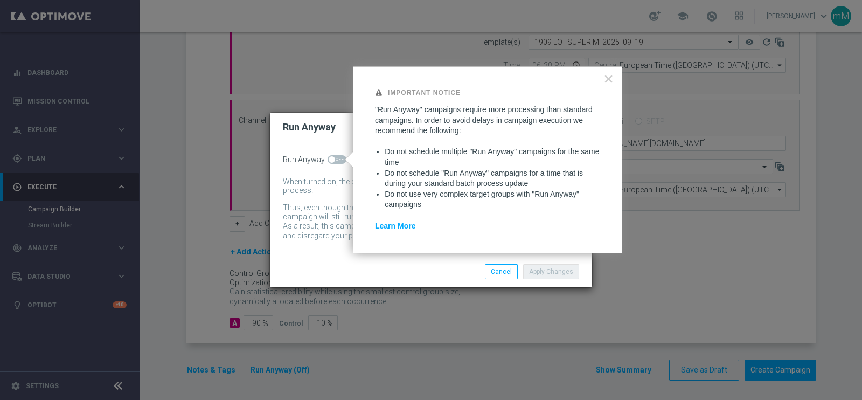
click at [329, 156] on span at bounding box center [332, 159] width 6 height 6
click at [329, 156] on input "checkbox" at bounding box center [337, 159] width 19 height 9
checkbox input "true"
click at [544, 274] on button "Apply Changes" at bounding box center [551, 271] width 56 height 15
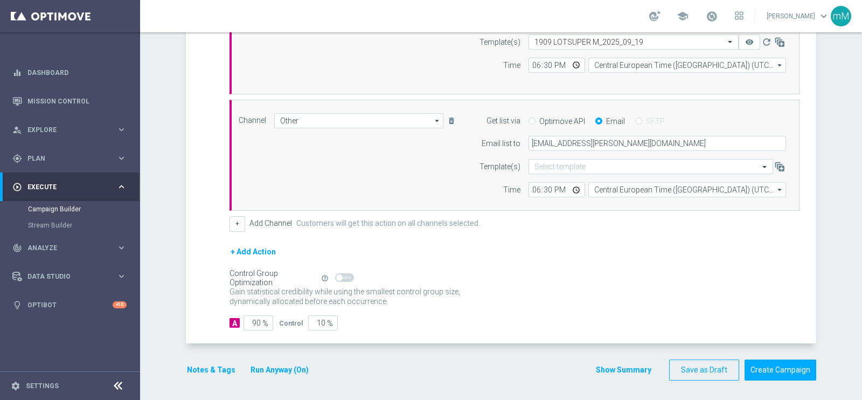
click at [197, 386] on div "done Target Group keyboard_arrow_down Target Group launch NEW Active Lottery MI…" at bounding box center [501, 68] width 630 height 645
click at [204, 372] on button "Notes & Tags" at bounding box center [211, 369] width 51 height 13
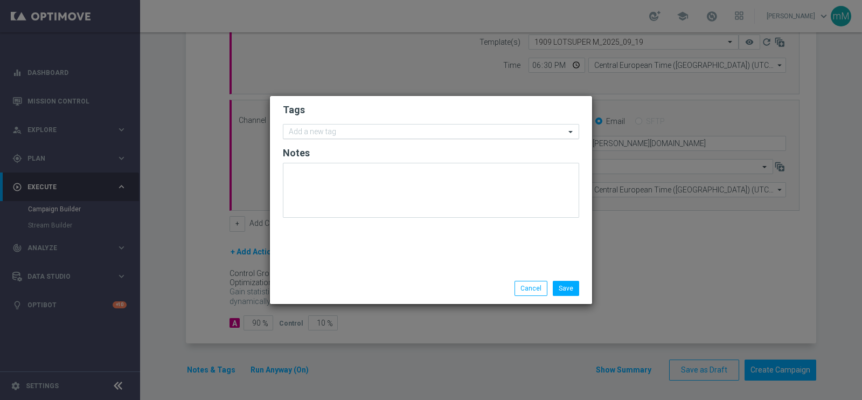
click at [396, 123] on form "Tags Add a new tag Notes" at bounding box center [431, 163] width 296 height 125
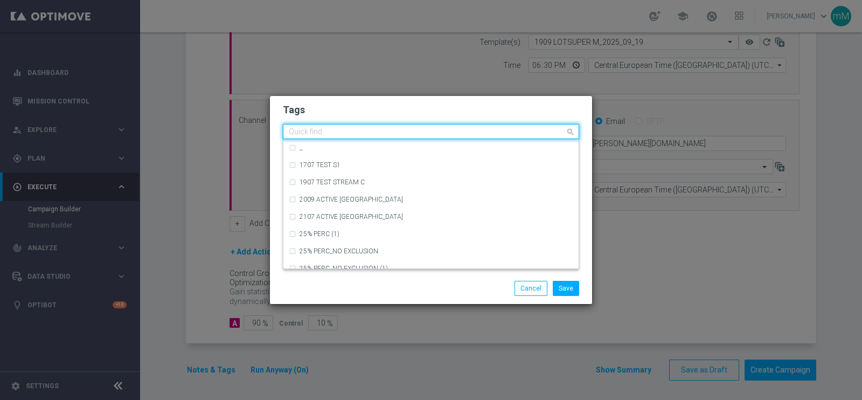
click at [395, 126] on div "Quick find" at bounding box center [424, 131] width 282 height 13
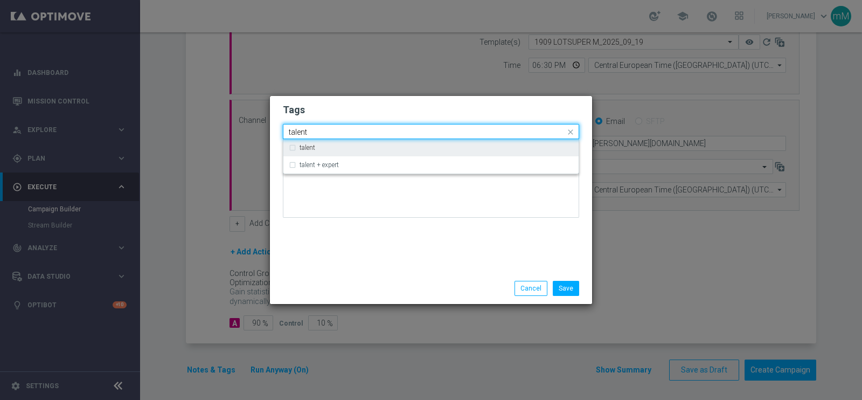
click at [384, 142] on div "talent" at bounding box center [431, 147] width 285 height 17
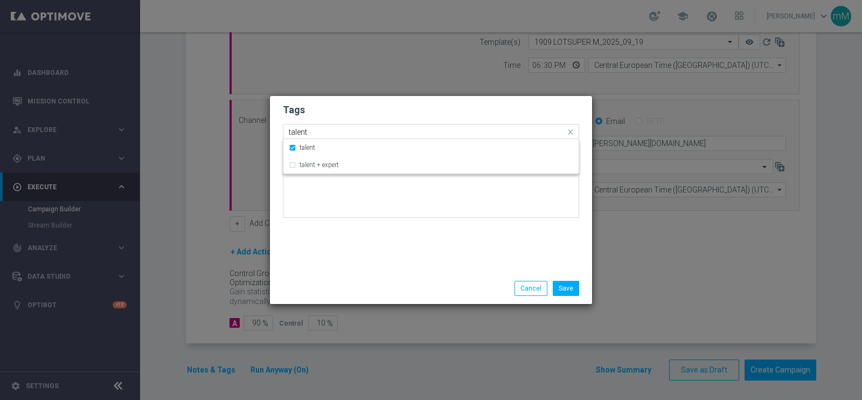
click at [378, 130] on input "talent" at bounding box center [427, 132] width 276 height 9
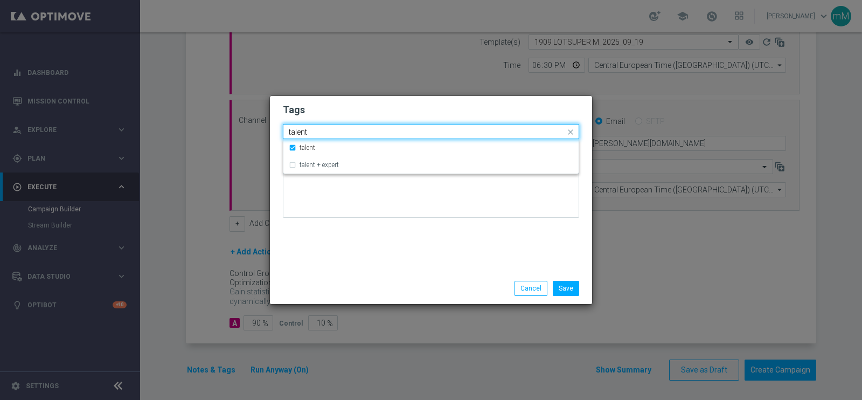
click at [378, 130] on input "talent" at bounding box center [427, 132] width 276 height 9
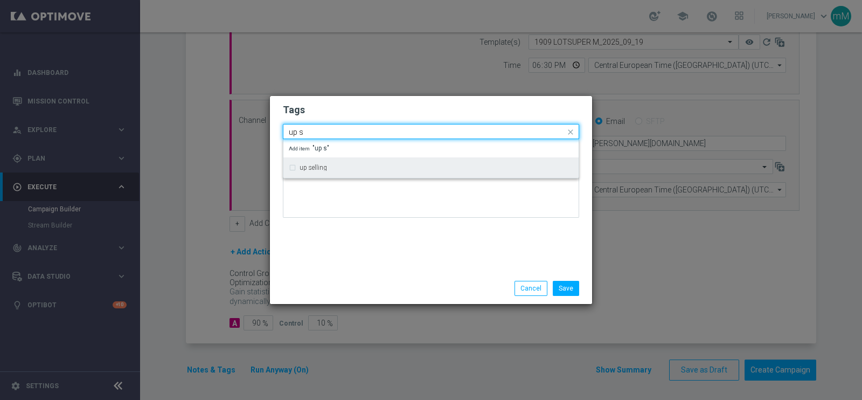
click at [357, 163] on div "up selling" at bounding box center [431, 167] width 285 height 17
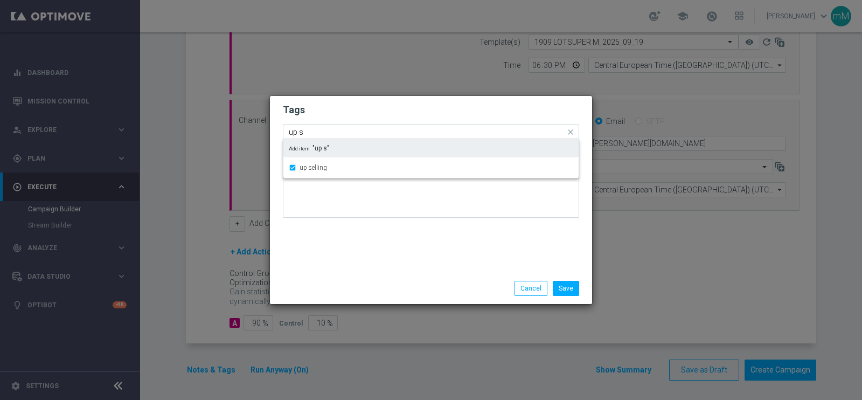
click at [357, 128] on input "up s" at bounding box center [427, 132] width 276 height 9
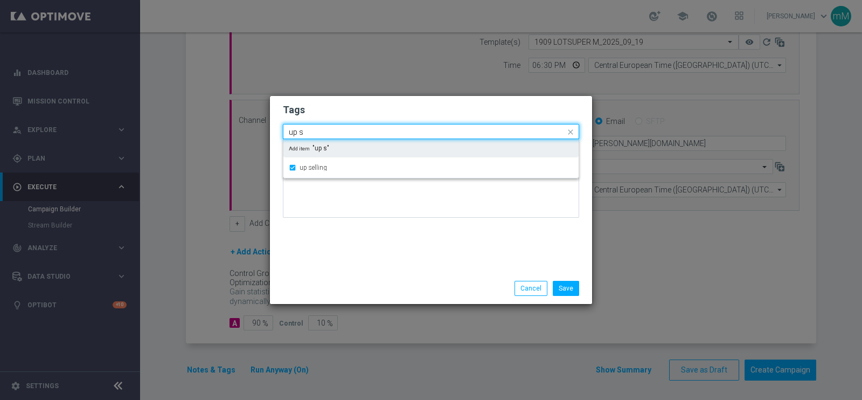
click at [357, 128] on input "up s" at bounding box center [427, 132] width 276 height 9
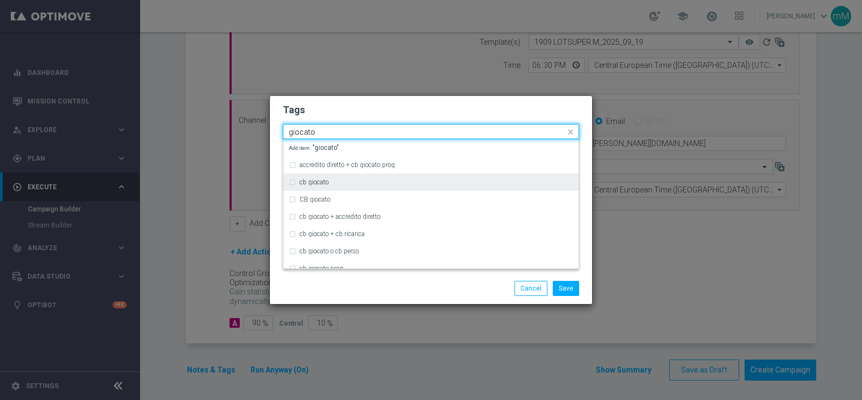
click at [337, 178] on div "cb giocato" at bounding box center [431, 182] width 285 height 17
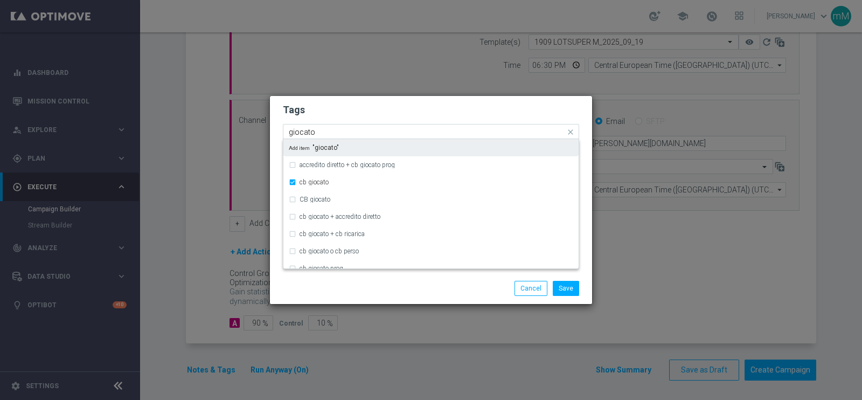
click at [344, 126] on div "Quick find × talent × up selling × cb giocato giocato" at bounding box center [424, 131] width 282 height 13
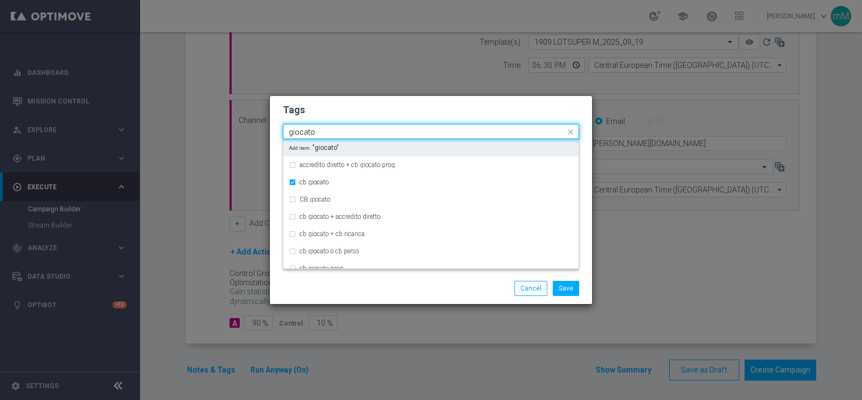
click at [344, 126] on div "Quick find × talent × up selling × cb giocato giocato" at bounding box center [424, 131] width 282 height 13
click at [343, 130] on input "giocato" at bounding box center [427, 132] width 276 height 9
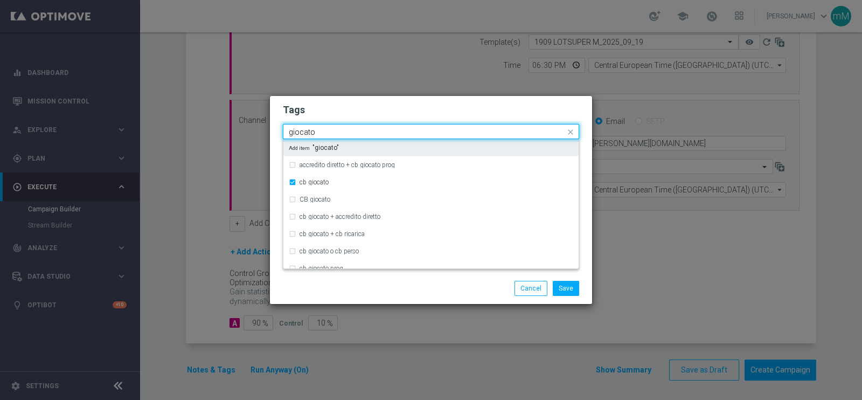
click at [343, 130] on input "giocato" at bounding box center [427, 132] width 276 height 9
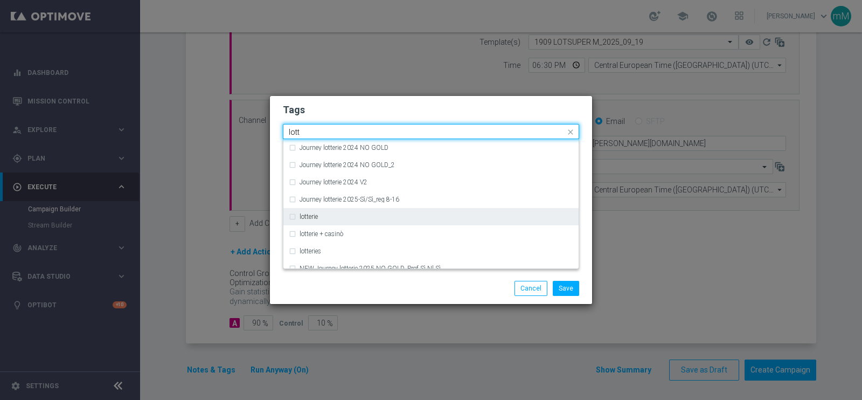
scroll to position [138, 0]
click at [328, 214] on div "lotterie" at bounding box center [437, 216] width 274 height 6
type input "lott"
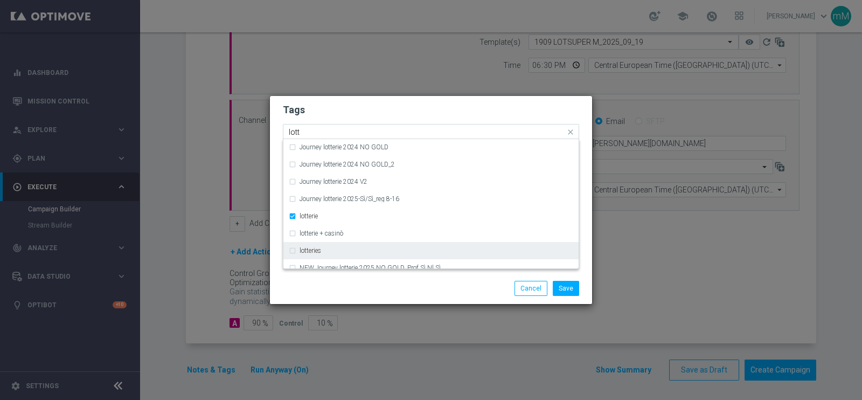
click at [315, 247] on label "lotteries" at bounding box center [311, 250] width 22 height 6
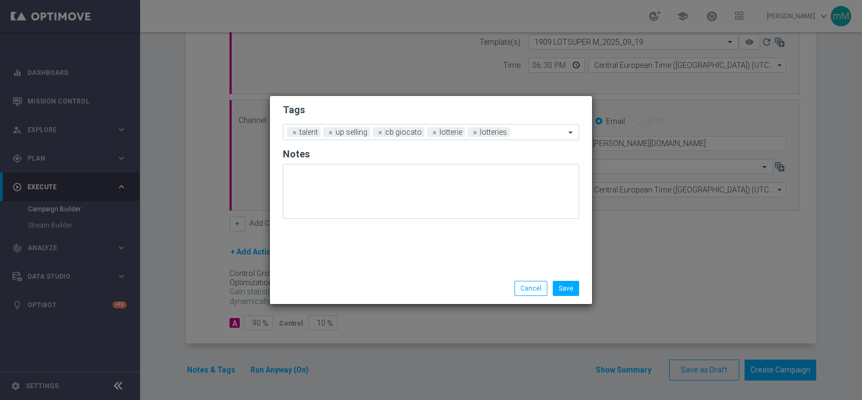
click at [345, 285] on div "Save Cancel" at bounding box center [431, 288] width 313 height 15
click at [572, 285] on button "Save" at bounding box center [566, 288] width 26 height 15
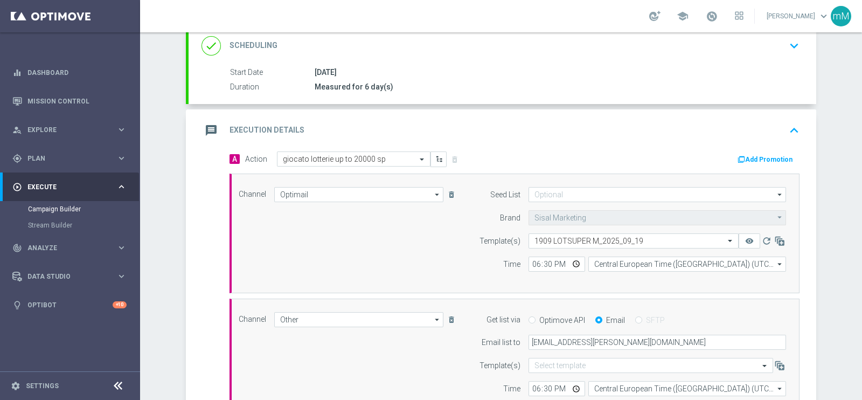
scroll to position [149, 0]
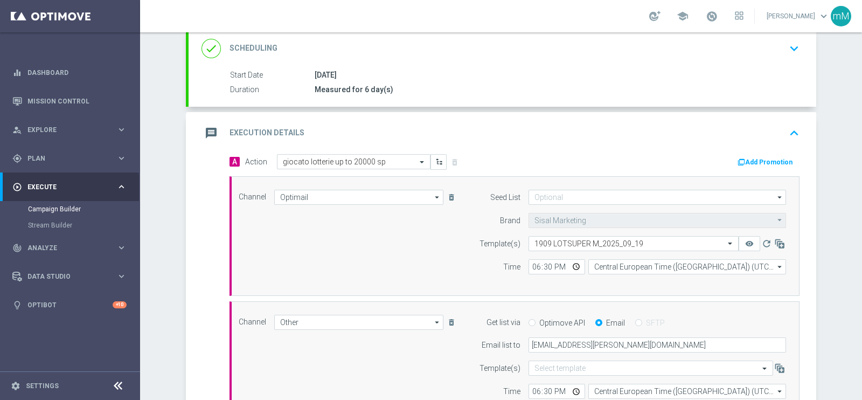
click at [754, 158] on button "Add Promotion" at bounding box center [767, 162] width 60 height 12
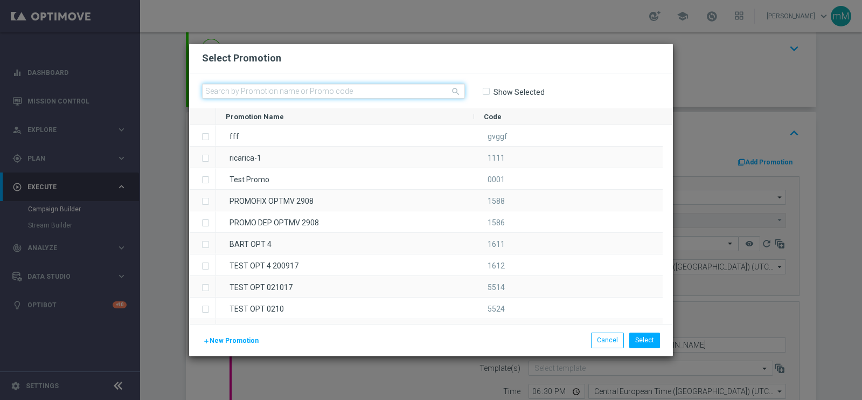
click at [353, 86] on input "text" at bounding box center [333, 91] width 263 height 15
paste input "335095"
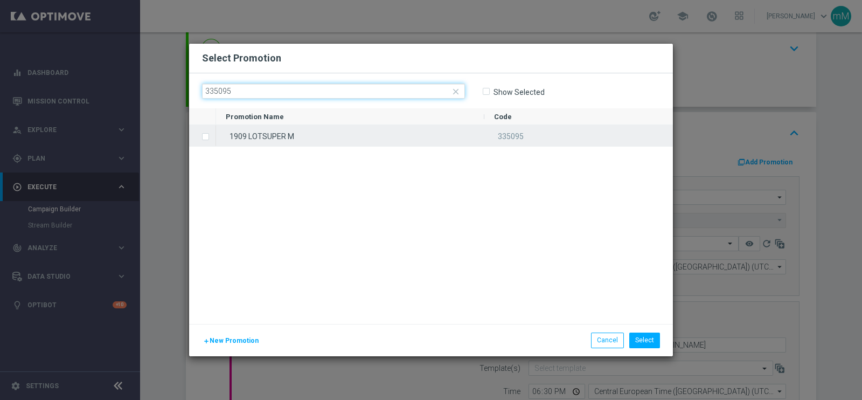
type input "335095"
click at [351, 130] on div "1909 LOTSUPER M" at bounding box center [350, 135] width 268 height 21
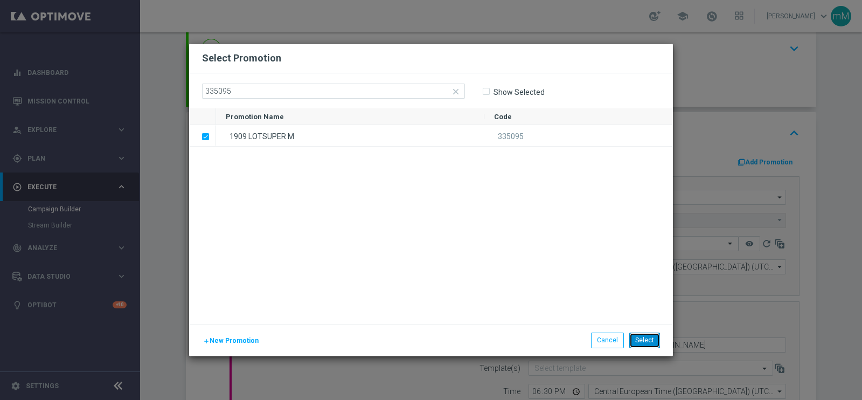
click at [644, 343] on button "Select" at bounding box center [644, 339] width 31 height 15
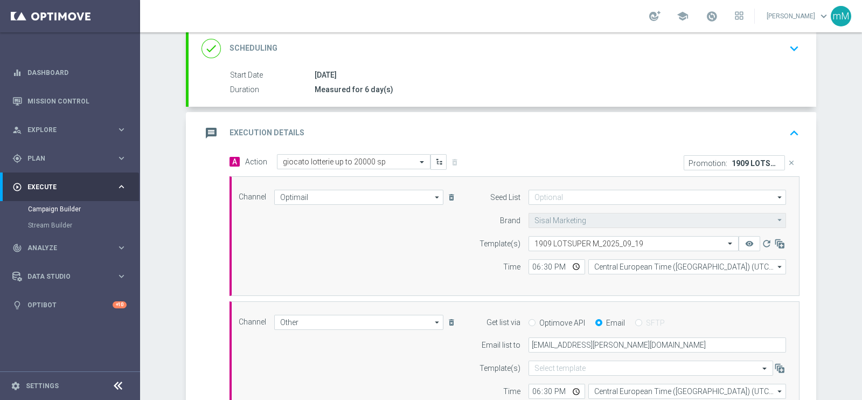
scroll to position [350, 0]
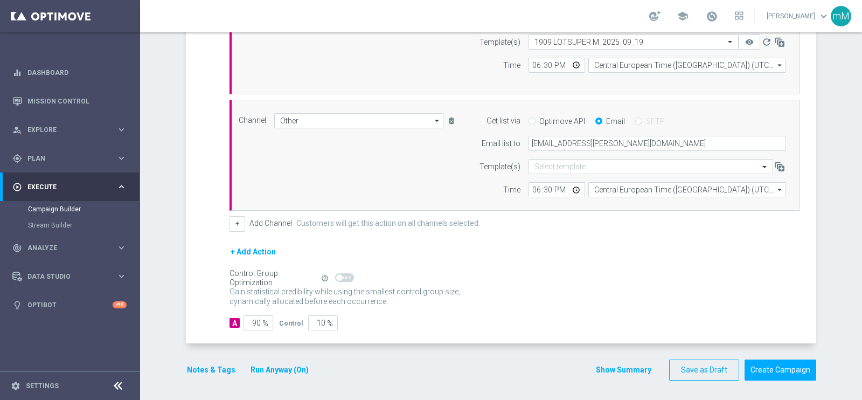
click at [605, 373] on button "Show Summary" at bounding box center [623, 370] width 57 height 12
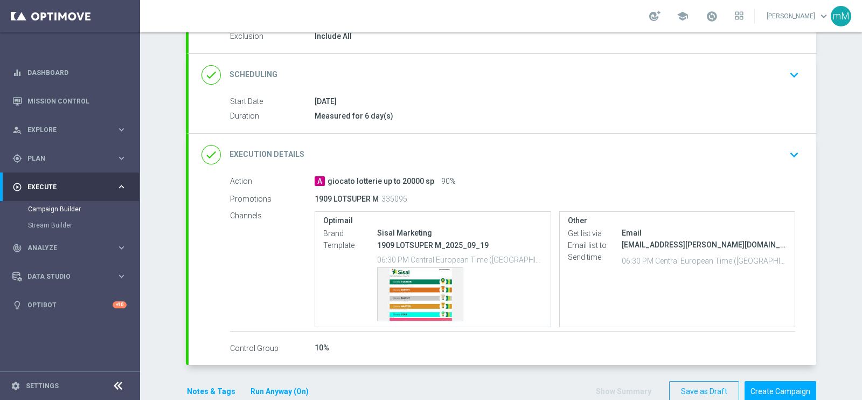
scroll to position [144, 0]
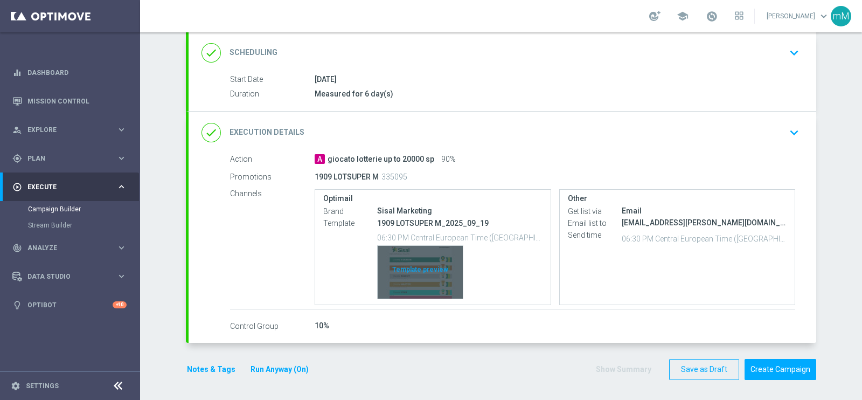
click at [411, 272] on div "Template preview" at bounding box center [420, 272] width 85 height 53
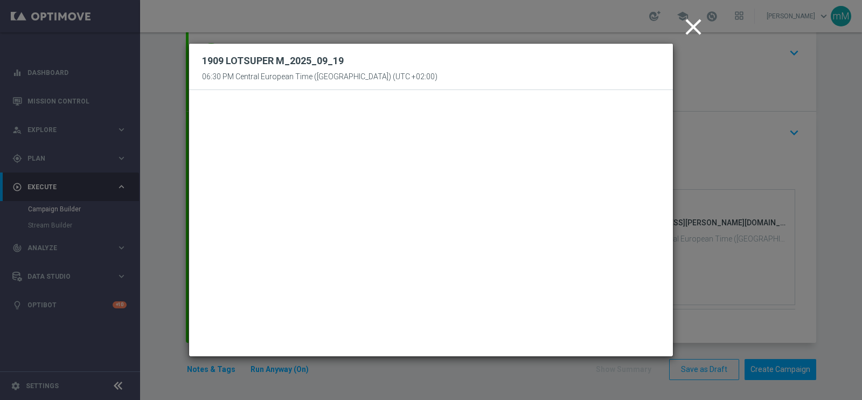
click at [690, 23] on icon "close" at bounding box center [693, 26] width 27 height 27
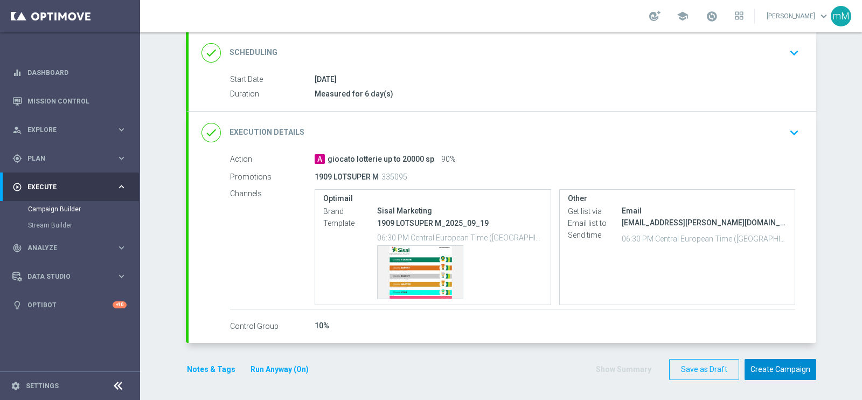
click at [775, 365] on button "Create Campaign" at bounding box center [781, 369] width 72 height 21
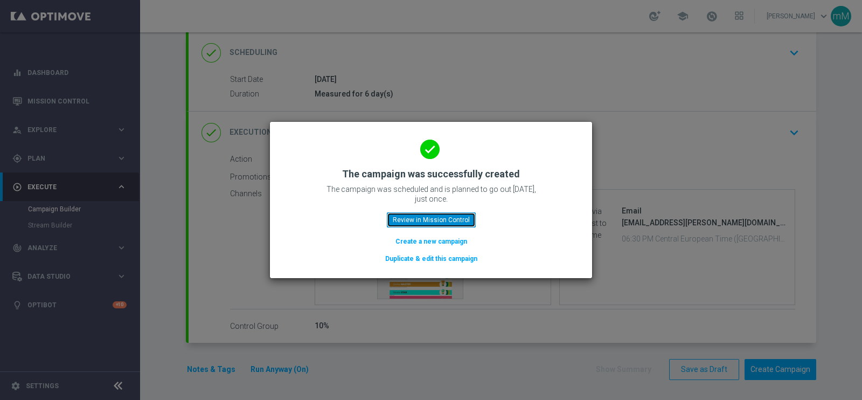
click at [461, 219] on button "Review in Mission Control" at bounding box center [431, 219] width 89 height 15
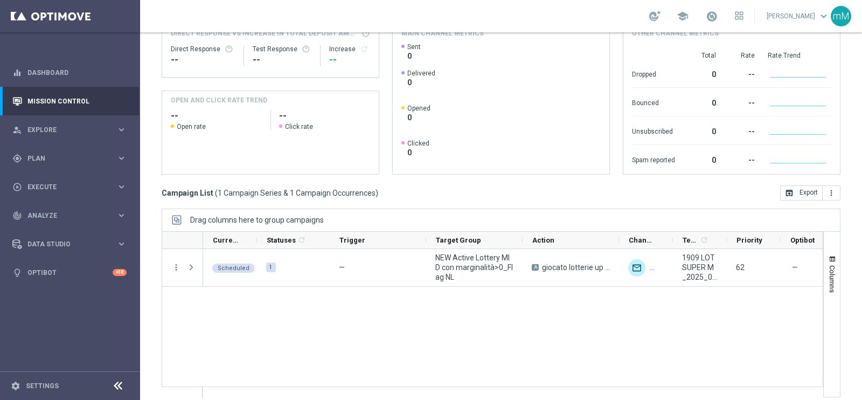
scroll to position [154, 0]
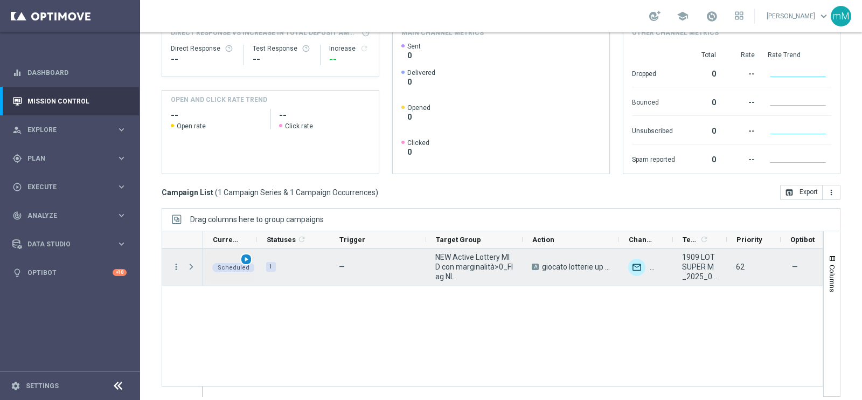
click at [244, 256] on span "play_arrow" at bounding box center [246, 259] width 8 height 8
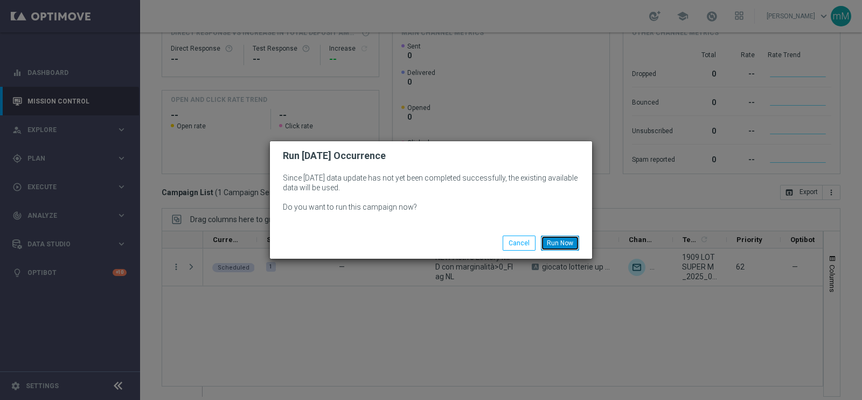
click at [558, 239] on button "Run Now" at bounding box center [560, 242] width 38 height 15
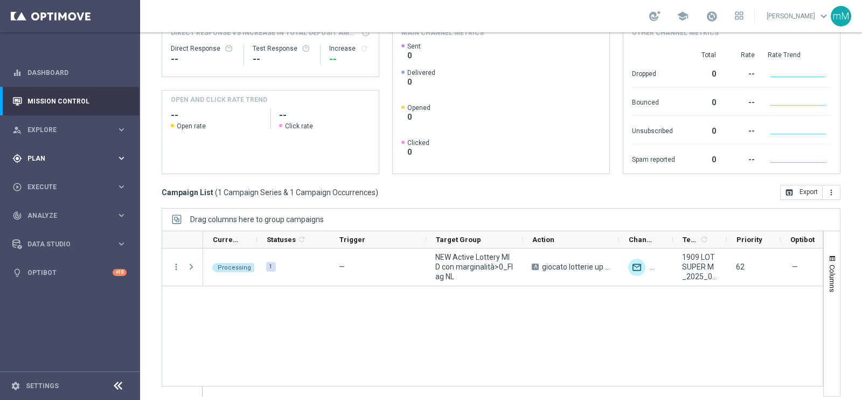
click at [52, 161] on div "gps_fixed Plan" at bounding box center [64, 159] width 104 height 10
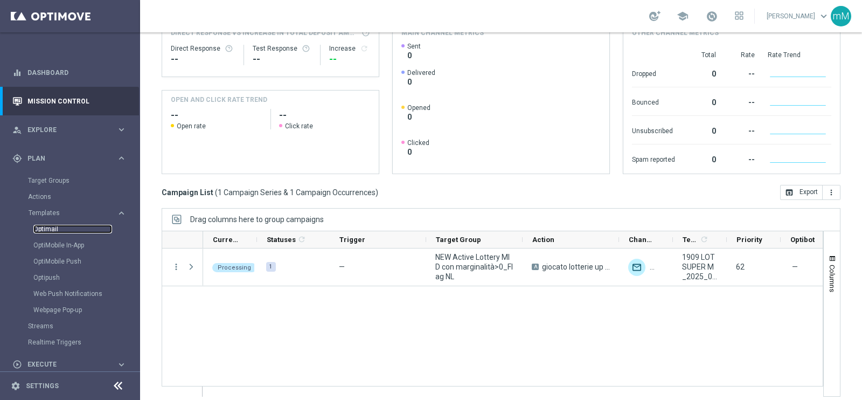
click at [59, 225] on link "Optimail" at bounding box center [72, 229] width 79 height 9
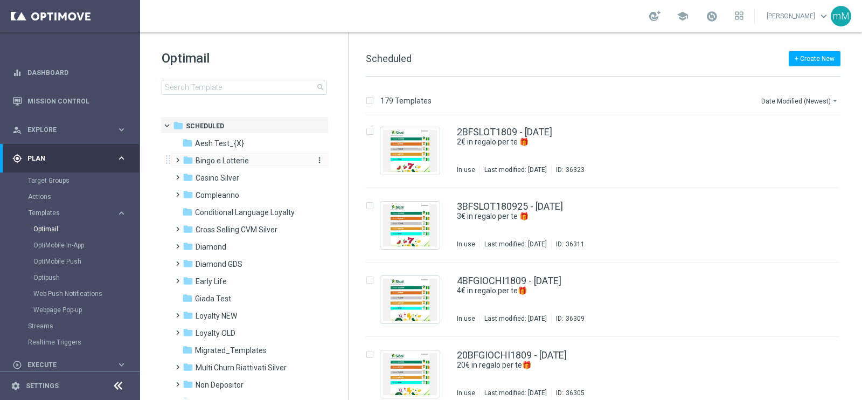
click at [242, 155] on div "folder Bingo e Lotterie" at bounding box center [245, 161] width 124 height 12
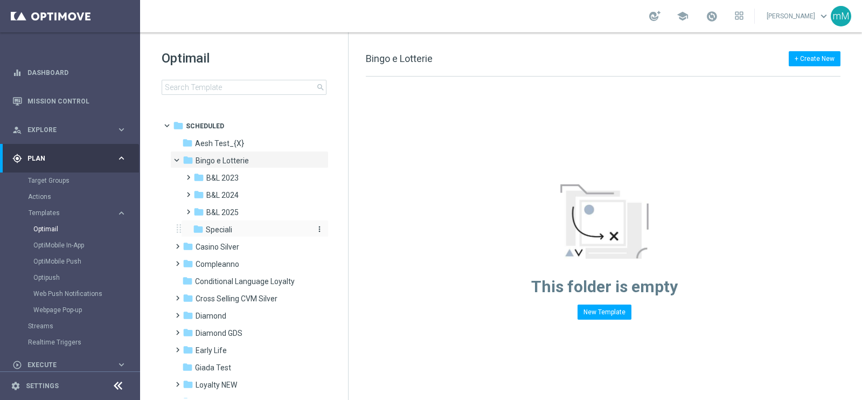
click at [236, 225] on div "folder Speciali" at bounding box center [250, 230] width 115 height 12
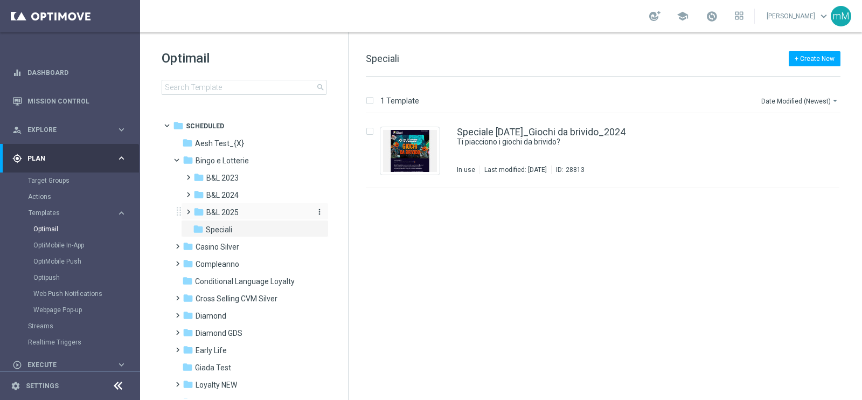
click at [236, 212] on span "B&L 2025" at bounding box center [222, 212] width 32 height 10
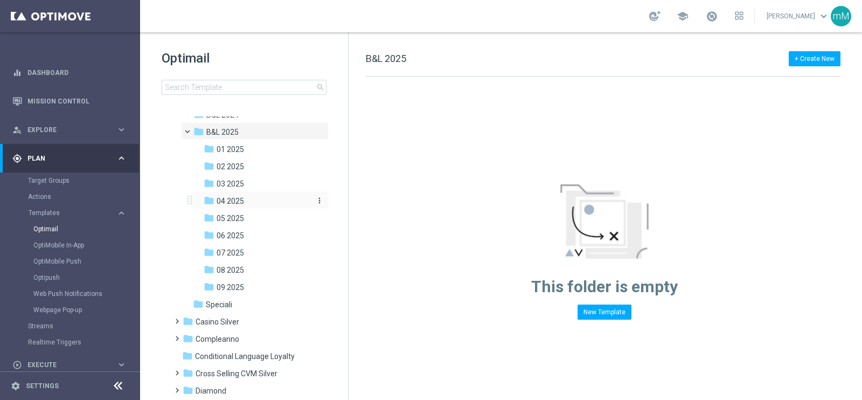
scroll to position [88, 0]
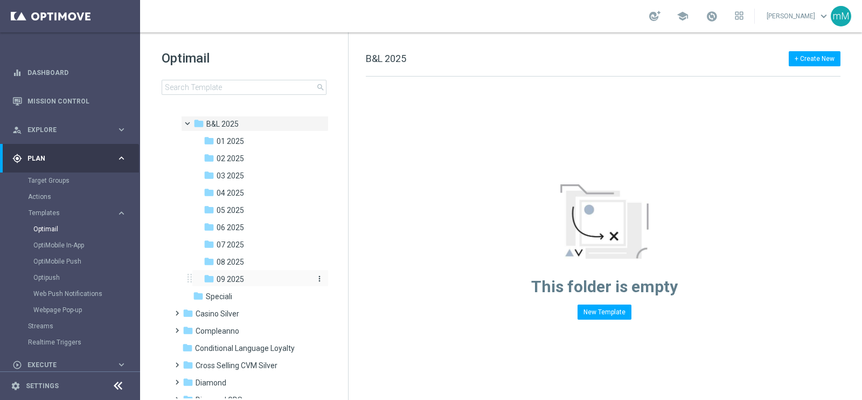
click at [254, 273] on div "folder 09 2025" at bounding box center [257, 279] width 106 height 12
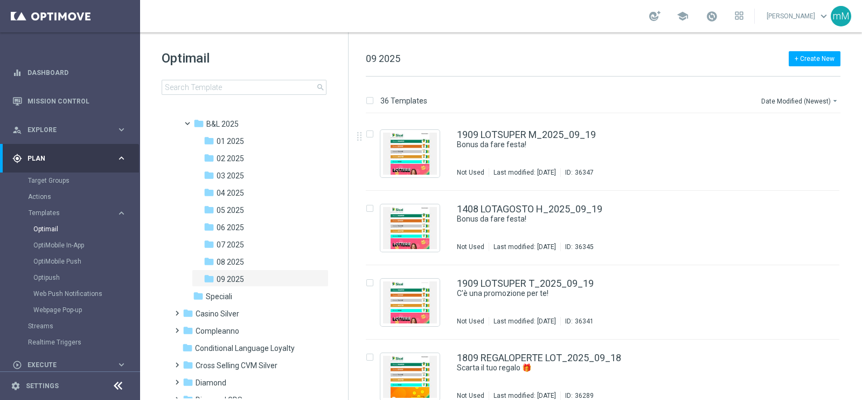
scroll to position [225, 0]
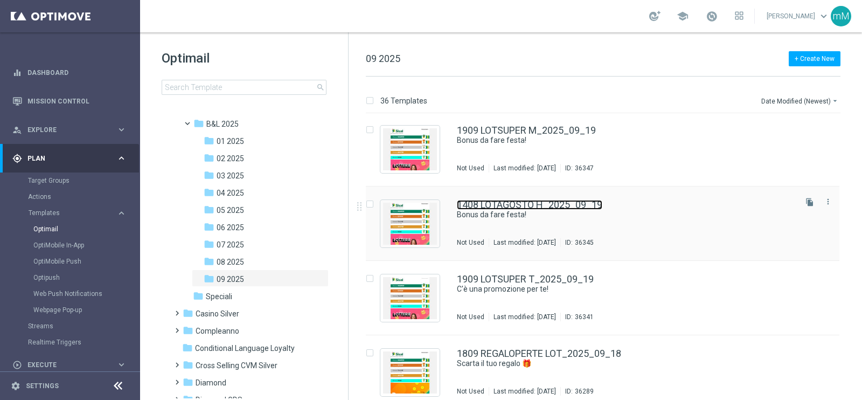
click at [549, 202] on link "1408 LOTAGOSTO H_2025_09_19" at bounding box center [529, 205] width 145 height 10
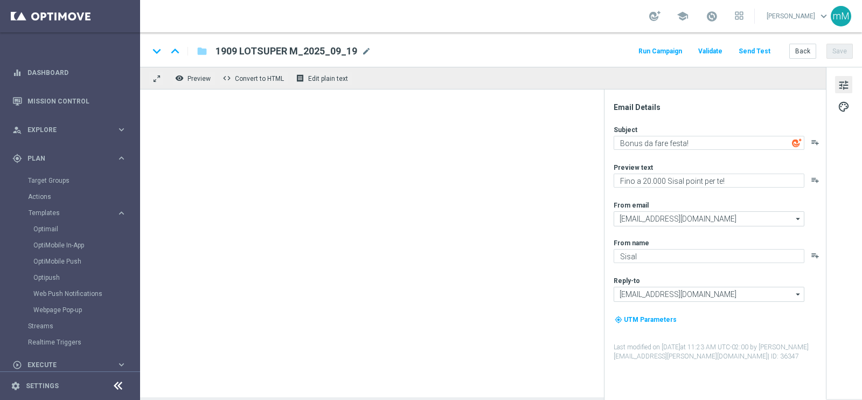
type textarea "Fino a 60€ di bonus"
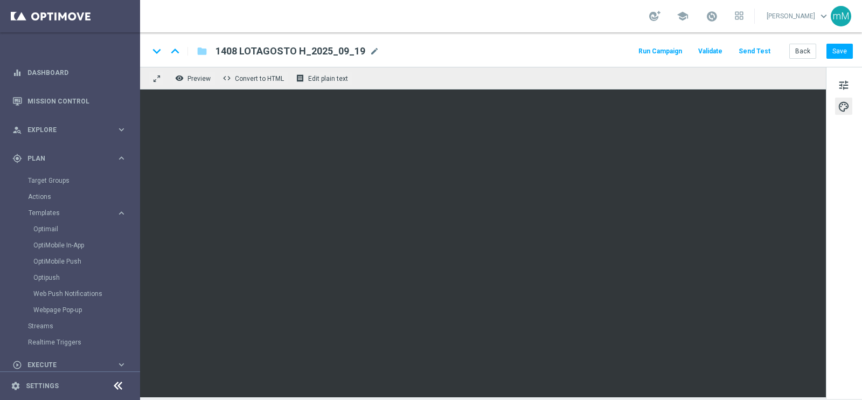
click at [662, 50] on button "Run Campaign" at bounding box center [660, 51] width 47 height 15
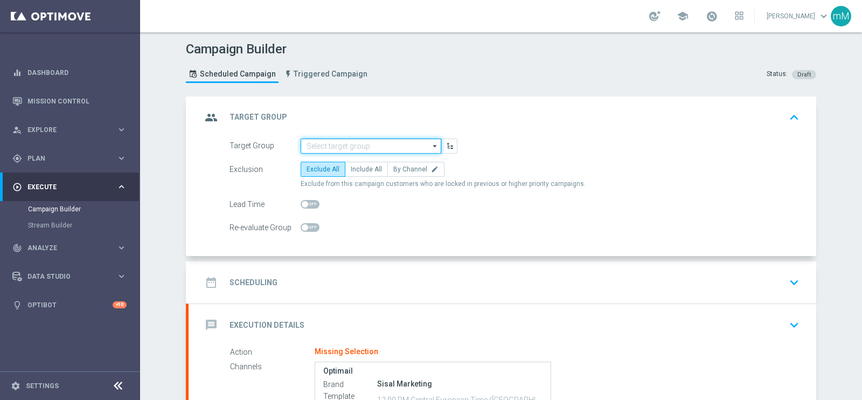
click at [351, 149] on input at bounding box center [371, 145] width 141 height 15
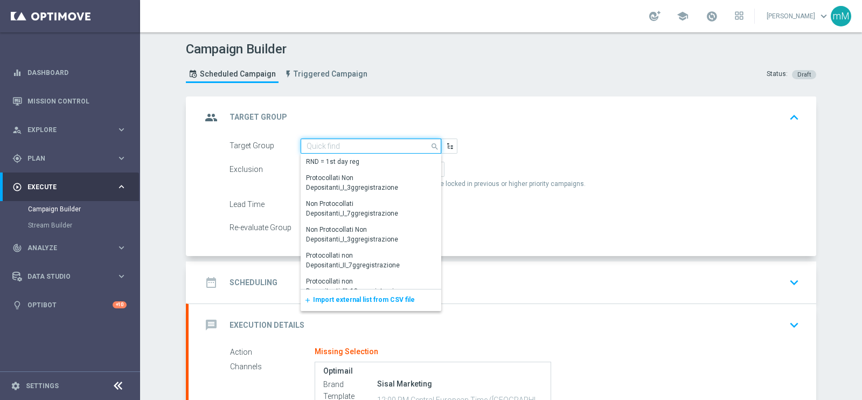
click at [351, 149] on input at bounding box center [371, 145] width 141 height 15
paste input "NEW Active Lottery HIGH con marginalità>0_flag NL"
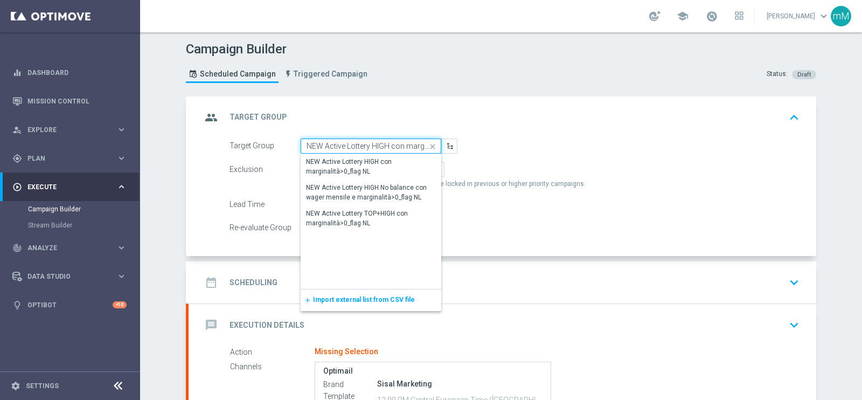
scroll to position [0, 47]
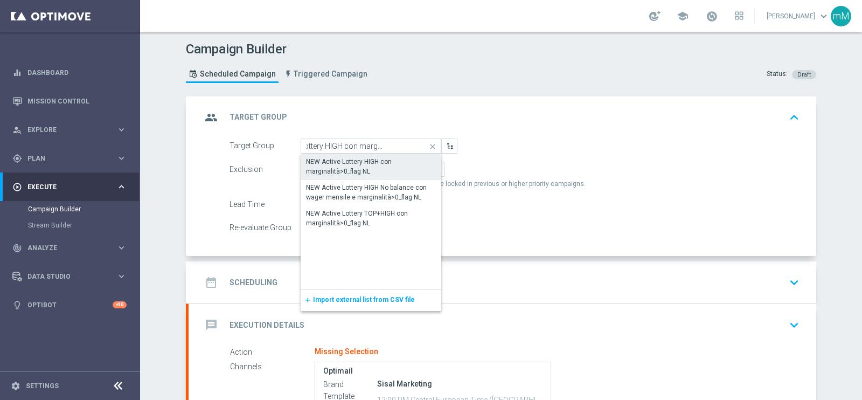
click at [349, 163] on div "NEW Active Lottery HIGH con marginalità>0_flag NL" at bounding box center [371, 166] width 130 height 19
type input "NEW Active Lottery HIGH con marginalità>0_flag NL"
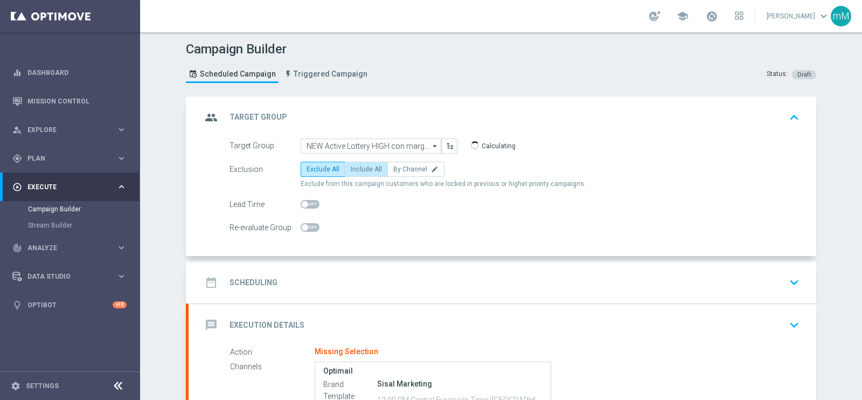
click at [369, 165] on span "Include All" at bounding box center [366, 169] width 31 height 8
click at [358, 168] on input "Include All" at bounding box center [354, 171] width 7 height 7
radio input "true"
click at [333, 285] on div "date_range Scheduling keyboard_arrow_down" at bounding box center [503, 282] width 602 height 20
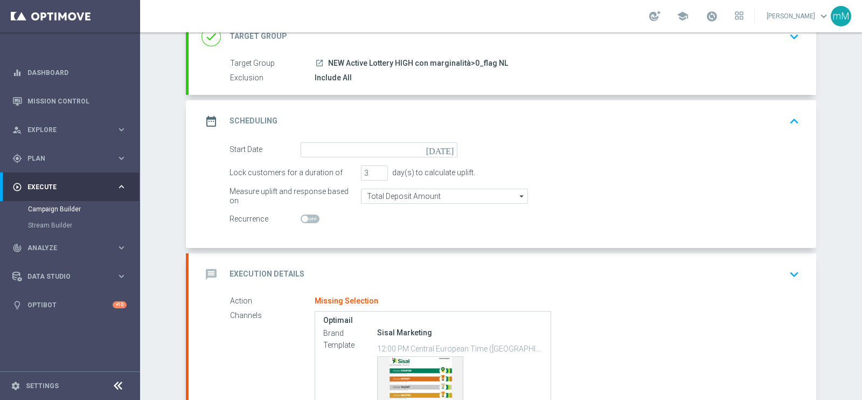
scroll to position [81, 0]
click at [344, 146] on input at bounding box center [379, 149] width 157 height 15
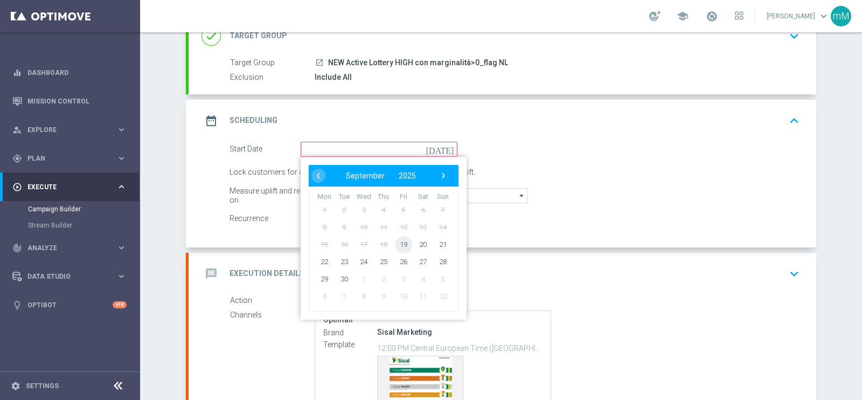
click at [397, 238] on span "19" at bounding box center [403, 243] width 17 height 17
type input "[DATE]"
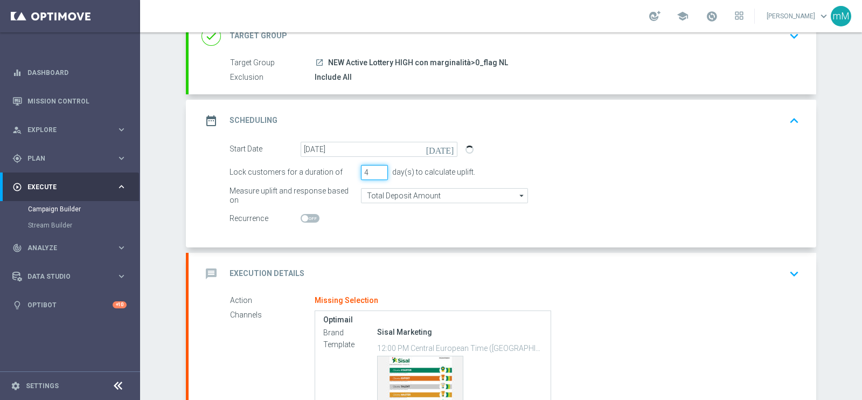
click at [375, 167] on input "4" at bounding box center [374, 172] width 27 height 15
click at [375, 167] on input "5" at bounding box center [374, 172] width 27 height 15
click at [375, 167] on input "6" at bounding box center [374, 172] width 27 height 15
click at [375, 167] on input "7" at bounding box center [374, 172] width 27 height 15
type input "6"
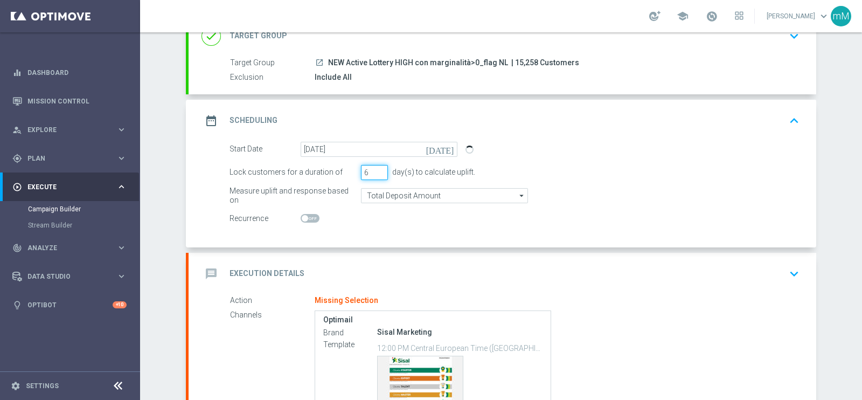
click at [375, 173] on input "6" at bounding box center [374, 172] width 27 height 15
click at [376, 184] on form "Start Date 19 Sep 2025 today Lock customers for a duration of 6 day(s) to calcu…" at bounding box center [515, 184] width 570 height 85
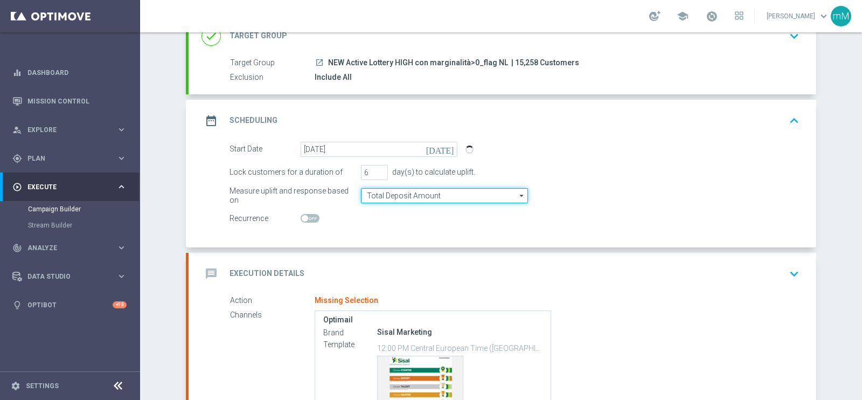
click at [376, 192] on input "Total Deposit Amount" at bounding box center [444, 195] width 167 height 15
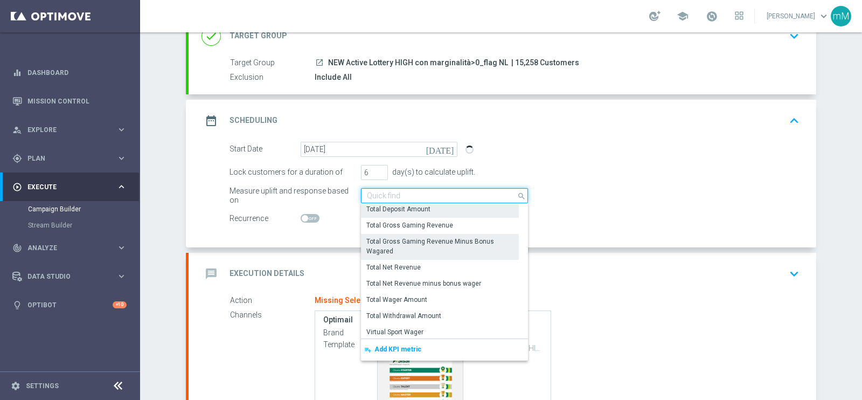
scroll to position [247, 0]
click at [430, 242] on div "Total Gross Gaming Revenue Minus Bonus Wagared" at bounding box center [440, 244] width 146 height 19
type input "Total Gross Gaming Revenue Minus Bonus Wagared"
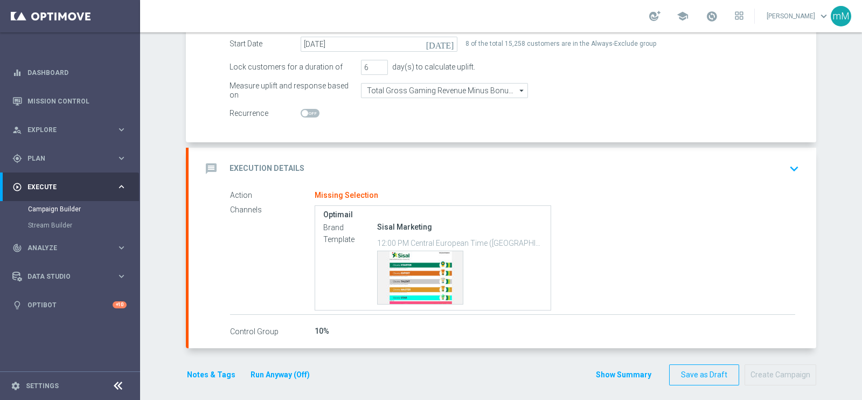
scroll to position [188, 0]
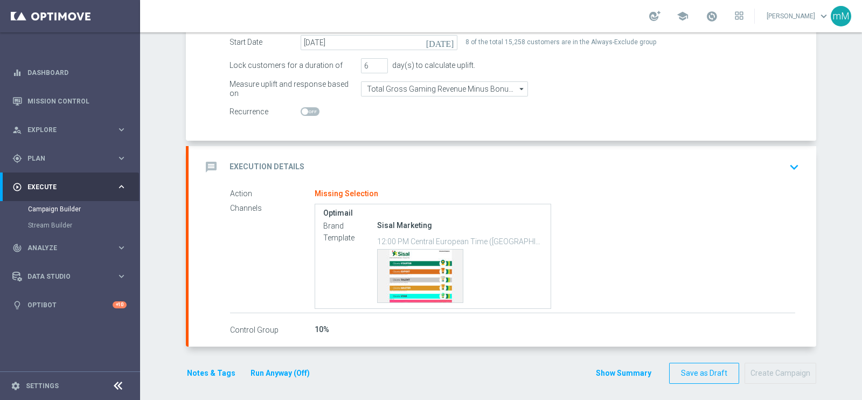
click at [381, 160] on div "message Execution Details keyboard_arrow_down" at bounding box center [503, 167] width 602 height 20
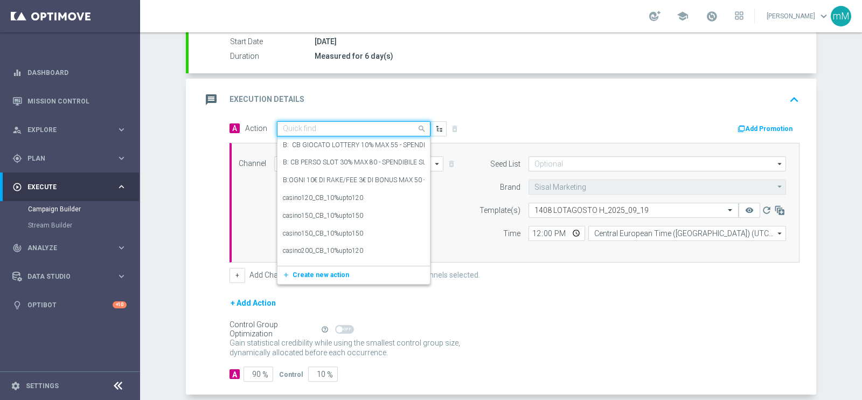
click at [348, 129] on input "text" at bounding box center [343, 128] width 120 height 9
paste input "Gioca 10€ per 10% fino a 60€"
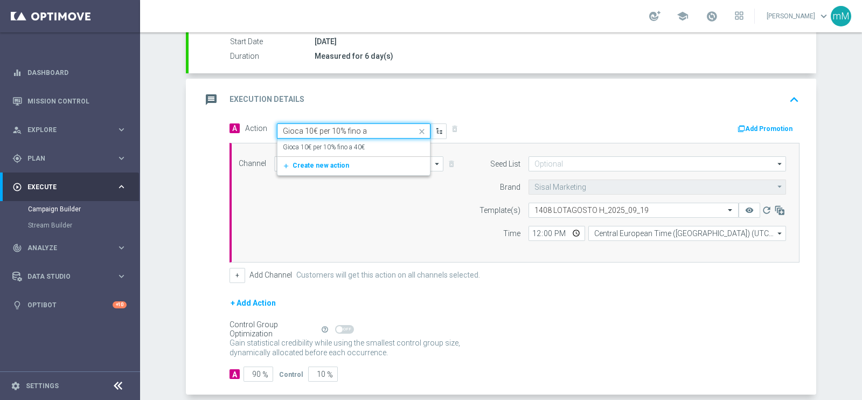
type input "Gioca 10€ per 10% fino a"
click at [350, 143] on label "Gioca 10€ per 10% fino a 40€" at bounding box center [324, 147] width 82 height 9
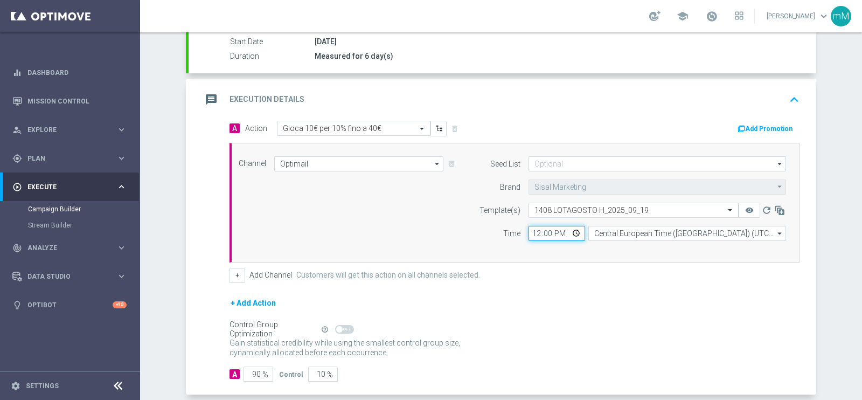
click at [535, 235] on input "12:00" at bounding box center [557, 233] width 57 height 15
type input "18:30"
click at [235, 272] on button "+" at bounding box center [238, 275] width 16 height 15
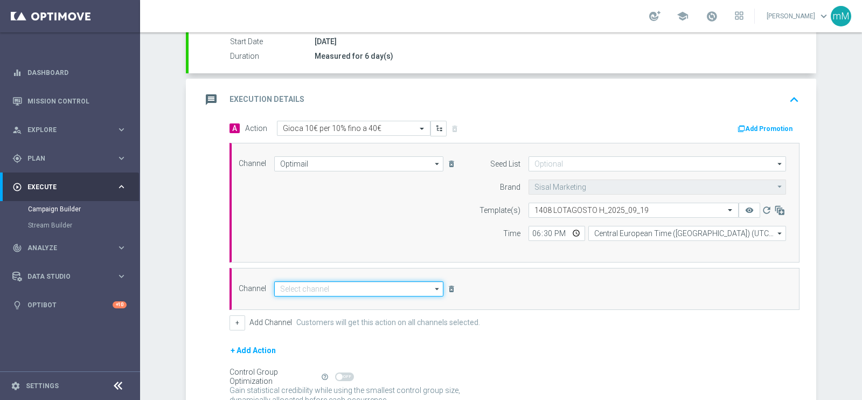
click at [366, 291] on input at bounding box center [358, 288] width 169 height 15
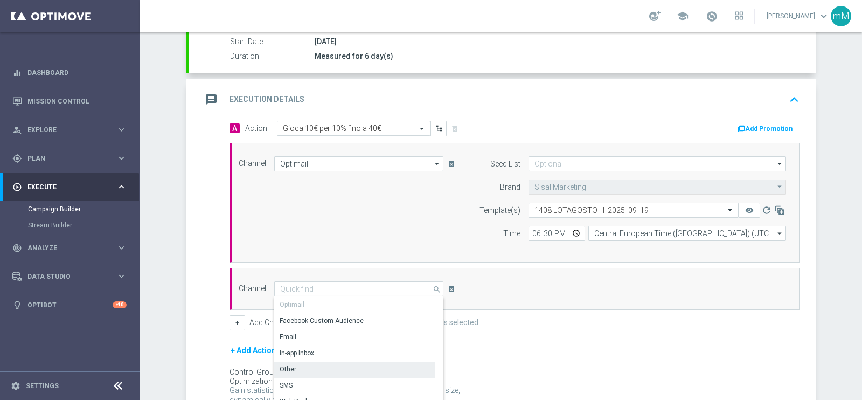
click at [343, 362] on div "Other" at bounding box center [354, 369] width 161 height 15
type input "Other"
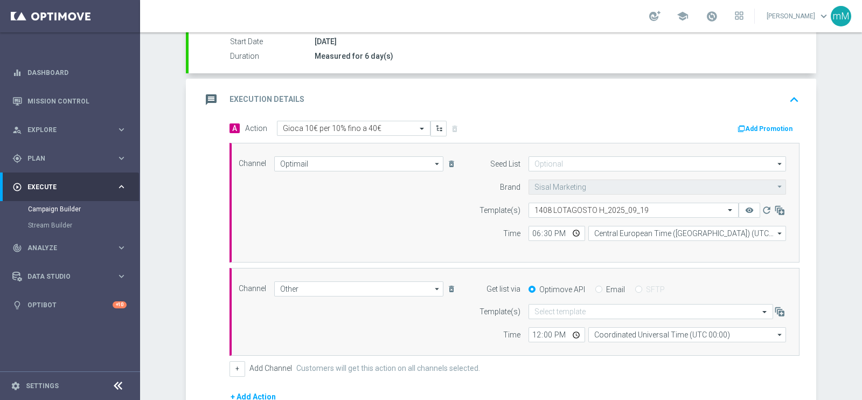
click at [595, 289] on input "Email" at bounding box center [598, 290] width 7 height 7
radio input "true"
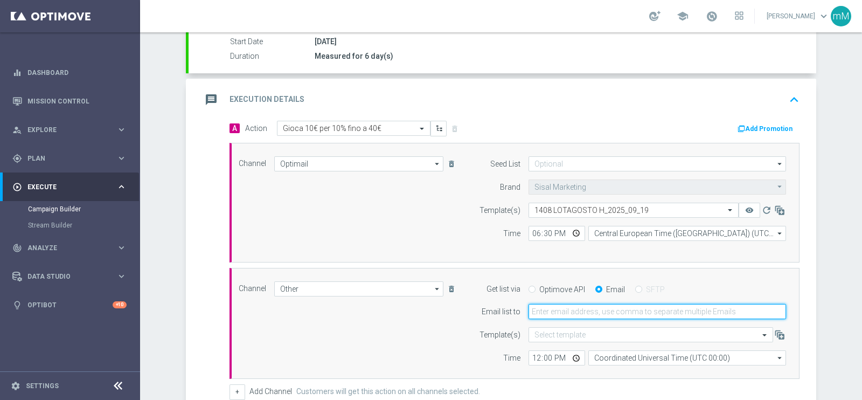
click at [587, 304] on input "email" at bounding box center [658, 311] width 258 height 15
type input "[EMAIL_ADDRESS][PERSON_NAME][DOMAIN_NAME]"
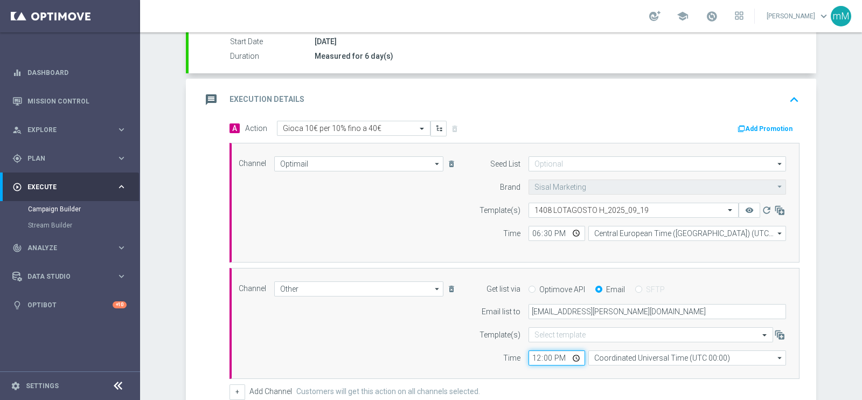
click at [529, 351] on input "12:00" at bounding box center [557, 357] width 57 height 15
type input "18:30"
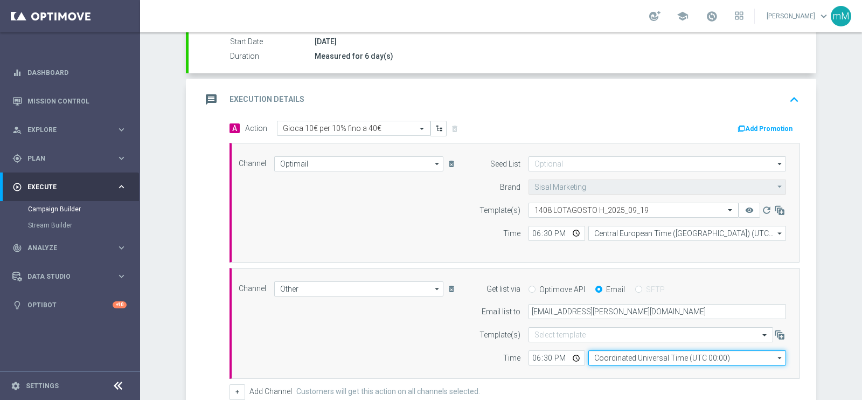
click at [637, 358] on input "Coordinated Universal Time (UTC 00:00)" at bounding box center [687, 357] width 198 height 15
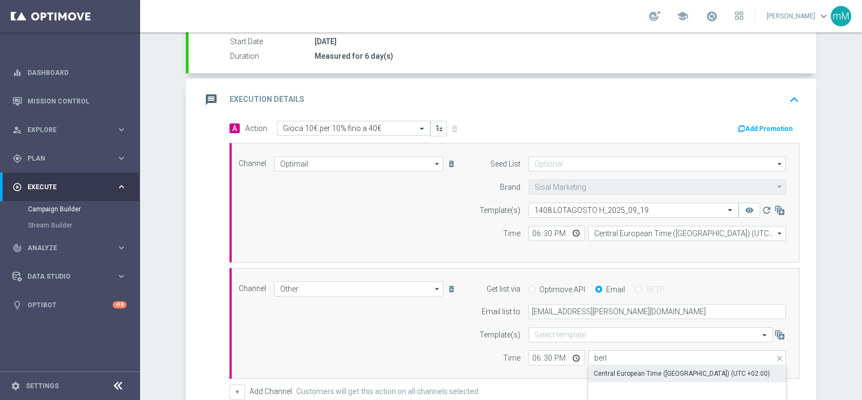
click at [624, 380] on div "Central European Time ([GEOGRAPHIC_DATA]) (UTC +02:00)" at bounding box center [687, 374] width 198 height 16
click at [623, 373] on div "Central European Time ([GEOGRAPHIC_DATA]) (UTC +02:00)" at bounding box center [682, 374] width 176 height 10
type input "Central European Time ([GEOGRAPHIC_DATA]) (UTC +02:00)"
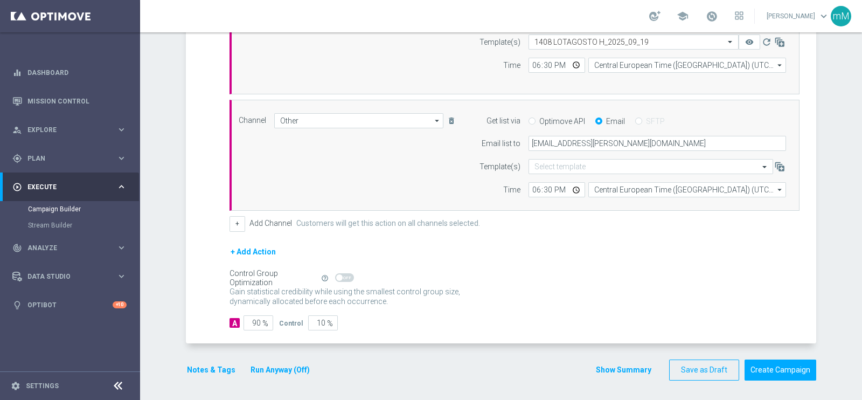
click at [276, 366] on button "Run Anyway (Off)" at bounding box center [279, 369] width 61 height 13
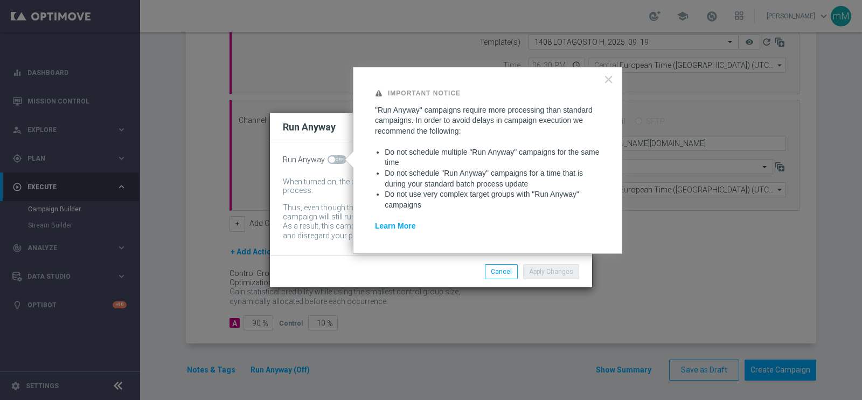
click at [329, 157] on span at bounding box center [332, 159] width 6 height 6
click at [328, 157] on input "checkbox" at bounding box center [337, 159] width 19 height 9
checkbox input "true"
click at [531, 276] on button "Apply Changes" at bounding box center [551, 271] width 56 height 15
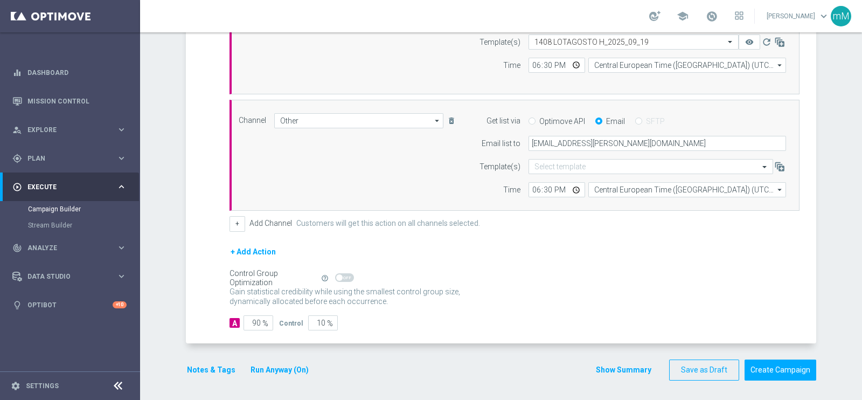
click at [207, 365] on button "Notes & Tags" at bounding box center [211, 369] width 51 height 13
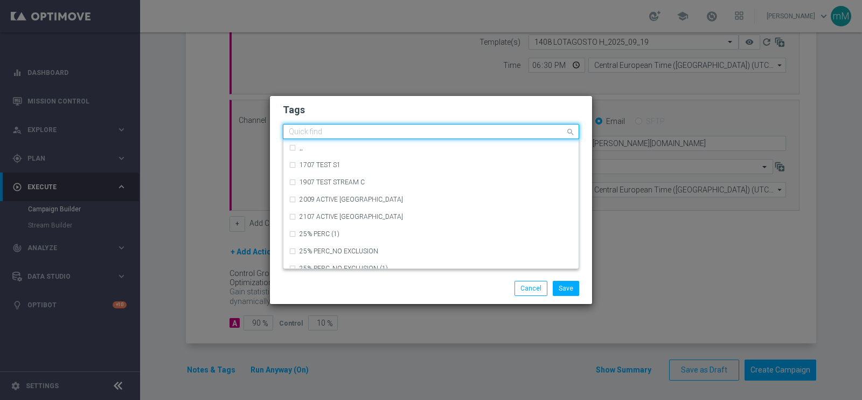
click at [478, 129] on input "text" at bounding box center [427, 132] width 276 height 9
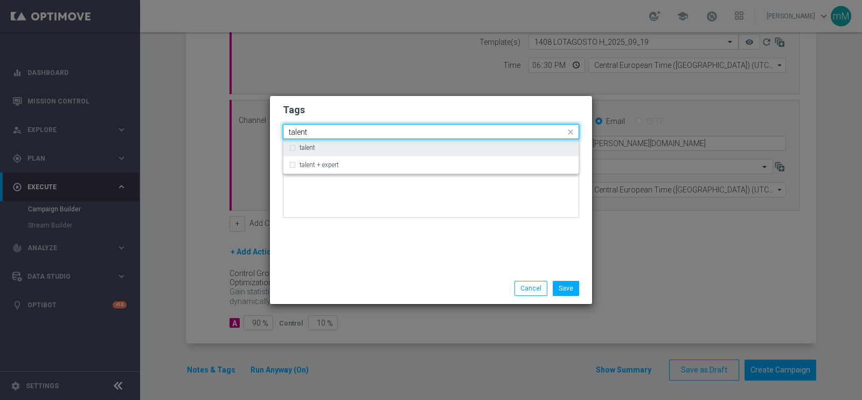
click at [452, 151] on div "talent" at bounding box center [431, 147] width 285 height 17
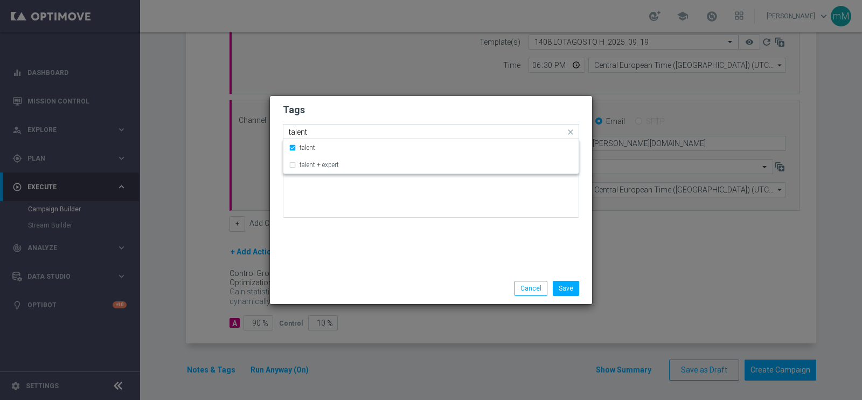
click at [442, 127] on div "Quick find × talent talent" at bounding box center [424, 131] width 282 height 13
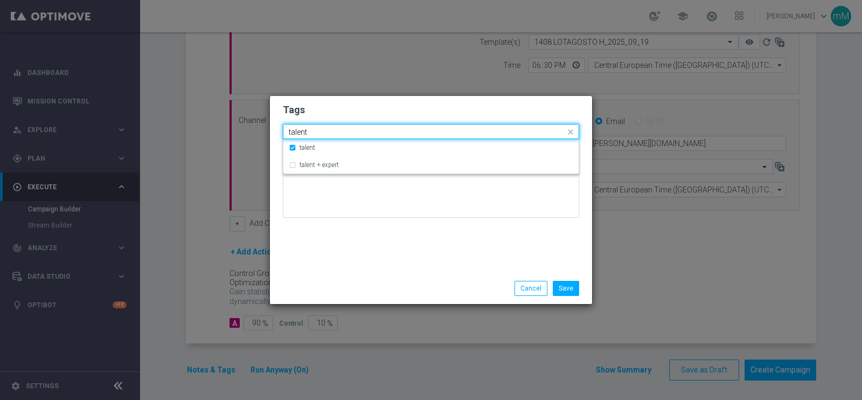
click at [442, 127] on div "Quick find × talent talent" at bounding box center [424, 131] width 282 height 13
click at [436, 131] on input "talent" at bounding box center [427, 132] width 276 height 9
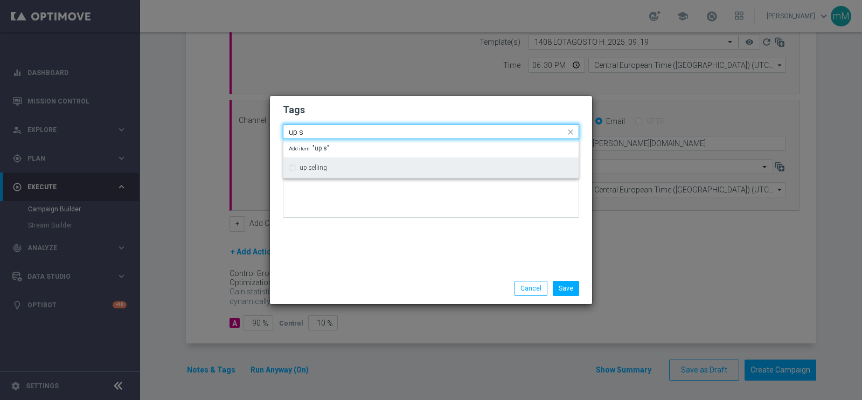
click at [377, 165] on div "up selling" at bounding box center [437, 167] width 274 height 6
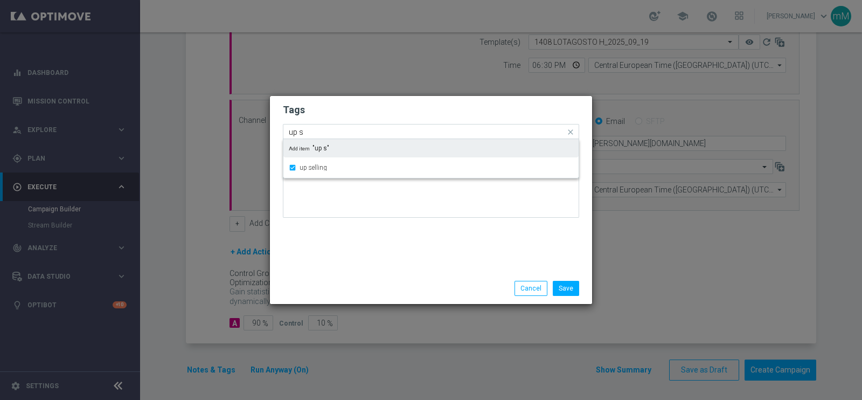
click at [383, 135] on input "up s" at bounding box center [427, 132] width 276 height 9
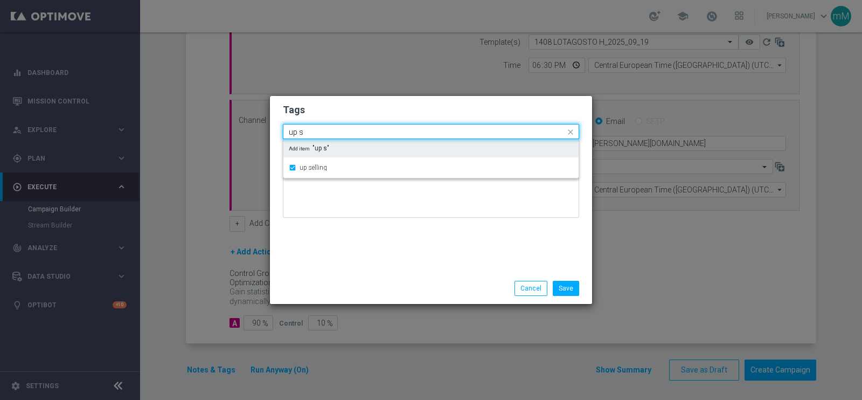
click at [383, 135] on input "up s" at bounding box center [427, 132] width 276 height 9
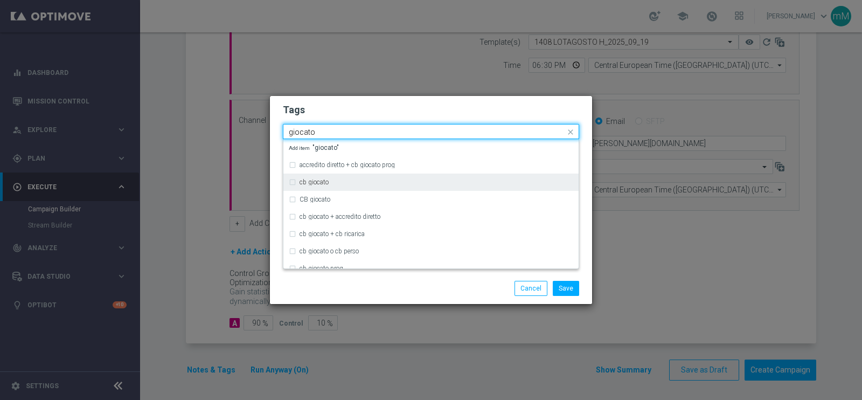
click at [350, 182] on div "cb giocato" at bounding box center [437, 182] width 274 height 6
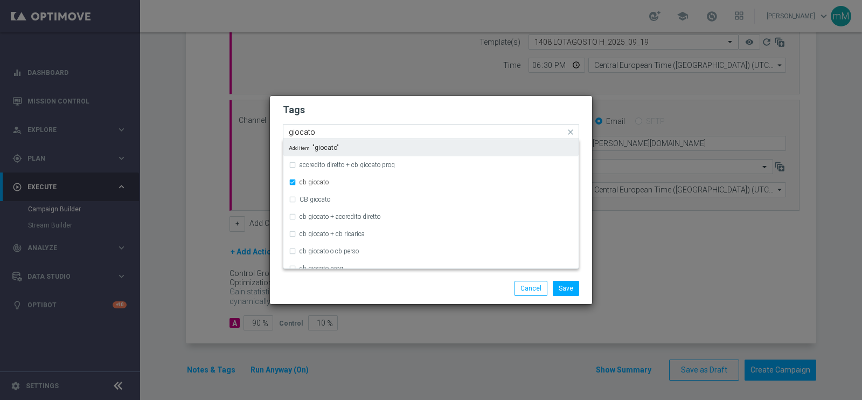
click at [361, 131] on input "giocato" at bounding box center [427, 132] width 276 height 9
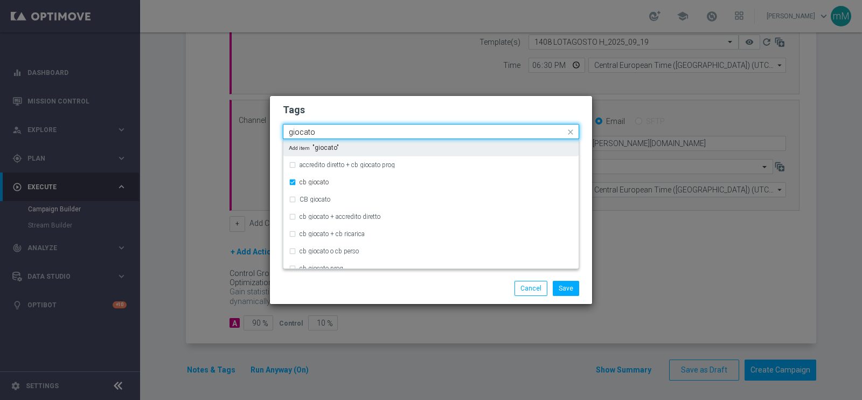
click at [361, 131] on input "giocato" at bounding box center [427, 132] width 276 height 9
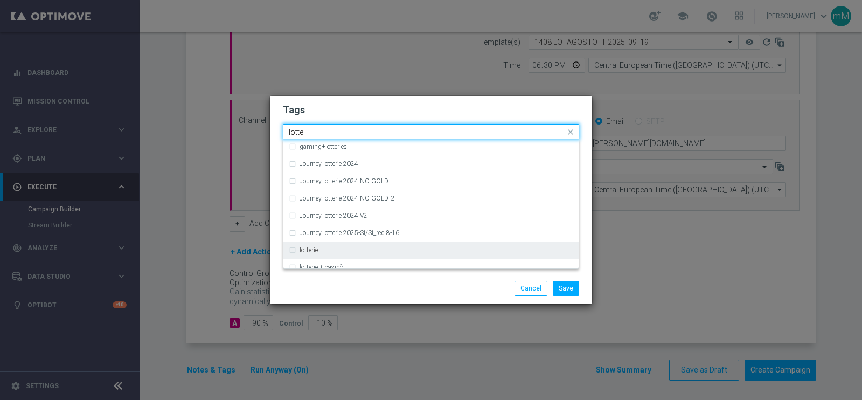
click at [330, 242] on div "lotterie" at bounding box center [431, 249] width 285 height 17
type input "lotte"
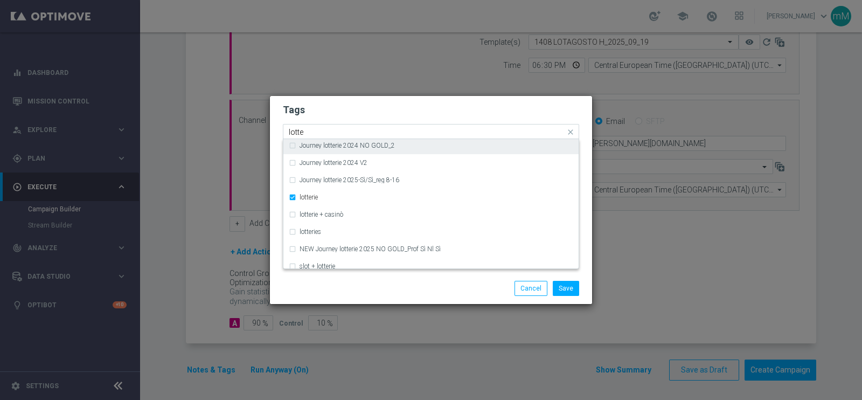
scroll to position [158, 0]
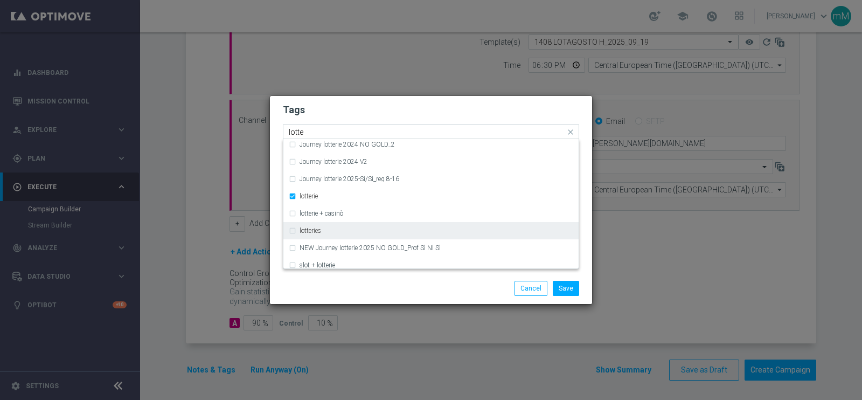
click at [334, 235] on div "lotteries" at bounding box center [431, 230] width 285 height 17
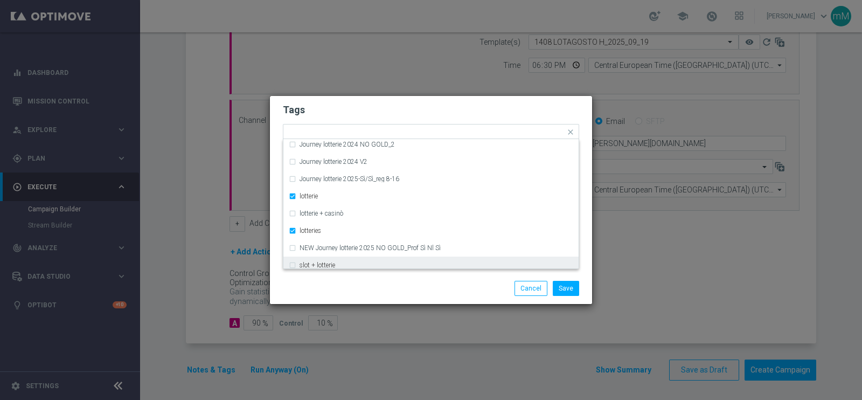
click at [393, 280] on div "Save Cancel" at bounding box center [431, 288] width 322 height 31
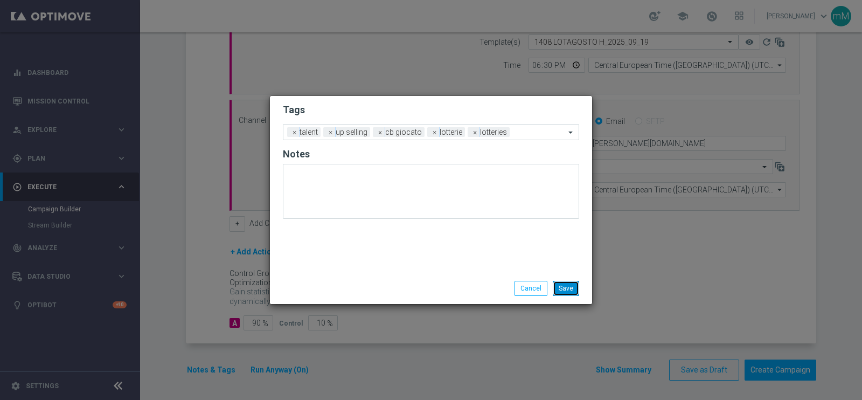
click at [572, 286] on button "Save" at bounding box center [566, 288] width 26 height 15
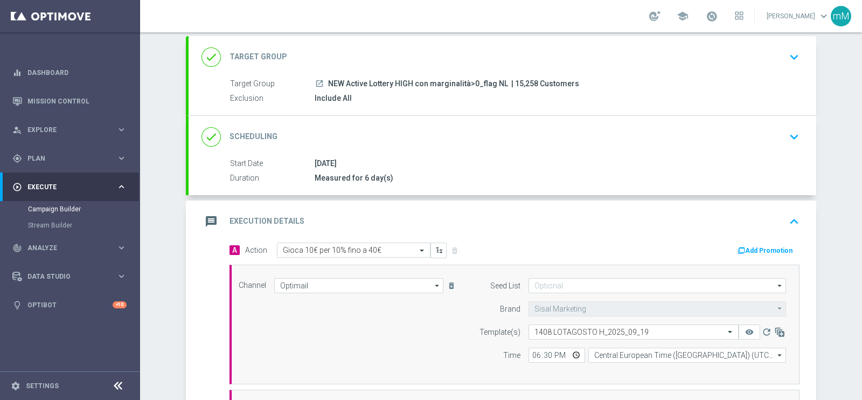
scroll to position [59, 0]
click at [746, 249] on button "Add Promotion" at bounding box center [767, 252] width 60 height 12
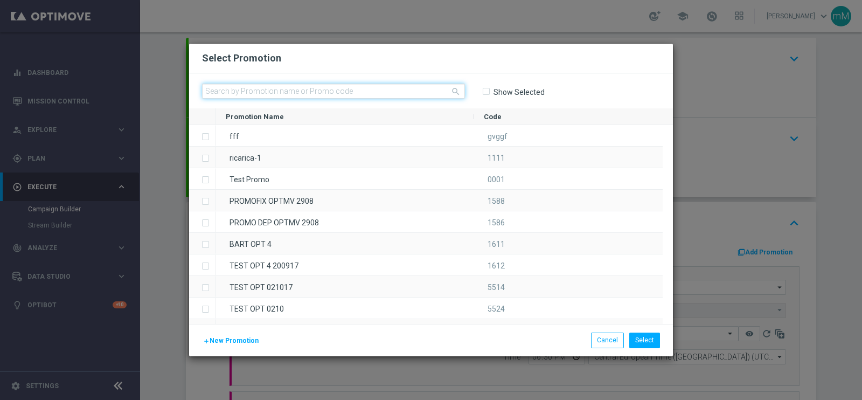
click at [316, 94] on input "text" at bounding box center [333, 91] width 263 height 15
paste input "335094"
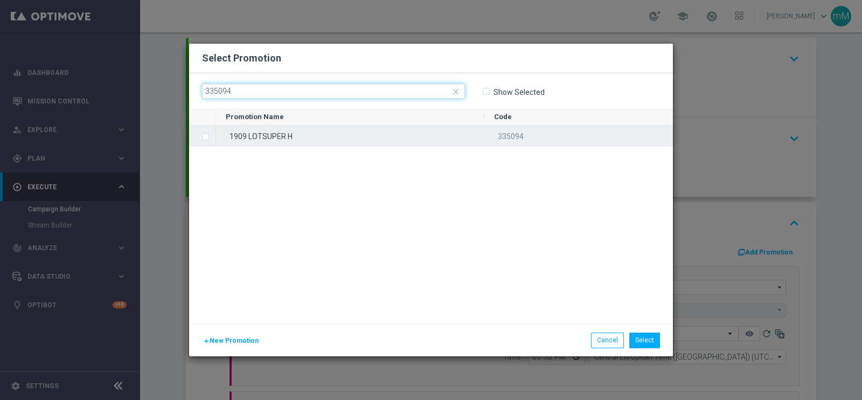
type input "335094"
click at [301, 130] on div "1909 LOTSUPER H" at bounding box center [350, 135] width 268 height 21
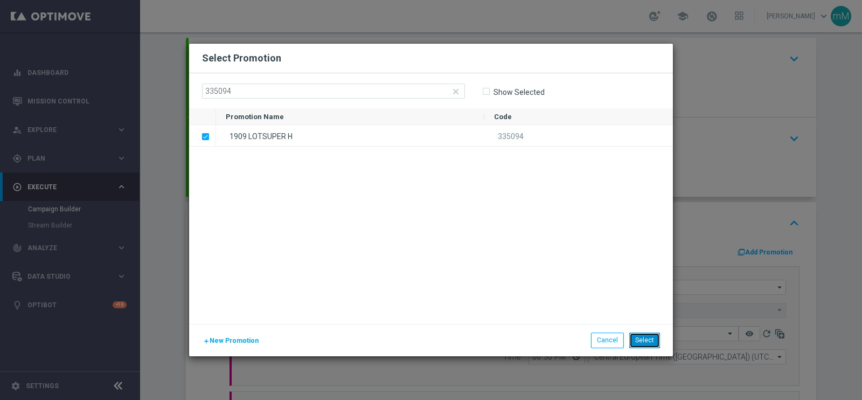
click at [644, 344] on button "Select" at bounding box center [644, 339] width 31 height 15
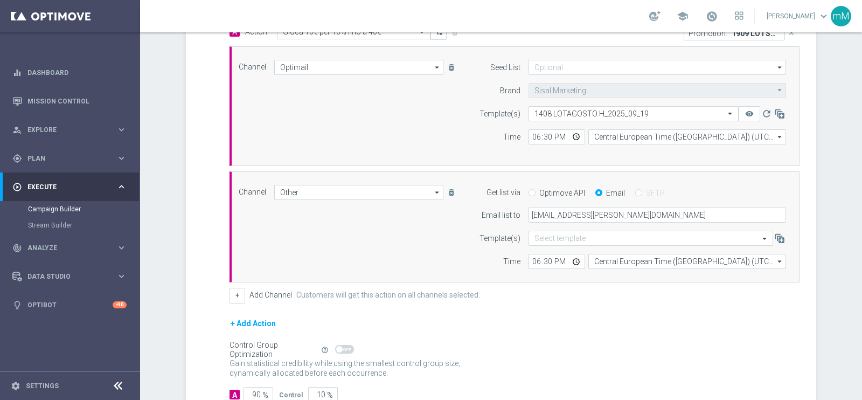
scroll to position [350, 0]
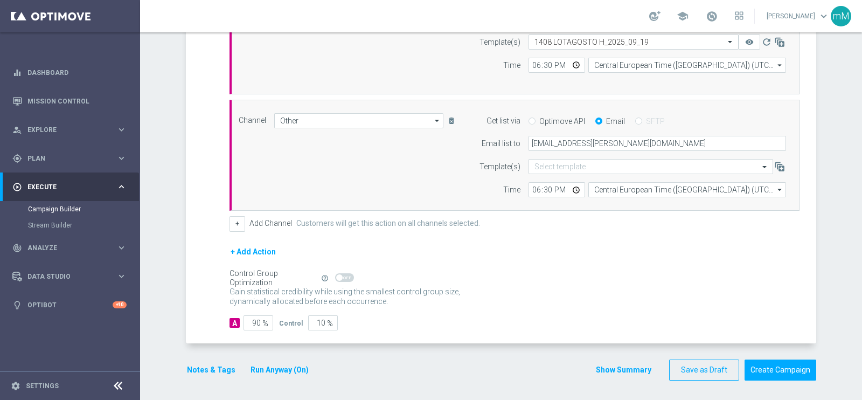
click at [606, 373] on div "Show Summary Save as Draft Create Campaign" at bounding box center [705, 369] width 221 height 21
click at [606, 365] on button "Show Summary" at bounding box center [623, 370] width 57 height 12
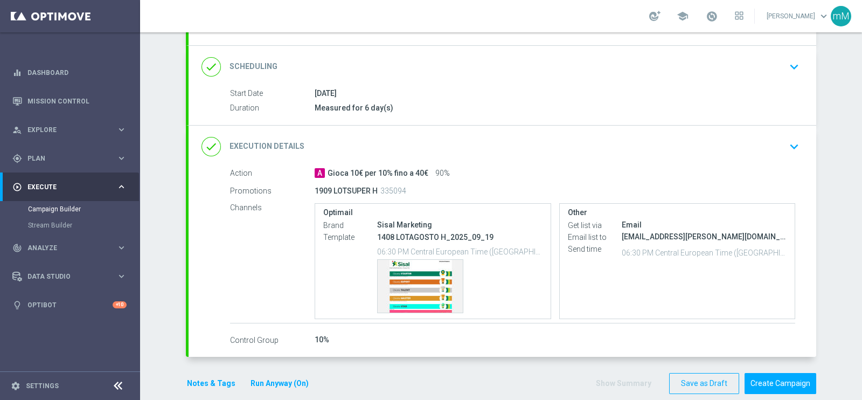
scroll to position [134, 0]
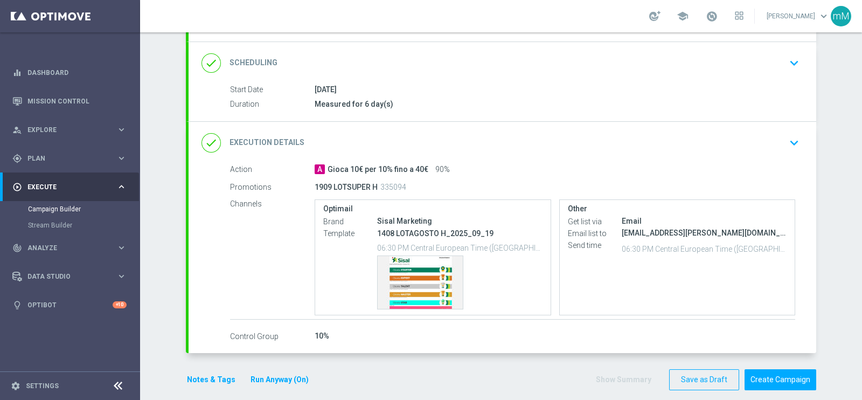
click at [493, 147] on div "done Execution Details keyboard_arrow_down" at bounding box center [503, 143] width 602 height 20
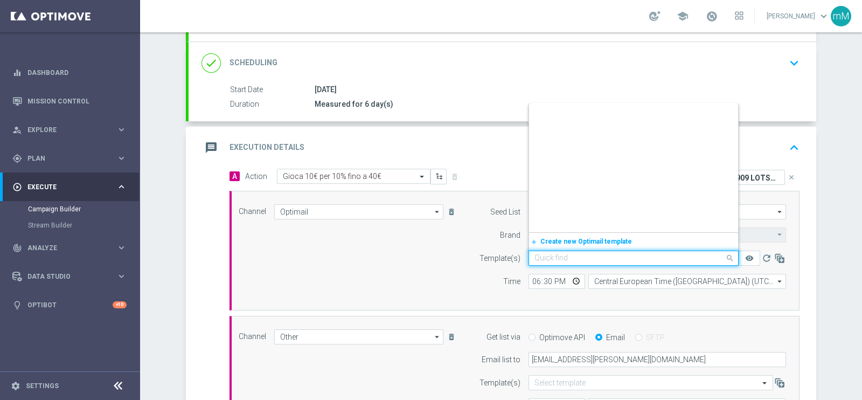
scroll to position [15061, 0]
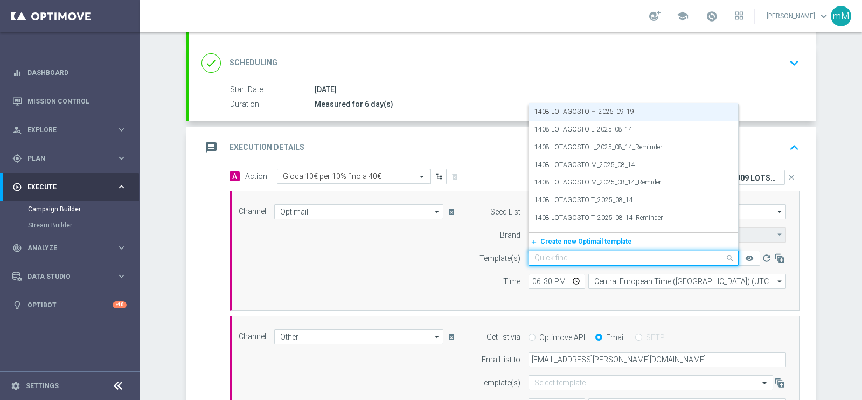
click at [553, 260] on input "text" at bounding box center [623, 258] width 177 height 9
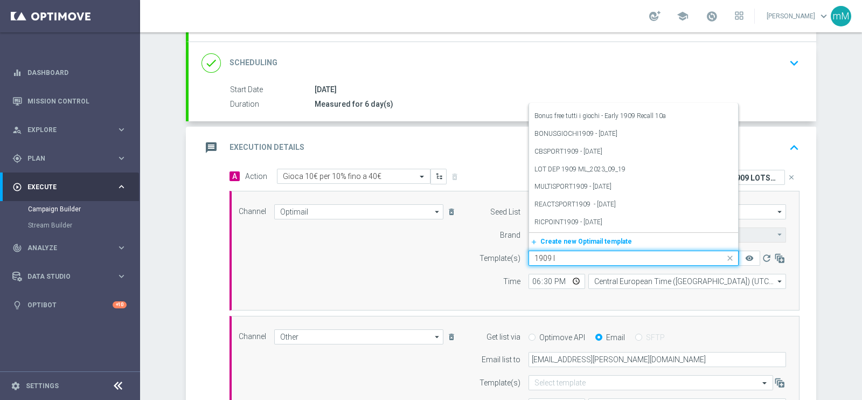
scroll to position [0, 0]
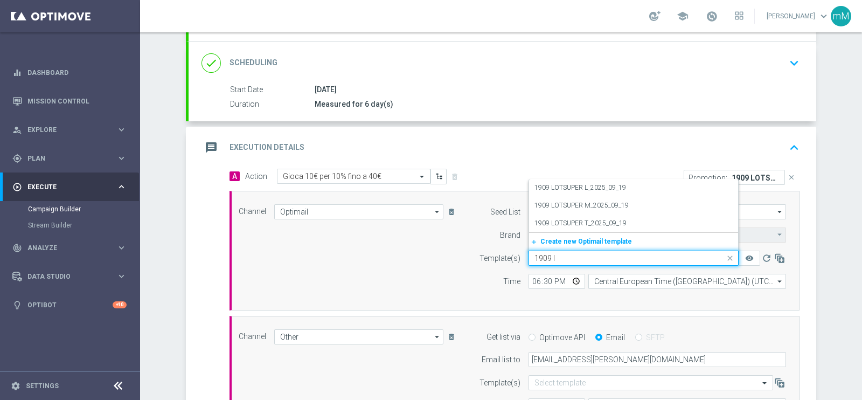
type input "1909 lo"
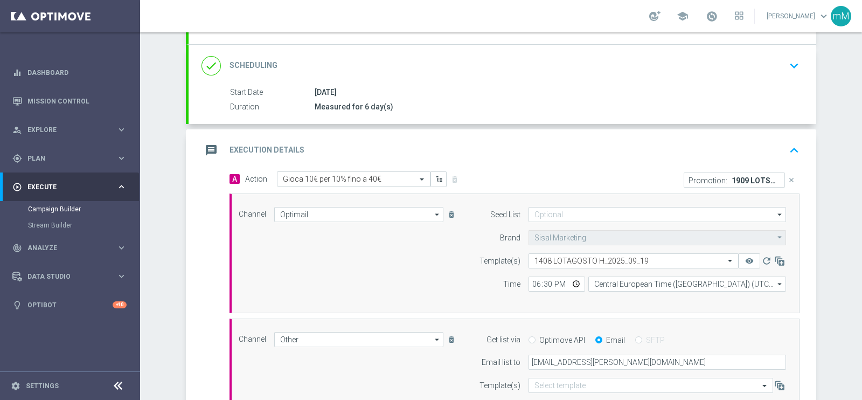
click at [421, 245] on div "Channel Optimail Optimail arrow_drop_down Drag here to set row groups Drag here…" at bounding box center [513, 253] width 564 height 93
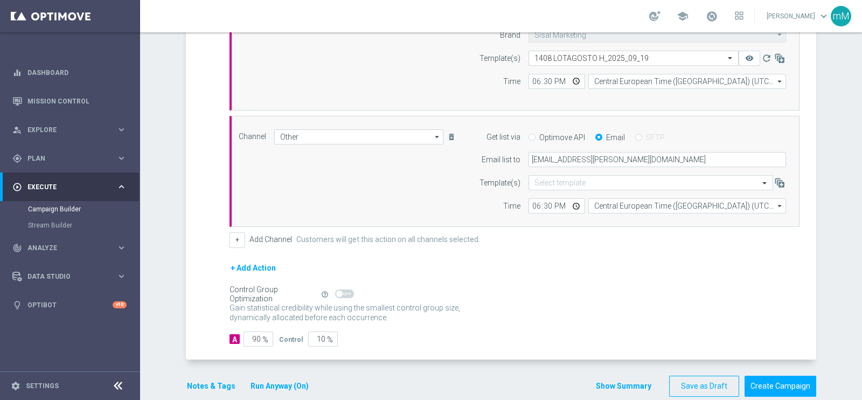
scroll to position [350, 0]
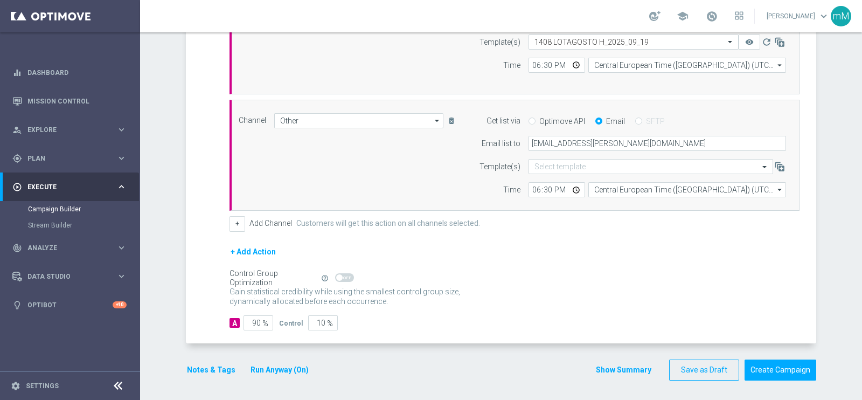
click at [598, 364] on button "Show Summary" at bounding box center [623, 370] width 57 height 12
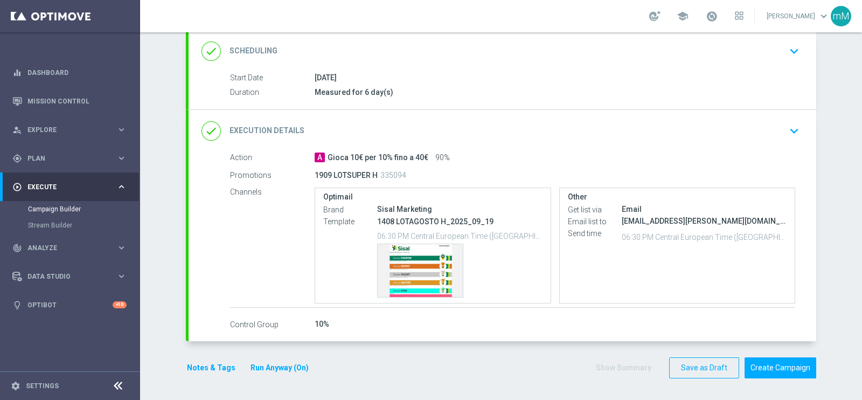
scroll to position [144, 0]
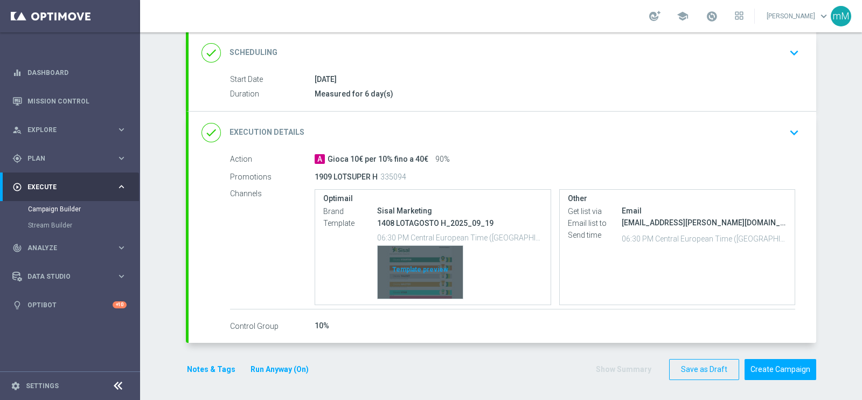
click at [408, 259] on div "Template preview" at bounding box center [420, 272] width 85 height 53
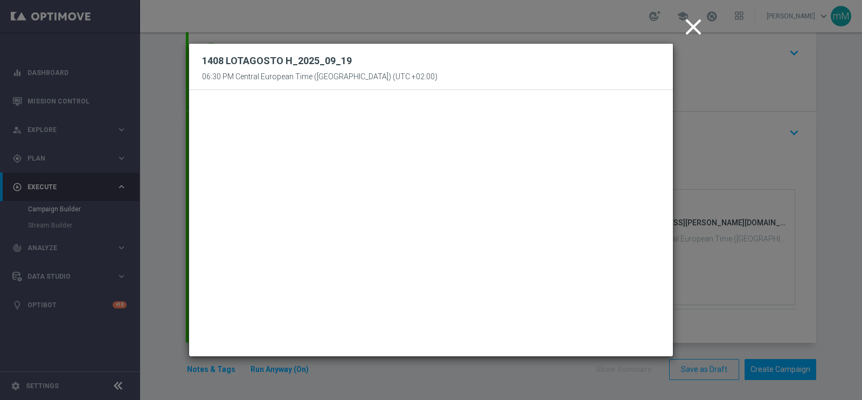
click at [696, 20] on icon "close" at bounding box center [693, 26] width 27 height 27
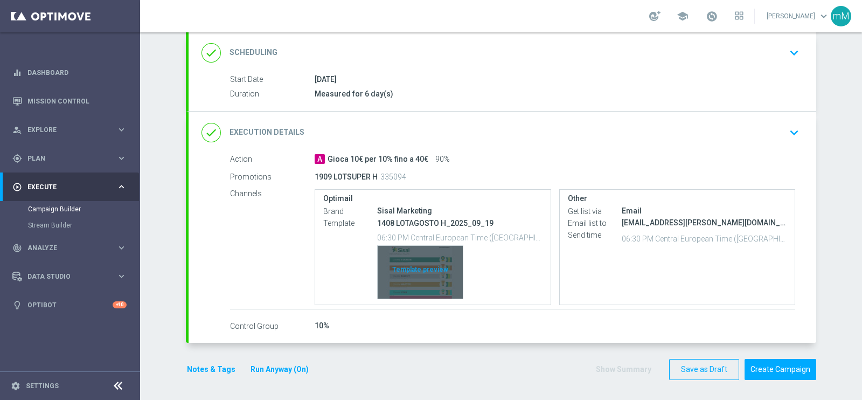
click at [414, 257] on div "Template preview" at bounding box center [420, 272] width 85 height 53
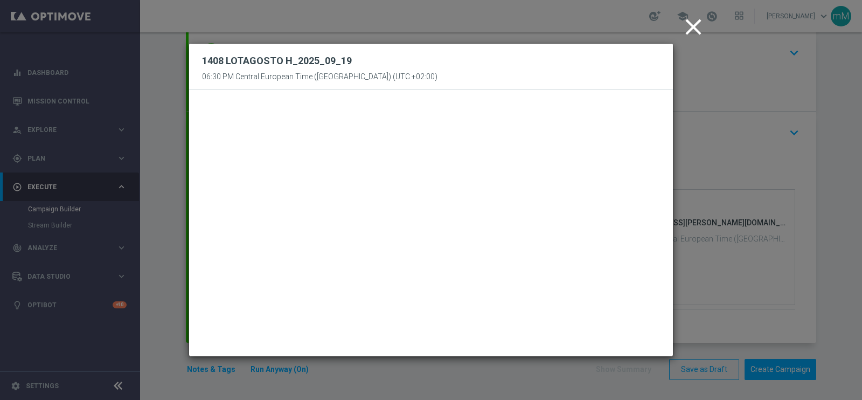
click at [690, 28] on icon "close" at bounding box center [693, 26] width 27 height 27
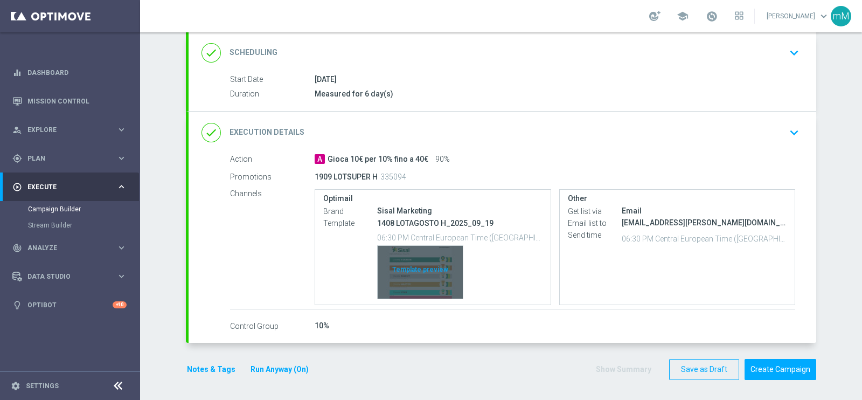
click at [408, 264] on div "Template preview" at bounding box center [420, 272] width 85 height 53
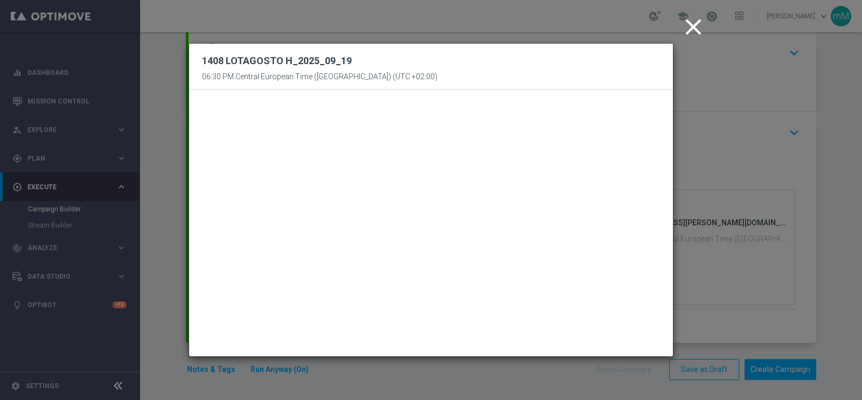
click at [698, 28] on icon "close" at bounding box center [693, 26] width 27 height 27
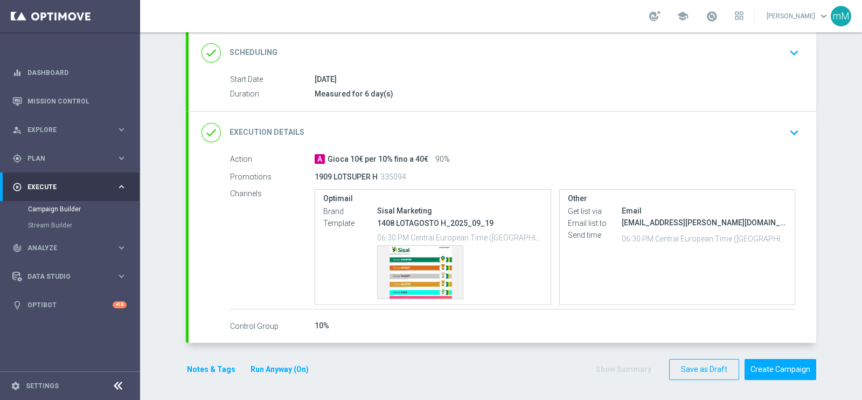
click at [531, 125] on div "done Execution Details keyboard_arrow_down" at bounding box center [503, 132] width 602 height 20
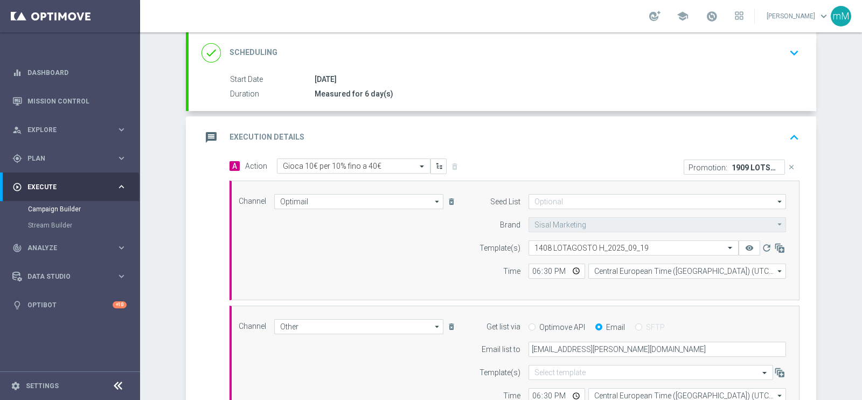
click at [531, 125] on div "message Execution Details keyboard_arrow_up" at bounding box center [503, 137] width 628 height 42
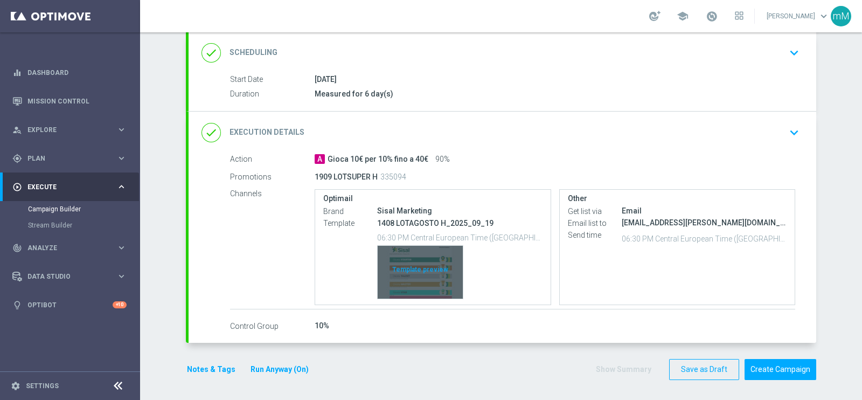
click at [415, 269] on div "Template preview" at bounding box center [420, 272] width 85 height 53
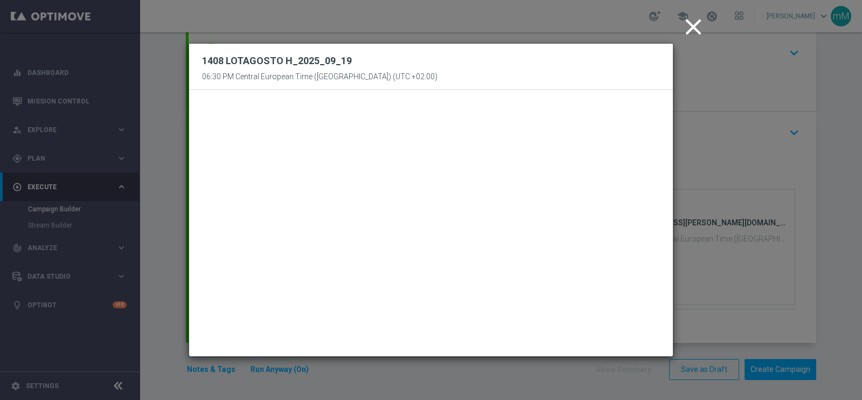
click at [701, 24] on icon "close" at bounding box center [693, 26] width 27 height 27
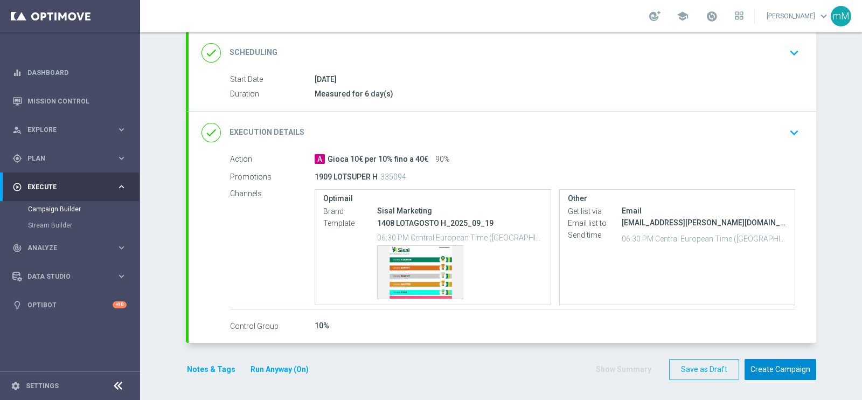
click at [760, 377] on button "Create Campaign" at bounding box center [781, 369] width 72 height 21
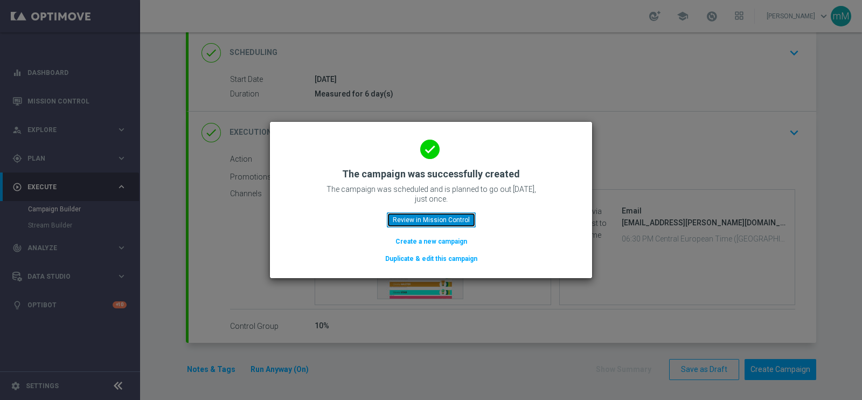
click at [446, 217] on button "Review in Mission Control" at bounding box center [431, 219] width 89 height 15
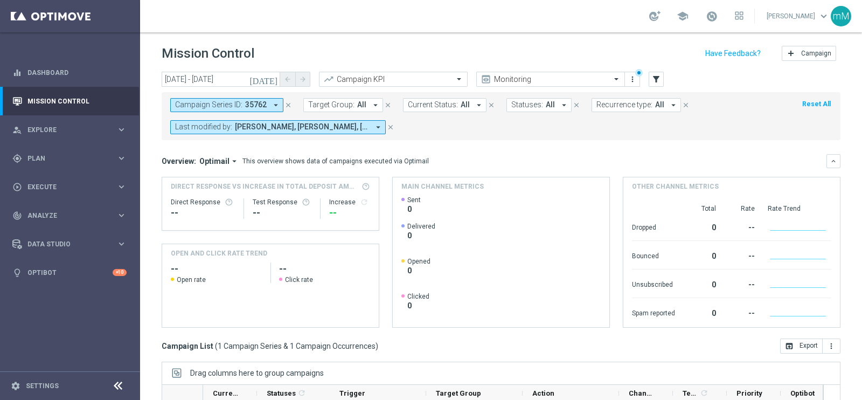
scroll to position [161, 0]
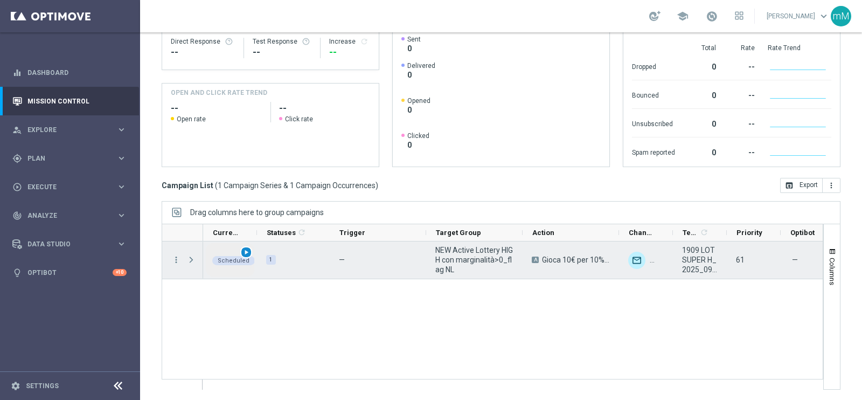
click at [245, 252] on span "play_arrow" at bounding box center [246, 252] width 8 height 8
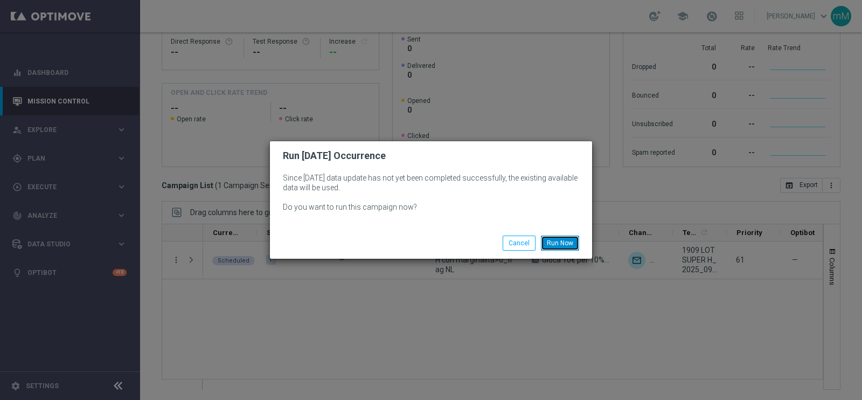
click at [564, 240] on button "Run Now" at bounding box center [560, 242] width 38 height 15
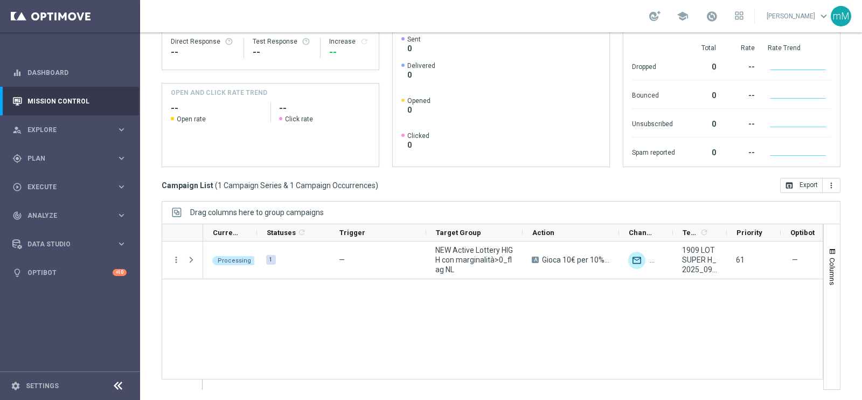
click at [708, 23] on link at bounding box center [712, 16] width 14 height 17
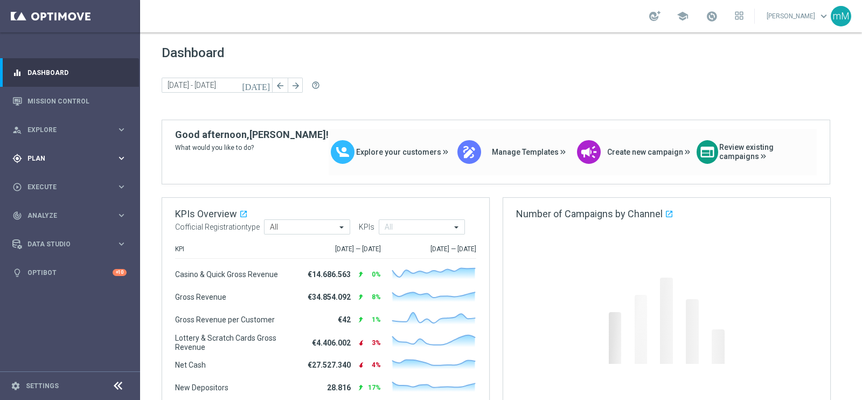
click at [54, 161] on span "Plan" at bounding box center [71, 158] width 89 height 6
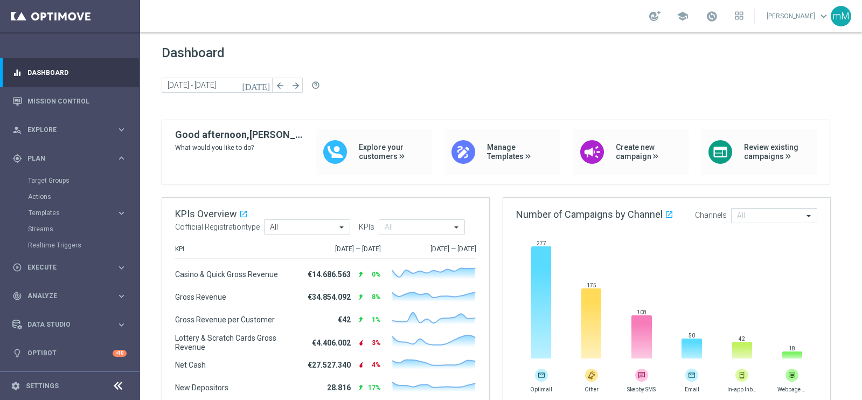
click at [54, 217] on accordion "Templates keyboard_arrow_right Optimail OptiMobile In-App OptiMobile Push Optip…" at bounding box center [83, 213] width 111 height 16
click at [54, 215] on span "Templates" at bounding box center [67, 213] width 77 height 6
click at [53, 225] on link "Optimail" at bounding box center [72, 229] width 79 height 9
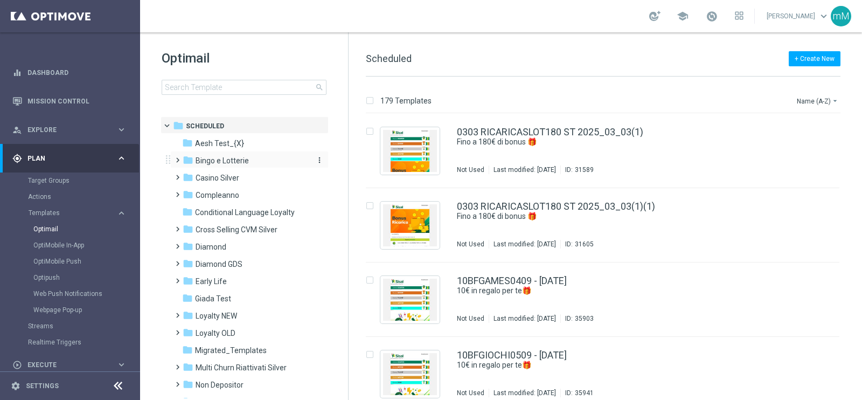
click at [217, 163] on span "Bingo e Lotterie" at bounding box center [222, 161] width 53 height 10
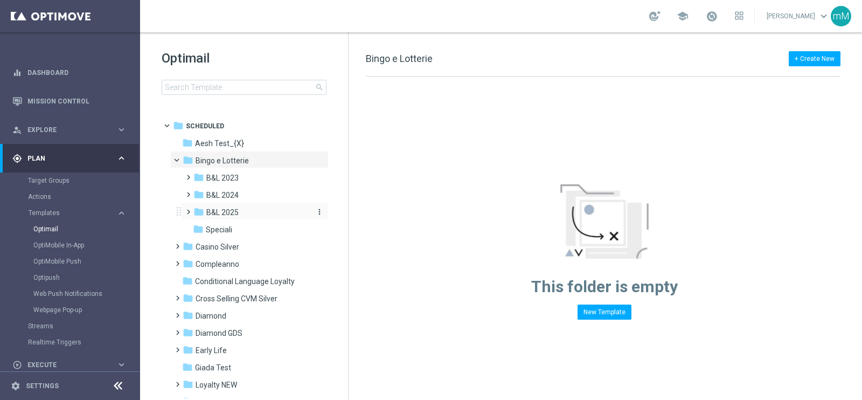
click at [221, 213] on span "B&L 2025" at bounding box center [222, 212] width 32 height 10
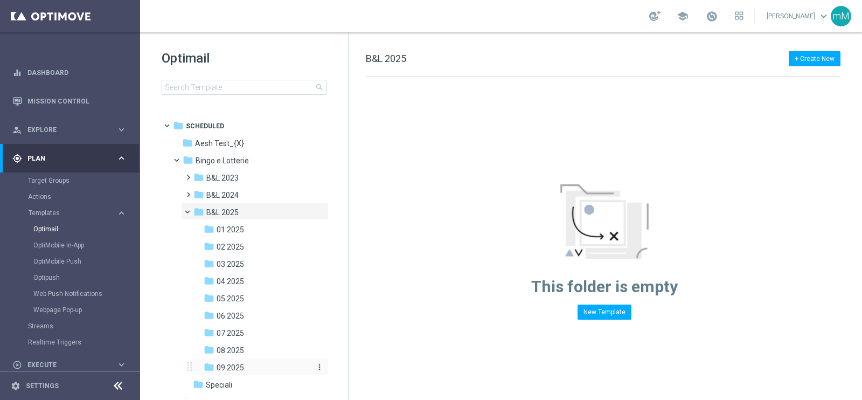
click at [247, 370] on div "folder 09 2025" at bounding box center [257, 368] width 106 height 12
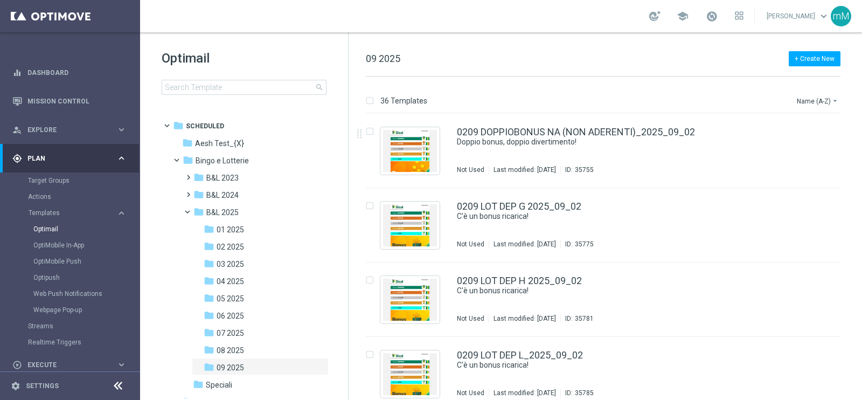
click at [841, 98] on div "36 Templates Name (A-Z) arrow_drop_down" at bounding box center [613, 103] width 494 height 19
click at [831, 99] on icon "arrow_drop_down" at bounding box center [835, 100] width 9 height 9
click at [802, 149] on span "Date Modified (Newest)" at bounding box center [799, 149] width 72 height 8
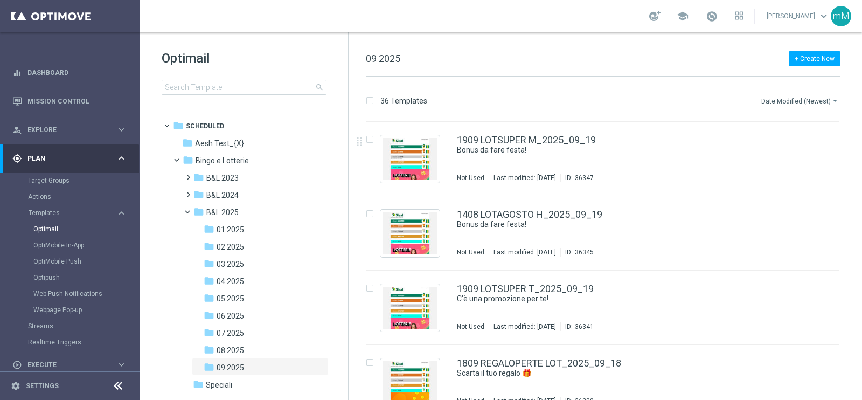
scroll to position [212, 0]
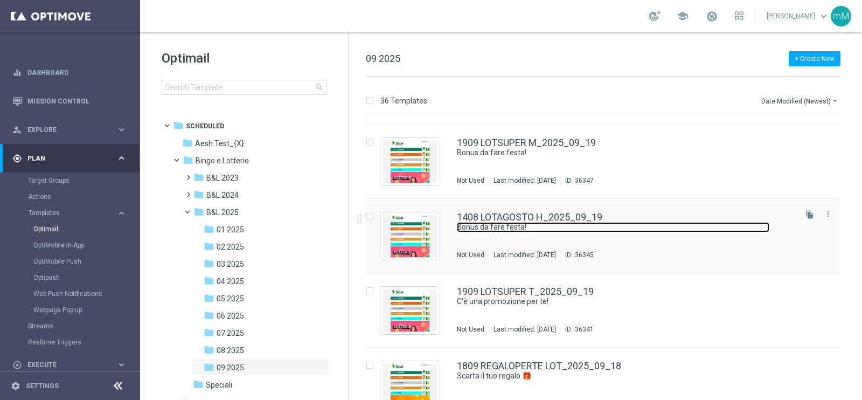
click at [520, 222] on link "Bonus da fare festa!" at bounding box center [613, 227] width 313 height 10
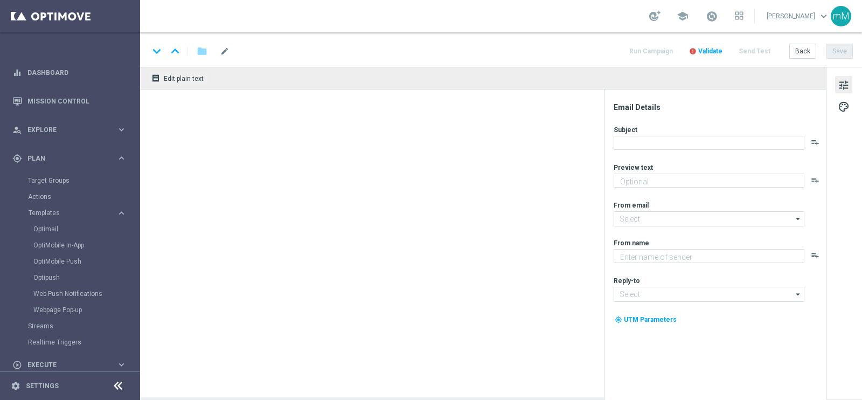
type textarea "Fino a 60€ di bonus"
type input "[EMAIL_ADDRESS][DOMAIN_NAME]"
type textarea "Sisal"
type input "[EMAIL_ADDRESS][DOMAIN_NAME]"
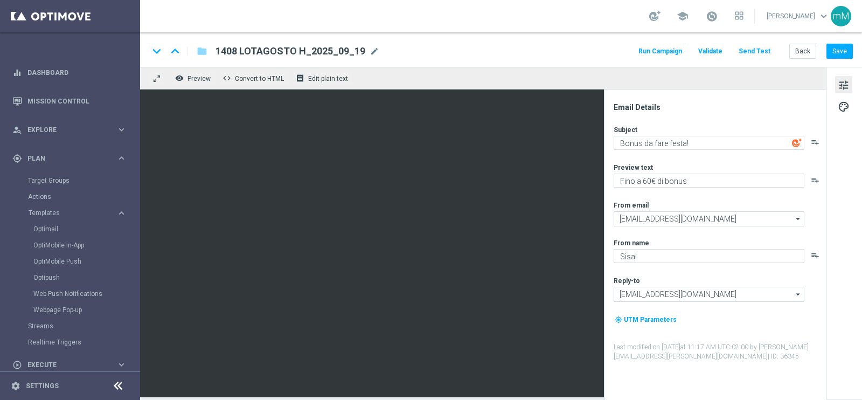
click at [360, 55] on span "1408 LOTAGOSTO H_2025_09_19" at bounding box center [291, 51] width 150 height 13
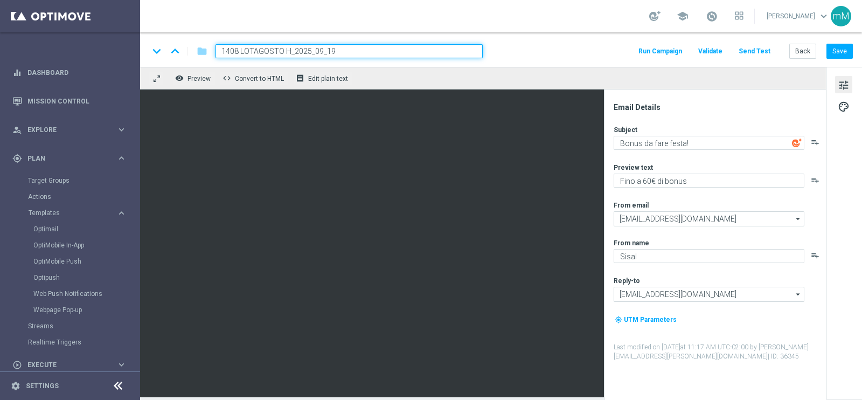
drag, startPoint x: 288, startPoint y: 51, endPoint x: 210, endPoint y: 57, distance: 77.9
click at [210, 57] on div "1408 LOTAGOSTO H_2025_09_19" at bounding box center [345, 51] width 276 height 14
paste input "909 LOTSUPER"
type input "1909 LOTSUPER H_2025_09_19"
click at [838, 45] on button "Save" at bounding box center [840, 51] width 26 height 15
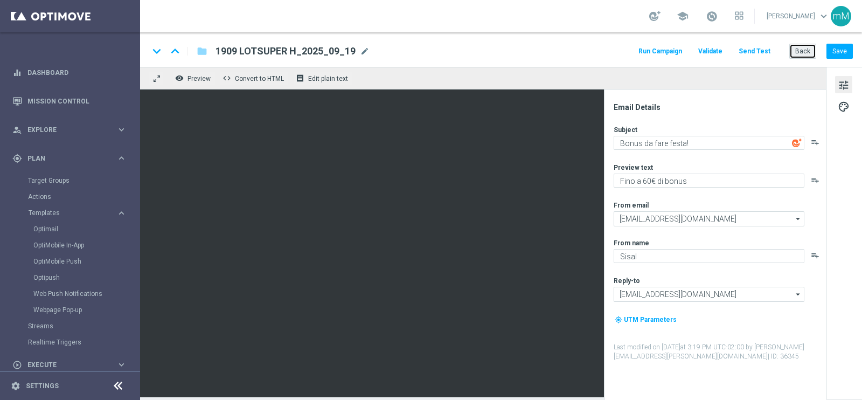
click at [802, 53] on button "Back" at bounding box center [802, 51] width 27 height 15
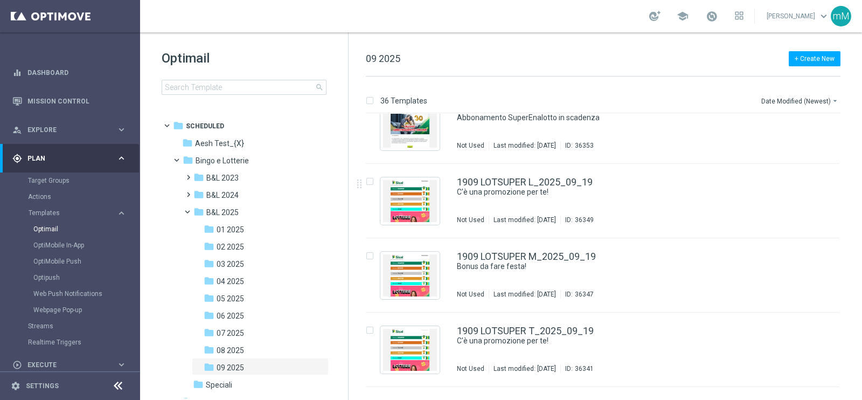
scroll to position [174, 0]
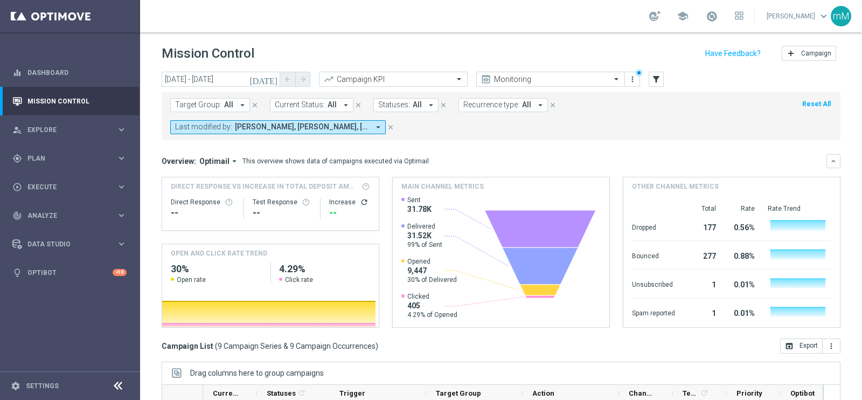
scroll to position [1, 0]
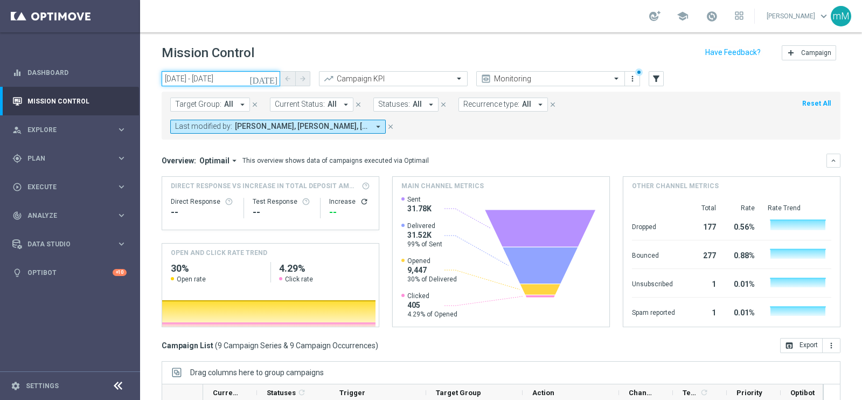
click at [226, 79] on input "18 Sep 2025 - 18 Sep 2025" at bounding box center [221, 78] width 119 height 15
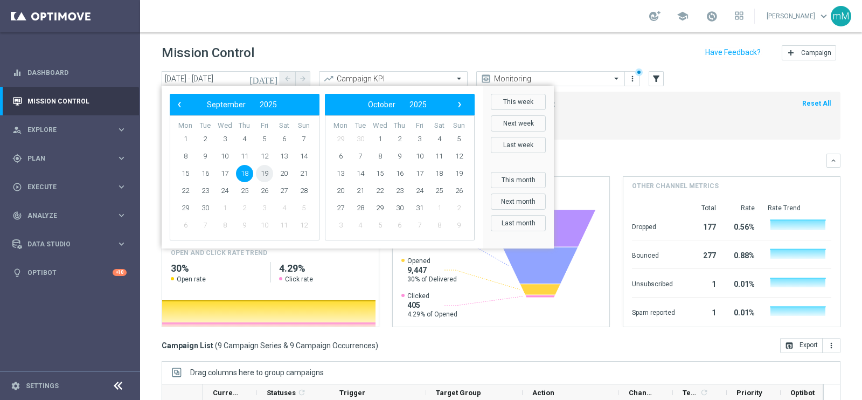
click at [261, 168] on span "19" at bounding box center [264, 173] width 17 height 17
type input "[DATE] - [DATE]"
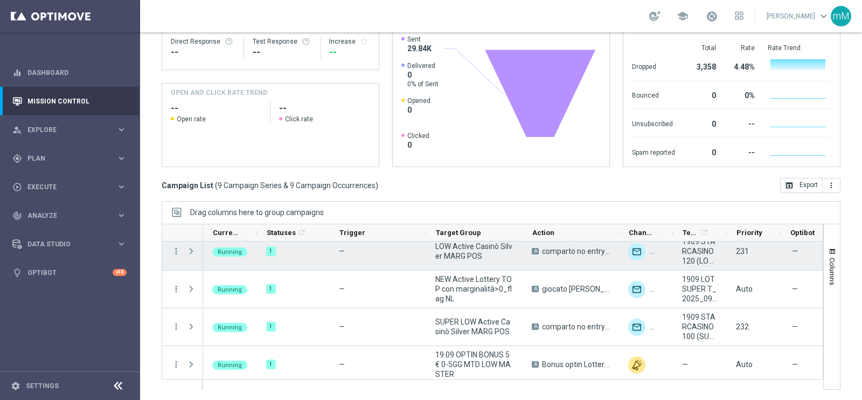
scroll to position [202, 0]
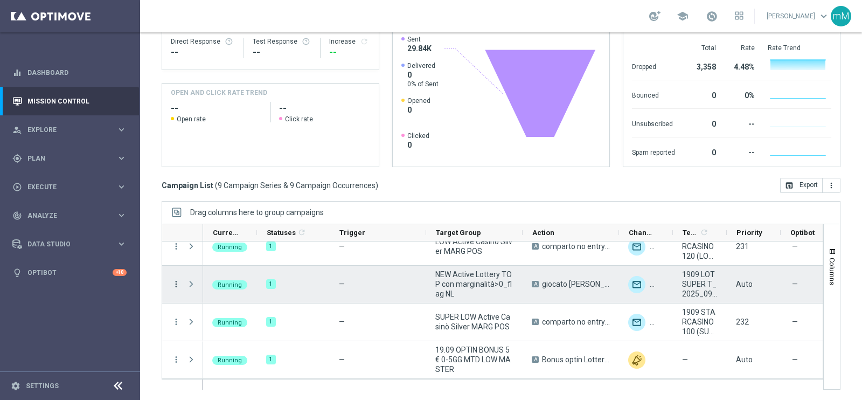
click at [177, 283] on icon "more_vert" at bounding box center [176, 284] width 10 height 10
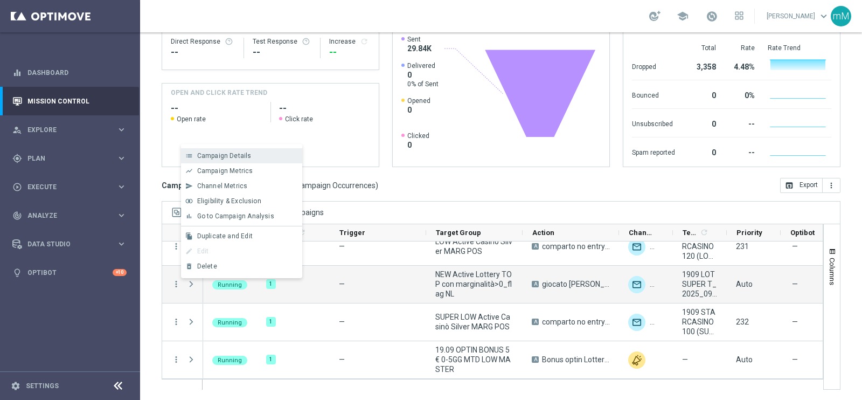
click at [237, 157] on span "Campaign Details" at bounding box center [224, 156] width 54 height 8
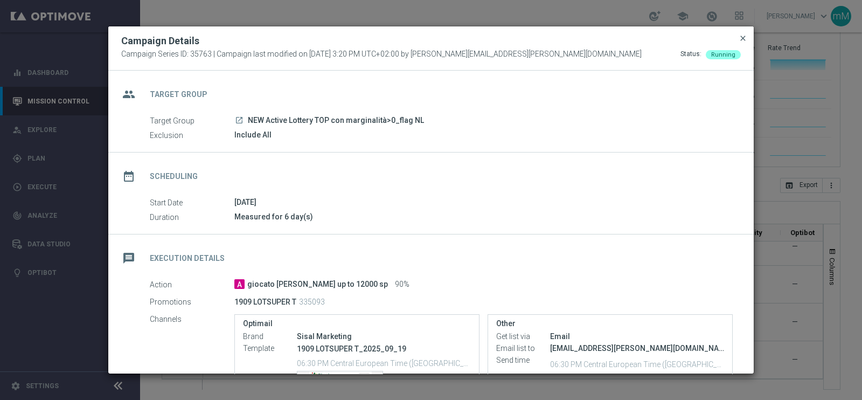
click at [741, 37] on span "close" at bounding box center [743, 38] width 9 height 9
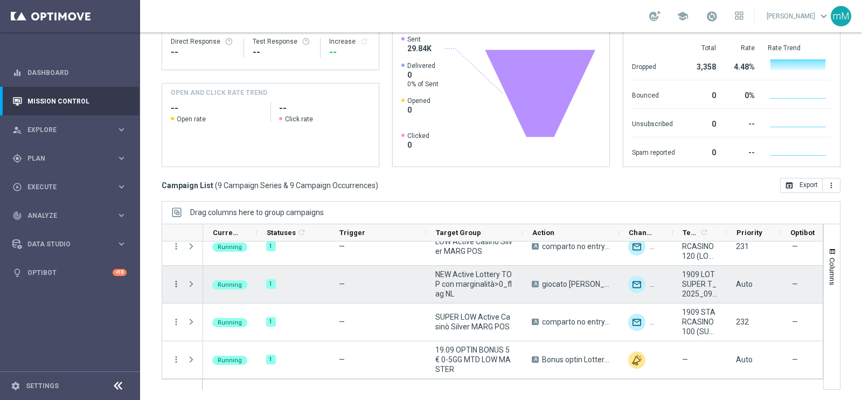
click at [175, 279] on icon "more_vert" at bounding box center [176, 284] width 10 height 10
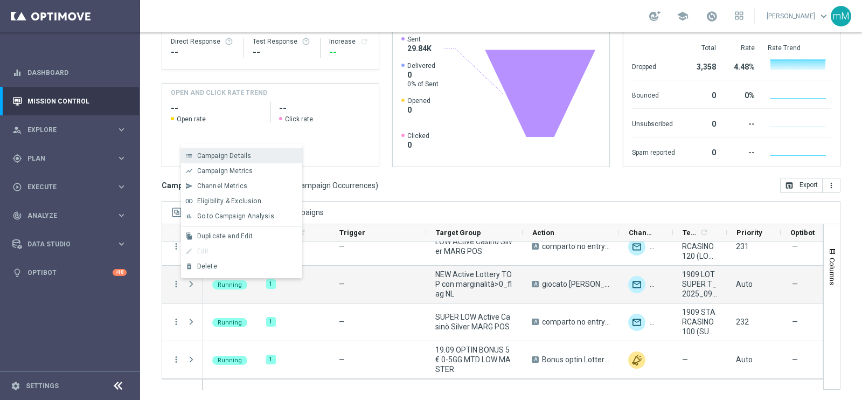
click at [279, 155] on div "Campaign Details" at bounding box center [247, 156] width 100 height 8
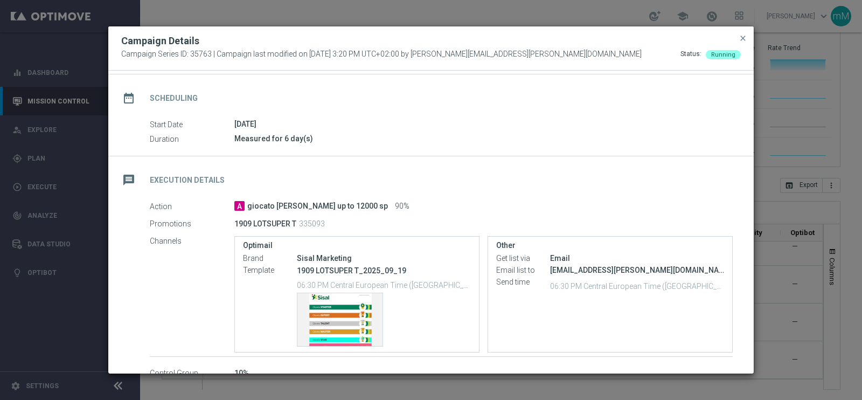
scroll to position [79, 0]
click at [744, 36] on span "close" at bounding box center [743, 38] width 9 height 9
